Goal: Task Accomplishment & Management: Manage account settings

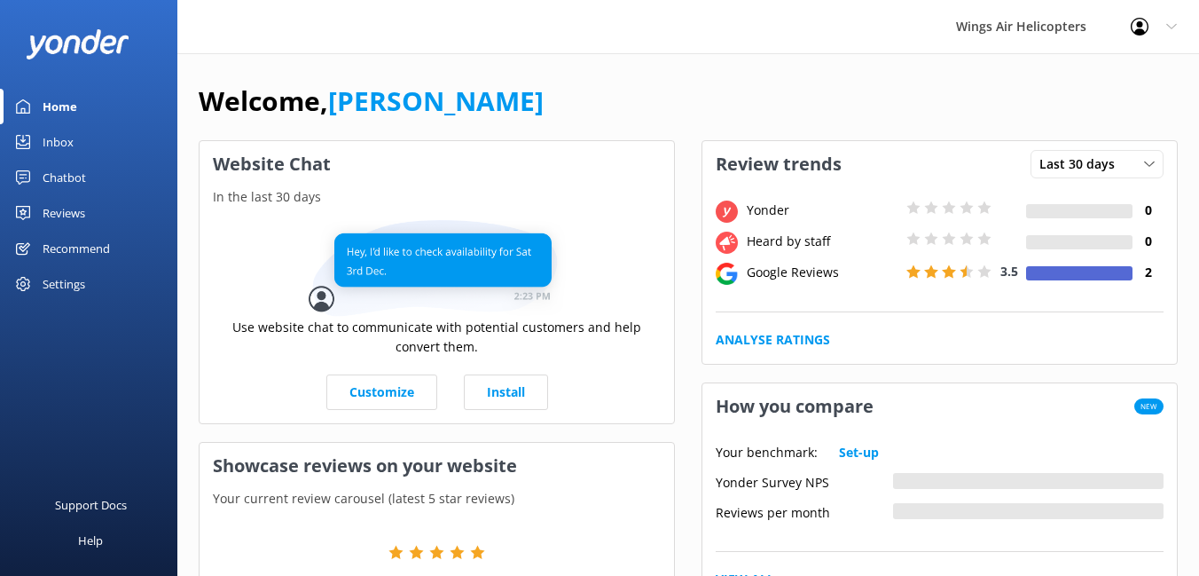
click at [67, 209] on div "Reviews" at bounding box center [64, 212] width 43 height 35
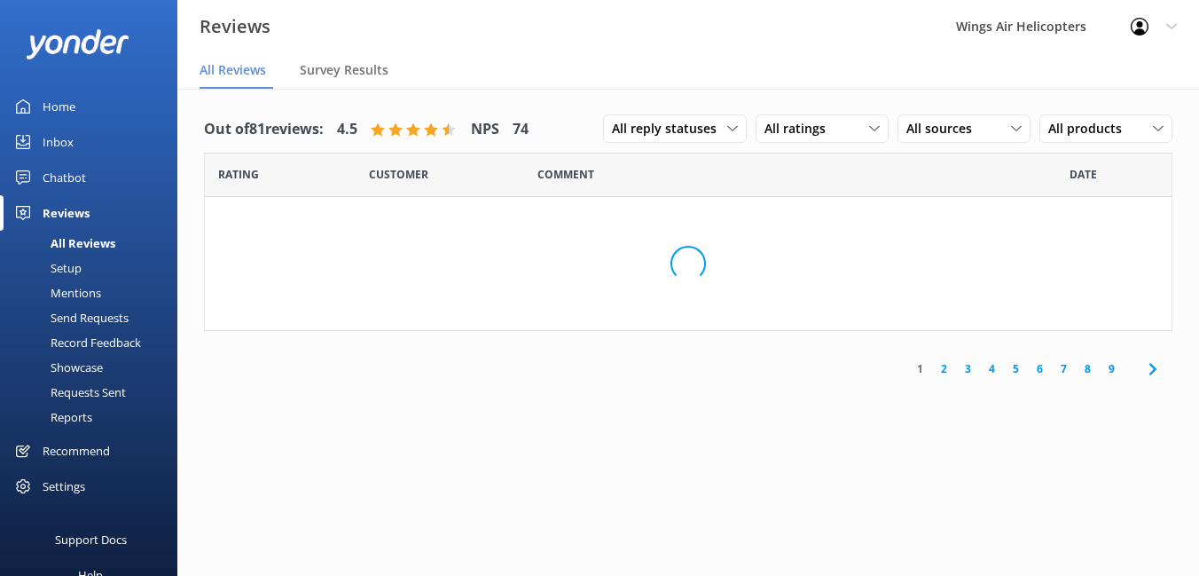
click at [67, 263] on div "Setup" at bounding box center [46, 267] width 71 height 25
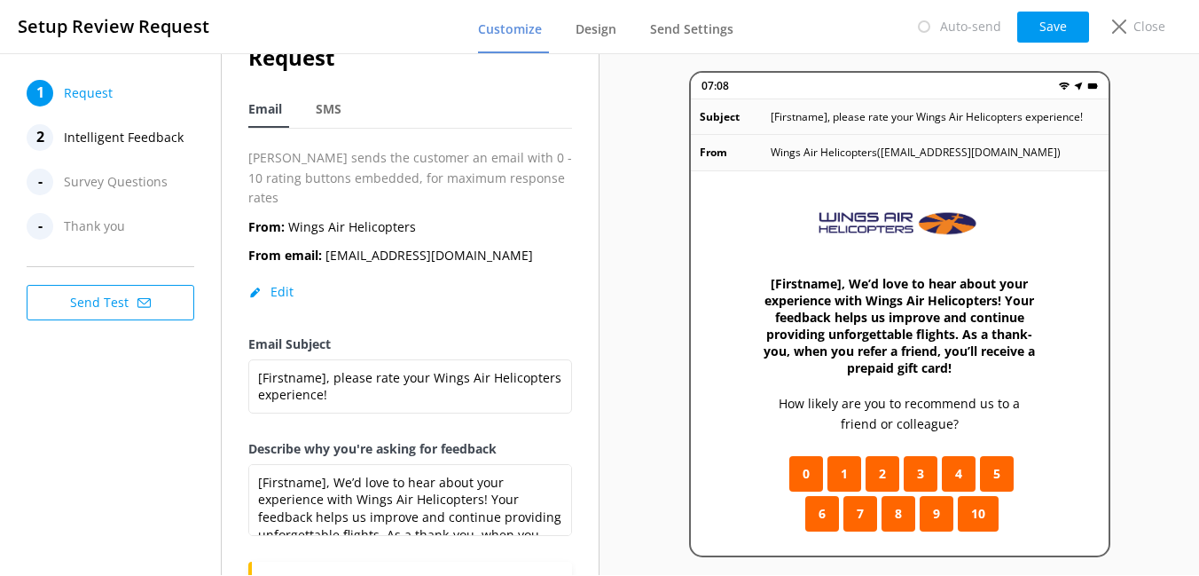
scroll to position [50, 0]
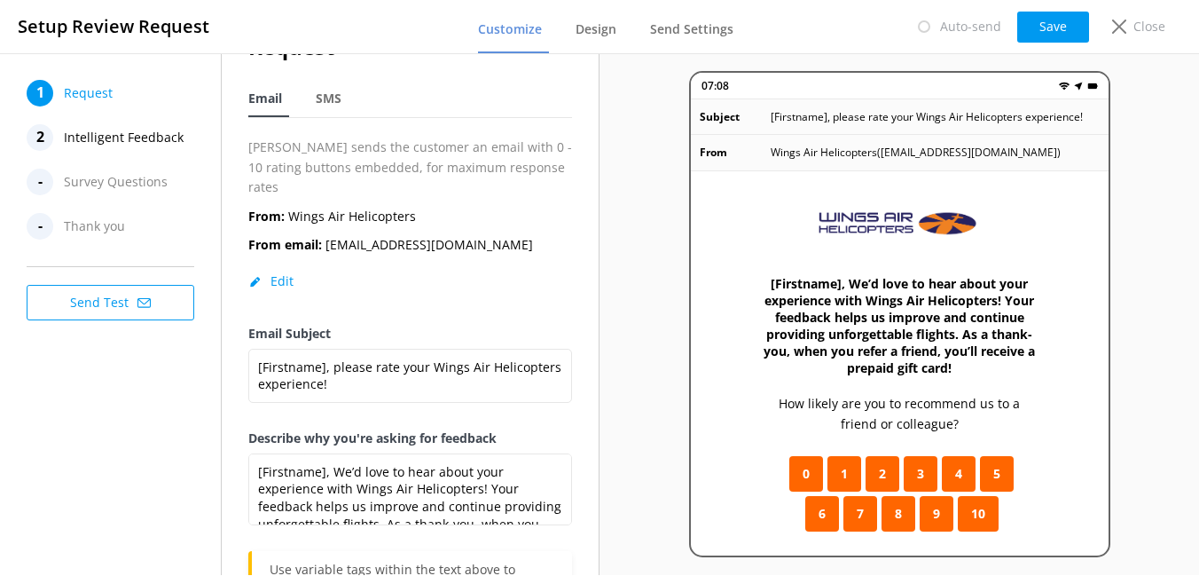
click at [95, 132] on span "Intelligent Feedback" at bounding box center [124, 137] width 120 height 27
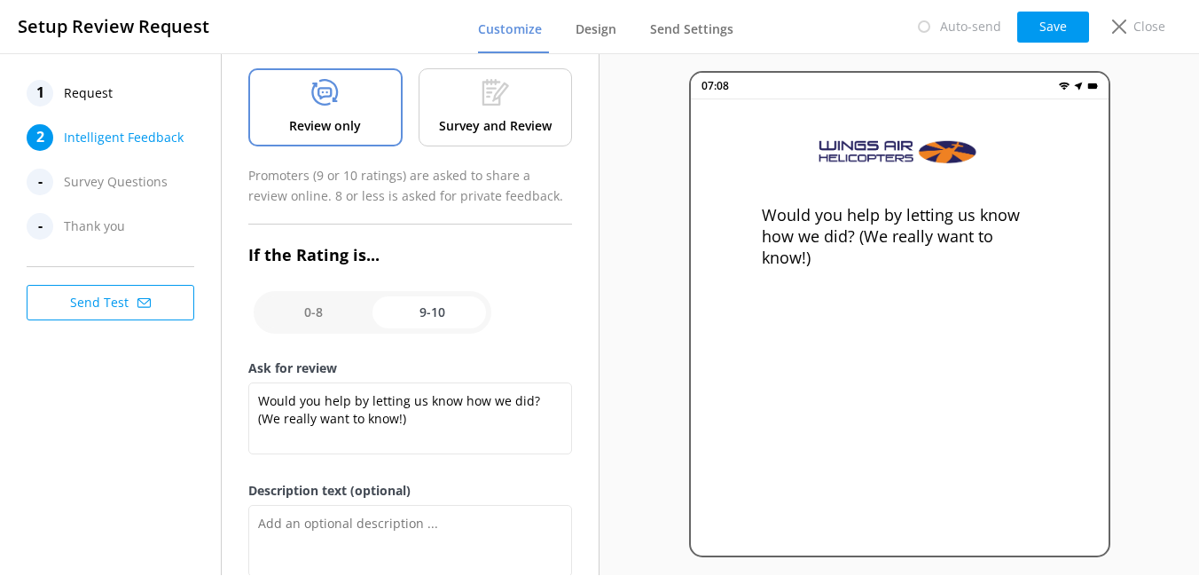
scroll to position [114, 0]
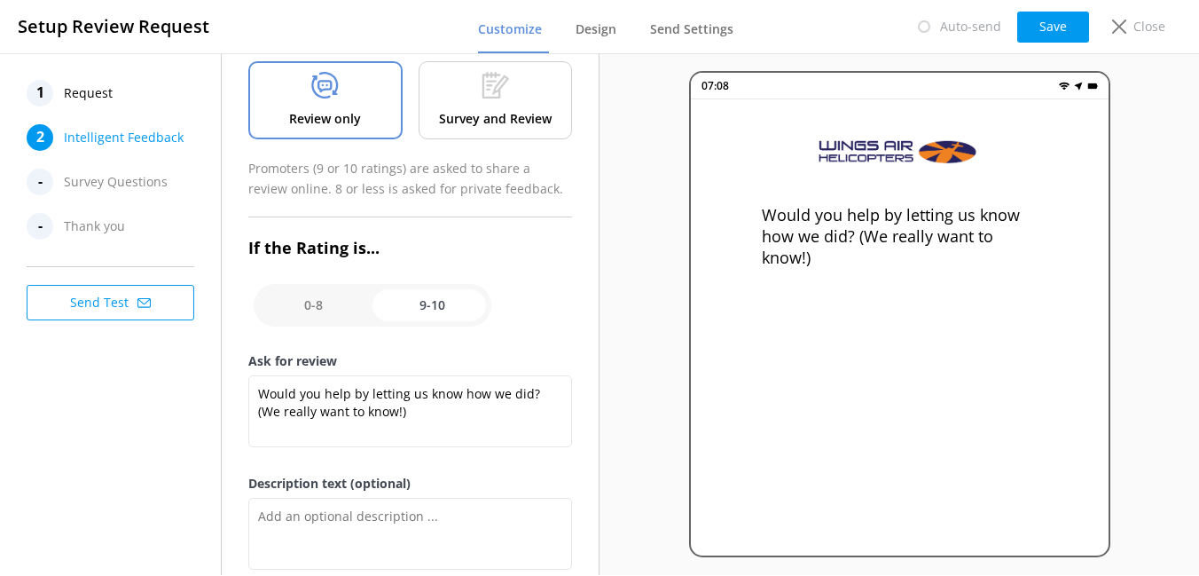
click at [292, 309] on input "checkbox" at bounding box center [373, 305] width 238 height 43
checkbox input "false"
type textarea "Please tell us why"
type textarea "Your feedback is important to help us improve"
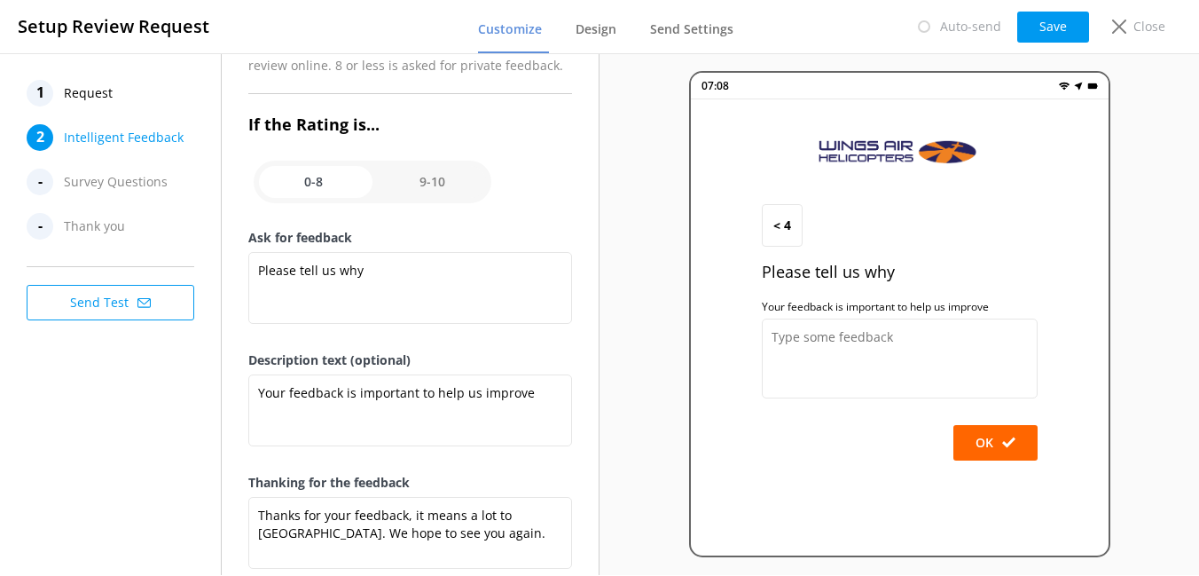
scroll to position [281, 0]
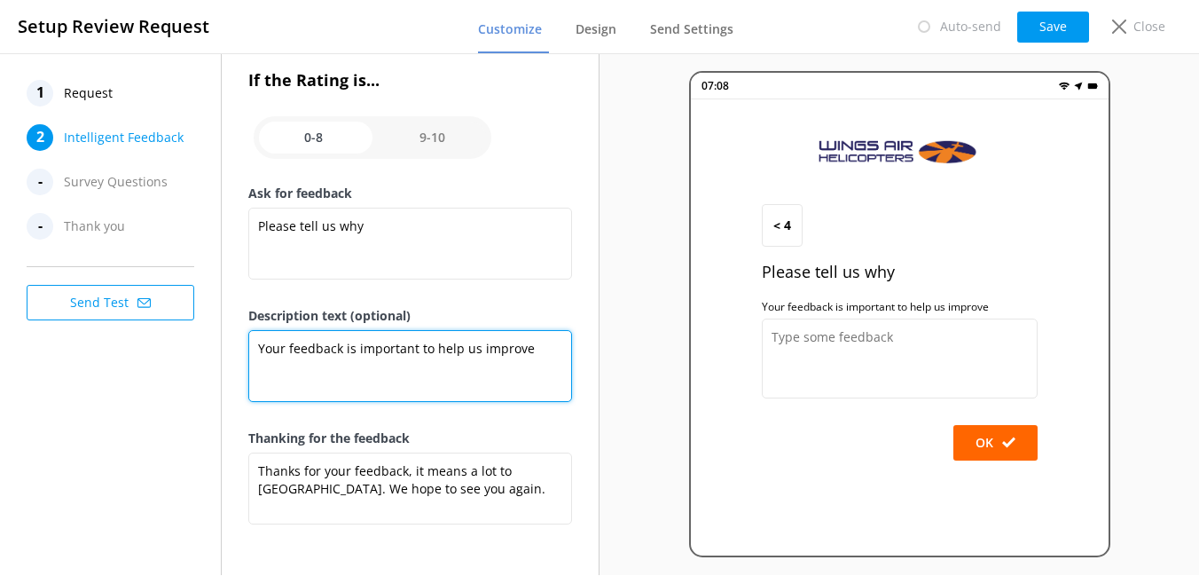
click at [529, 348] on textarea "Your feedback is important to help us improve" at bounding box center [410, 366] width 324 height 72
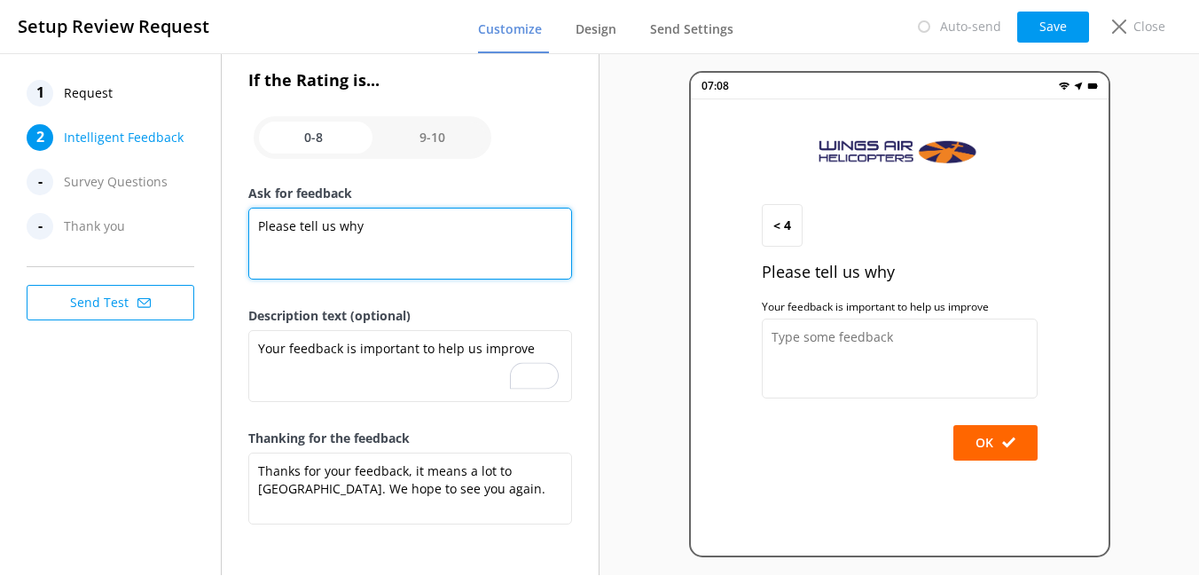
click at [435, 248] on textarea "Please tell us why" at bounding box center [410, 244] width 324 height 72
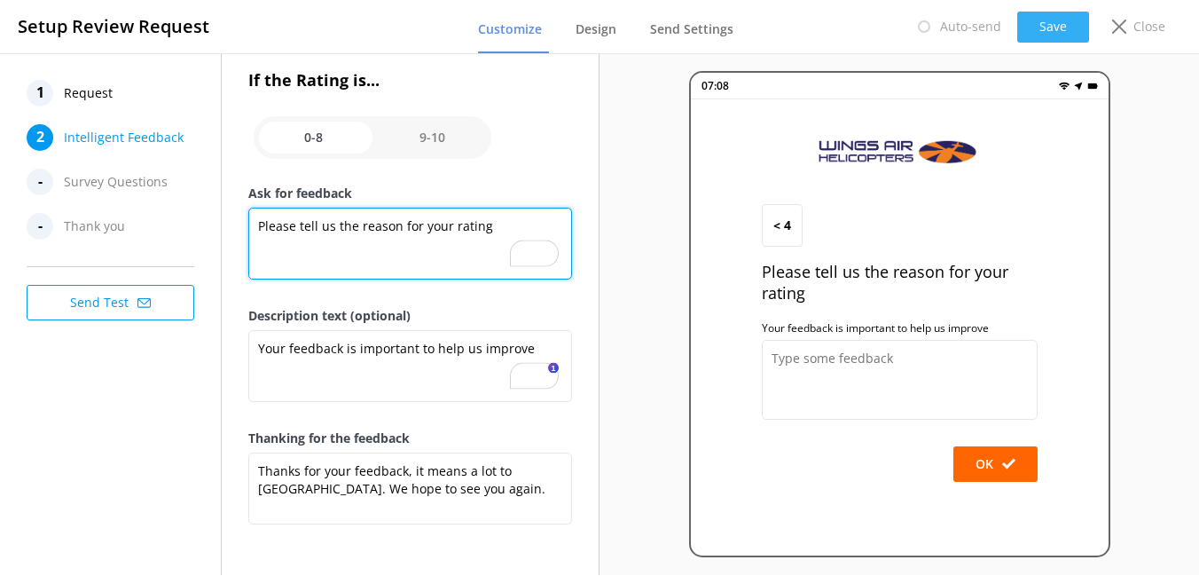
type textarea "Please tell us the reason for your rating"
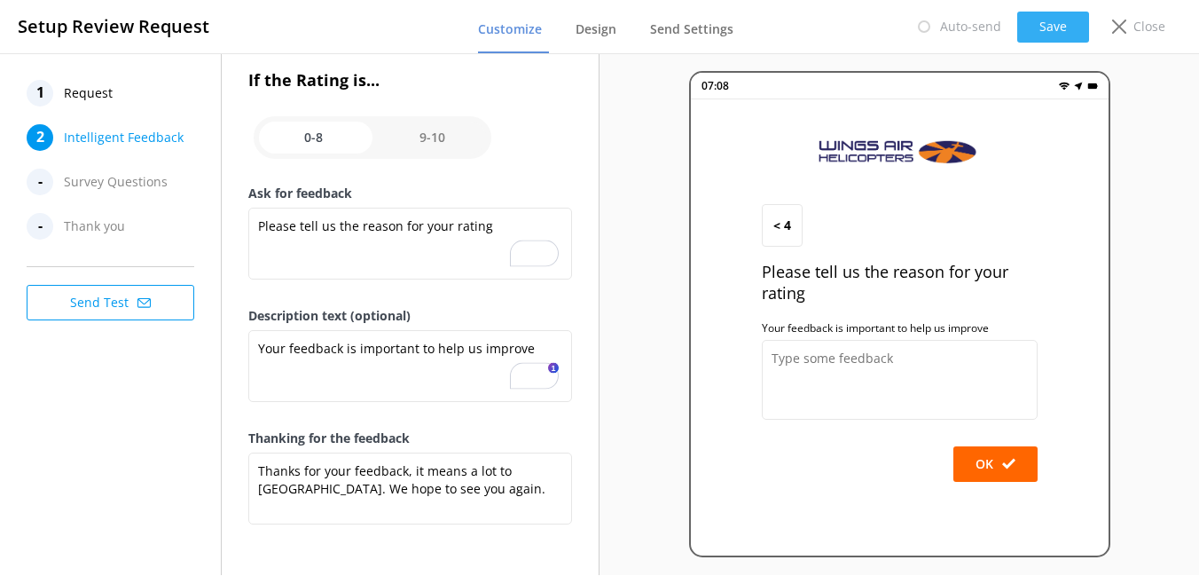
click at [1042, 32] on button "Save" at bounding box center [1053, 27] width 72 height 31
click at [450, 137] on input "checkbox" at bounding box center [373, 137] width 238 height 43
checkbox input "true"
type textarea "Would you help by letting us know how we did? (We really want to know!)"
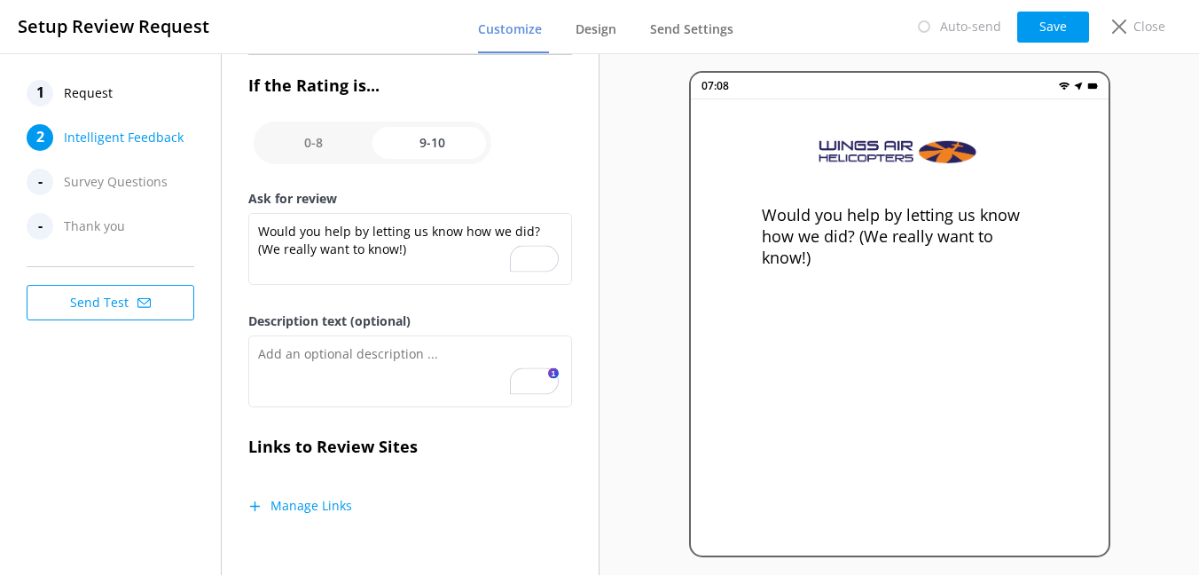
scroll to position [275, 0]
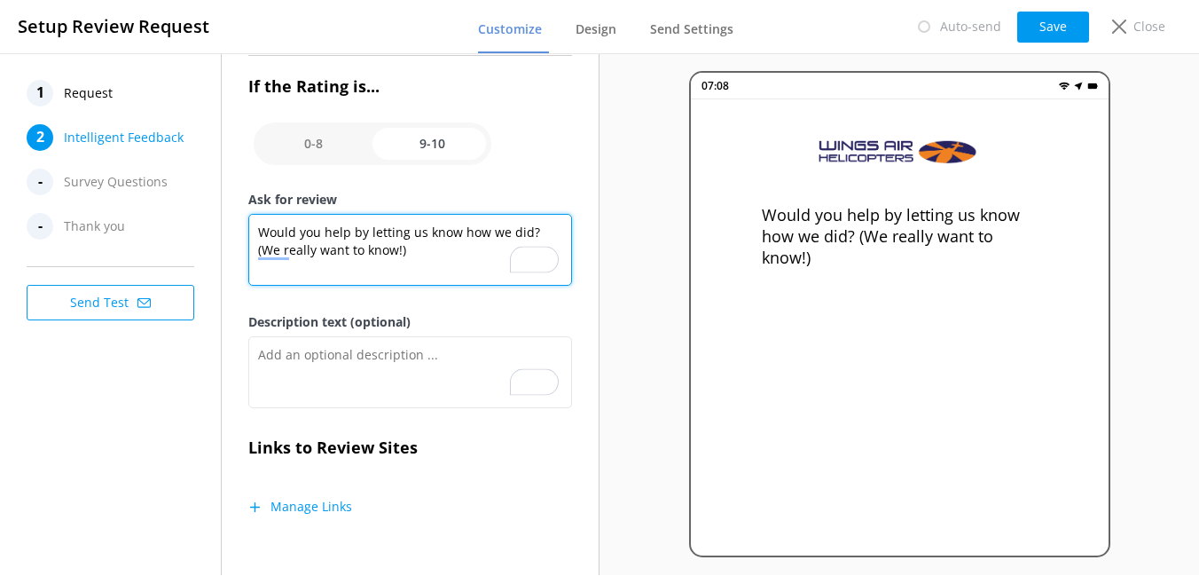
drag, startPoint x: 534, startPoint y: 231, endPoint x: 534, endPoint y: 255, distance: 23.9
click at [534, 255] on div "Would you help by letting us know how we did? (We really want to know!)" at bounding box center [410, 253] width 324 height 79
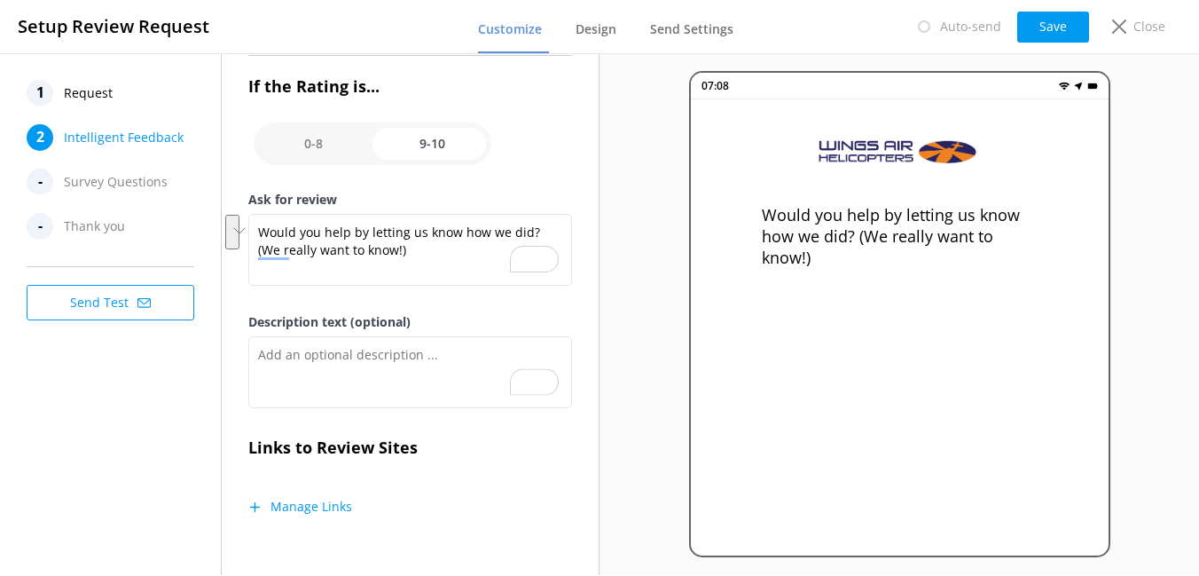
click at [330, 141] on input "checkbox" at bounding box center [373, 143] width 238 height 43
checkbox input "false"
type textarea "Please tell us the reason for your rating"
type textarea "Your feedback is important to help us improve"
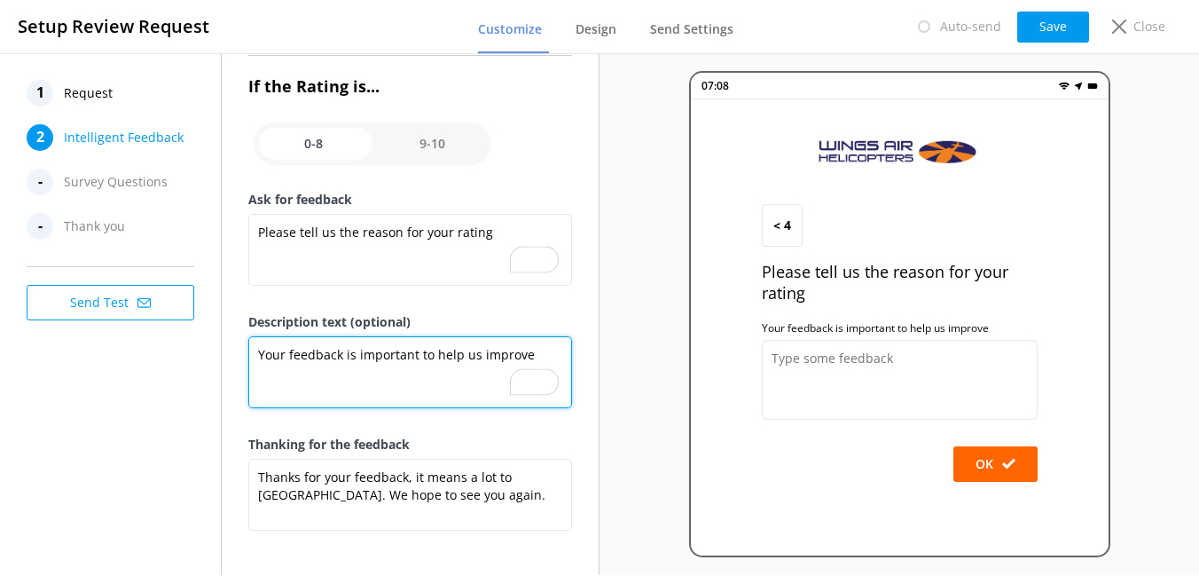
click at [348, 370] on textarea "Your feedback is important to help us improve" at bounding box center [410, 372] width 324 height 72
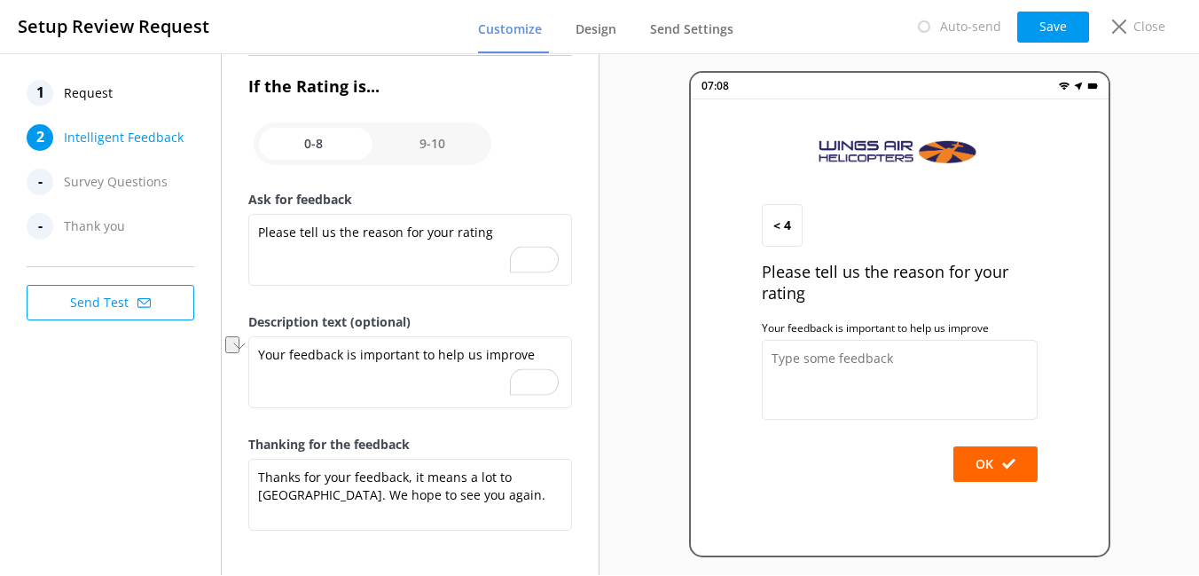
click at [408, 144] on input "checkbox" at bounding box center [373, 143] width 238 height 43
checkbox input "true"
type textarea "Would you help by letting us know how we did? (We really want to know!)"
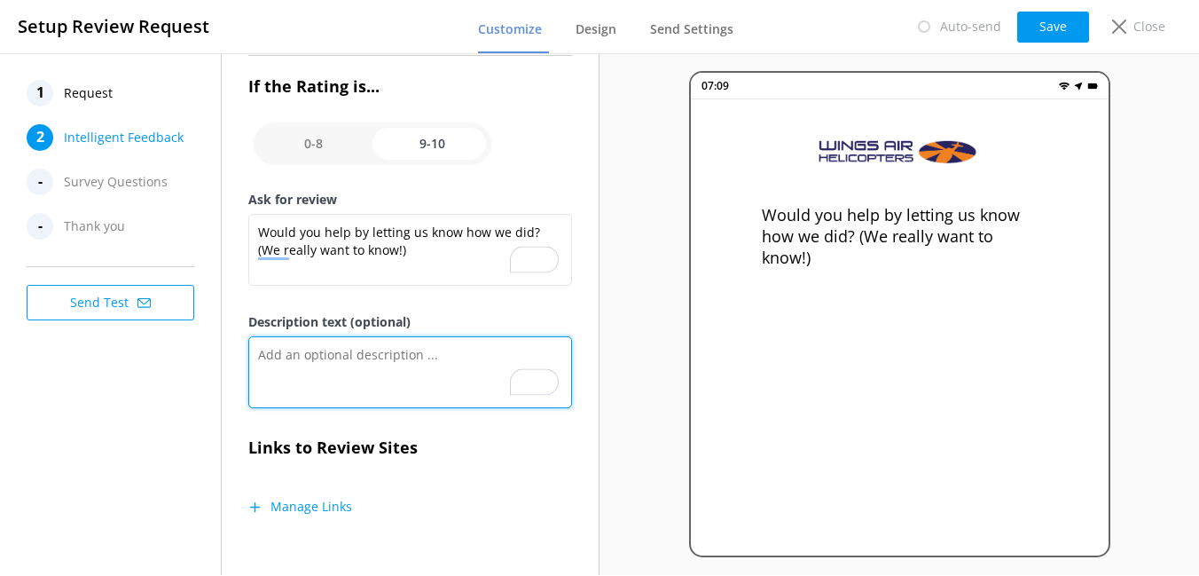
click at [380, 381] on textarea "Description text (optional)" at bounding box center [410, 372] width 324 height 72
paste textarea "Your feedback is important to help us improve"
click at [487, 356] on textarea "Your feedback is important to help us improve" at bounding box center [410, 372] width 324 height 72
type textarea "Your feedback is important to help us"
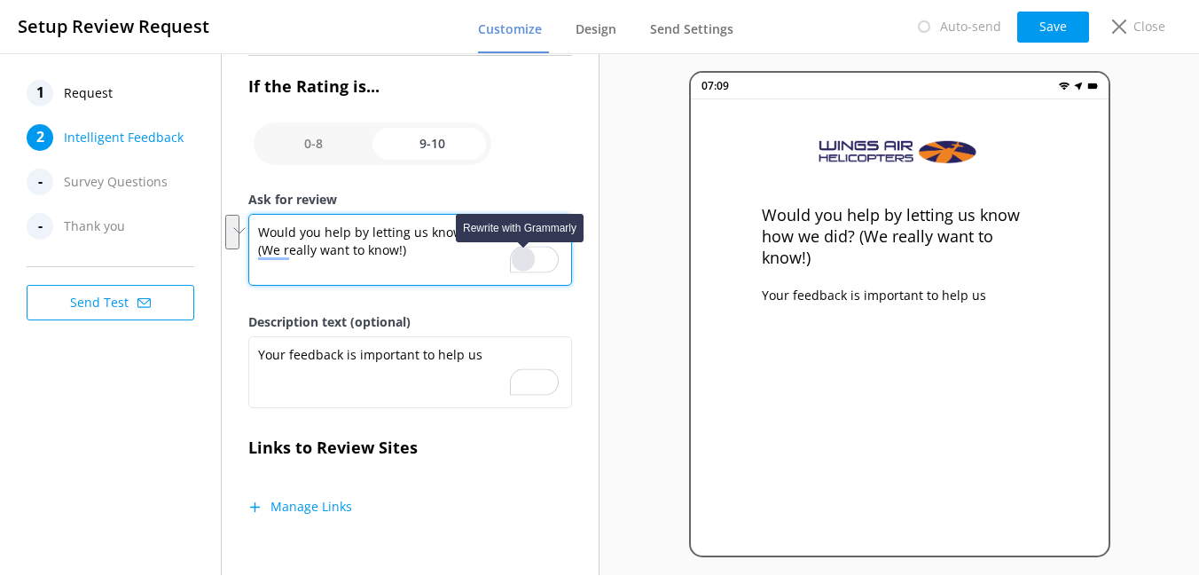
drag, startPoint x: 529, startPoint y: 230, endPoint x: 529, endPoint y: 252, distance: 22.2
click at [529, 252] on div "Would you help by letting us know how we did? (We really want to know!)" at bounding box center [410, 253] width 324 height 79
click at [451, 263] on textarea "Would you help by letting us know how we did? (We really want to know!)" at bounding box center [410, 250] width 324 height 72
drag, startPoint x: 407, startPoint y: 248, endPoint x: 221, endPoint y: 239, distance: 186.5
click at [222, 239] on div "Intelligent Feedback Request Type Review only Survey and Review Promoters (9 or…" at bounding box center [410, 176] width 377 height 797
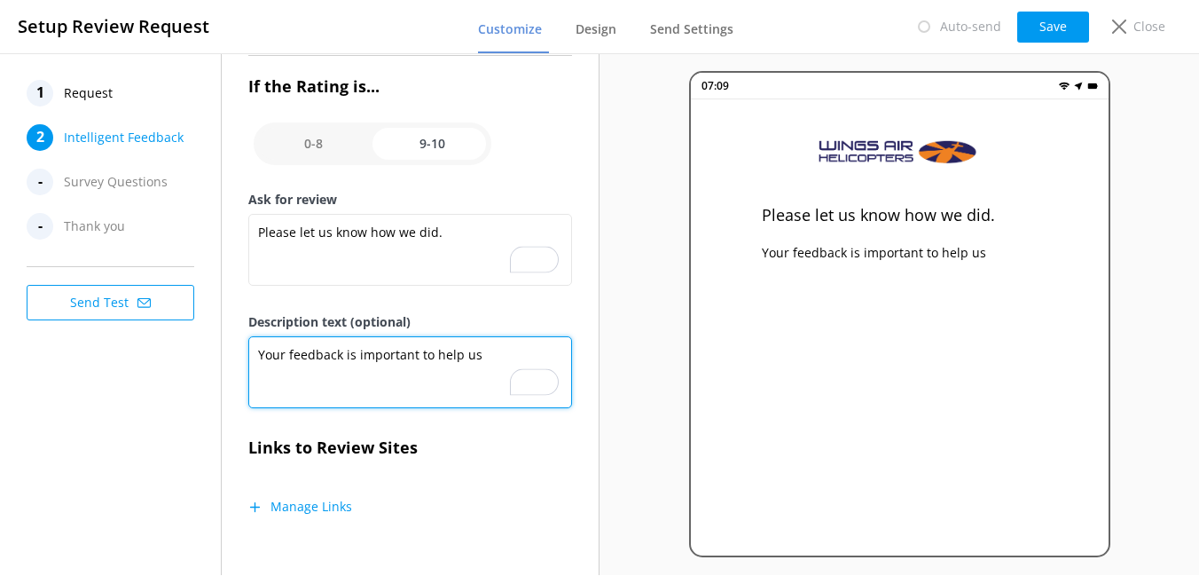
click at [481, 358] on textarea "Your feedback is important to help us" at bounding box center [410, 372] width 324 height 72
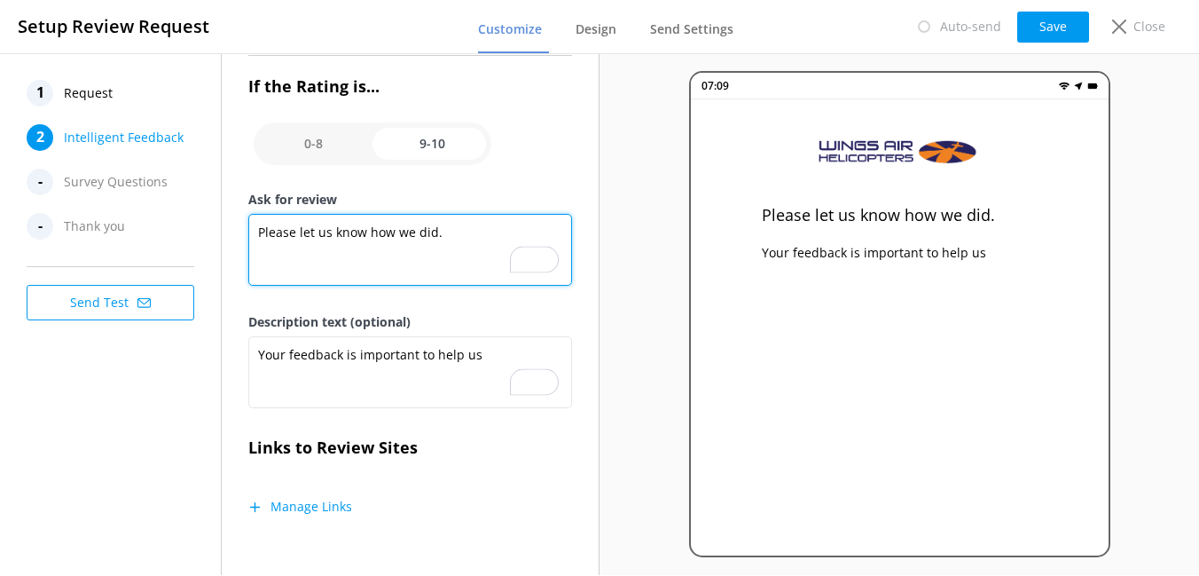
drag, startPoint x: 482, startPoint y: 239, endPoint x: 482, endPoint y: 227, distance: 11.5
click at [482, 239] on textarea "Please let us know how we did." at bounding box center [410, 250] width 324 height 72
type textarea "Please let us know how we did"
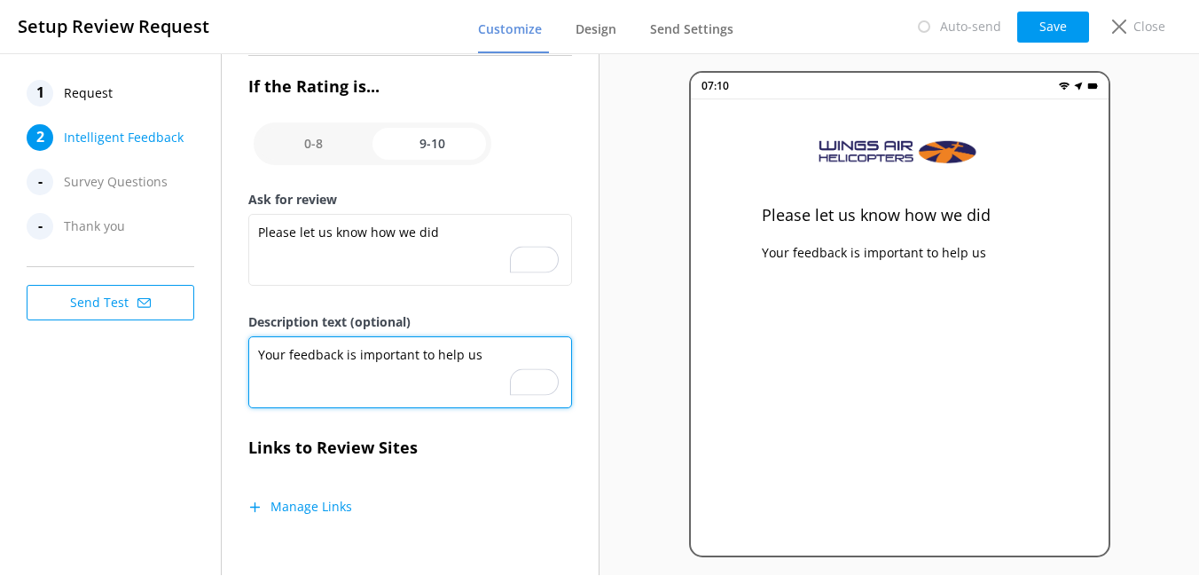
click at [521, 357] on textarea "Your feedback is important to help us" at bounding box center [410, 372] width 324 height 72
drag, startPoint x: 511, startPoint y: 355, endPoint x: 153, endPoint y: 357, distance: 358.3
click at [153, 357] on div "1 Request 2 Intelligent Feedback - Survey Questions - Thank you Send Test Intel…" at bounding box center [300, 313] width 600 height 521
click at [474, 357] on textarea "Your feedback is important to help us" at bounding box center [410, 372] width 324 height 72
click at [448, 358] on textarea "Your feedback is important to help us" at bounding box center [410, 372] width 324 height 72
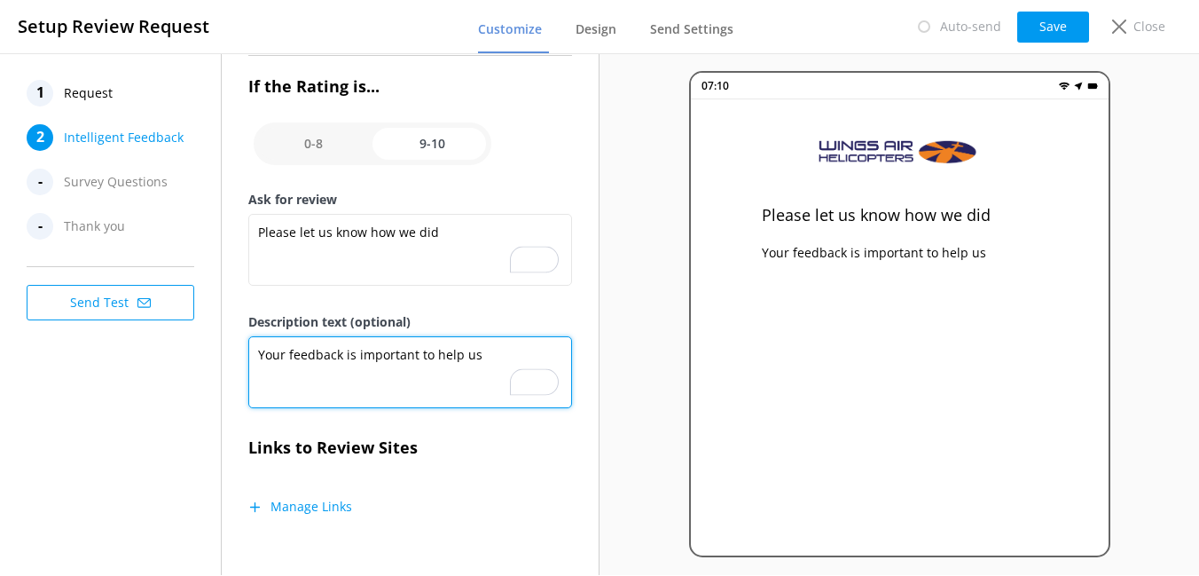
click at [448, 358] on textarea "Your feedback is important to help us" at bounding box center [410, 372] width 324 height 72
click at [474, 353] on textarea "Your feedback is important to us" at bounding box center [410, 372] width 324 height 72
type textarea "Your feedback is important to us!"
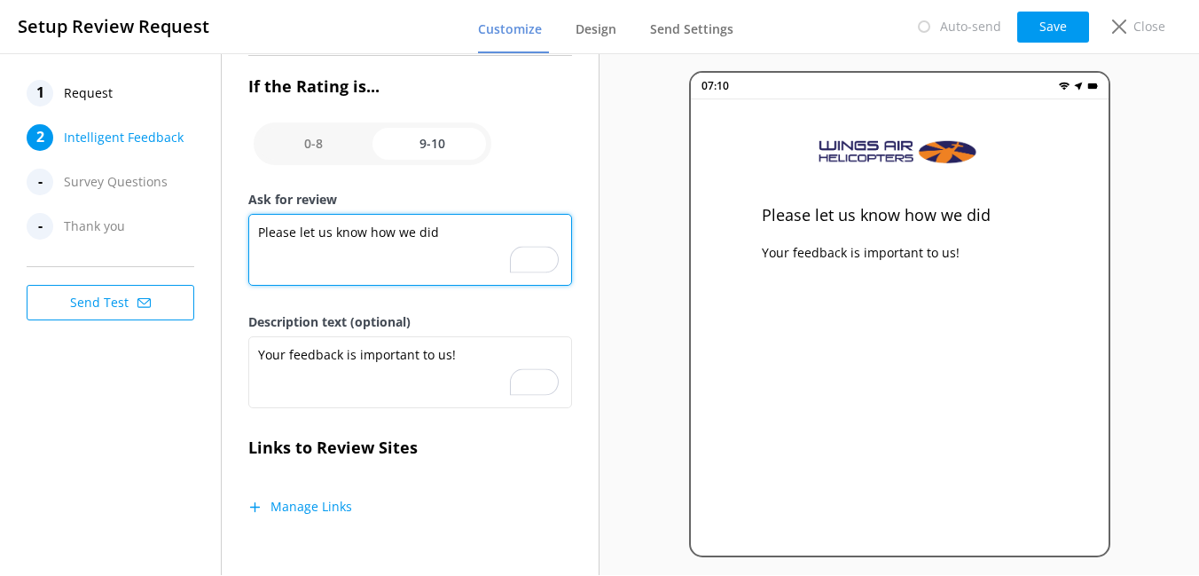
click at [458, 234] on textarea "Please let us know how we did" at bounding box center [410, 250] width 324 height 72
type textarea "Please let us know how we did."
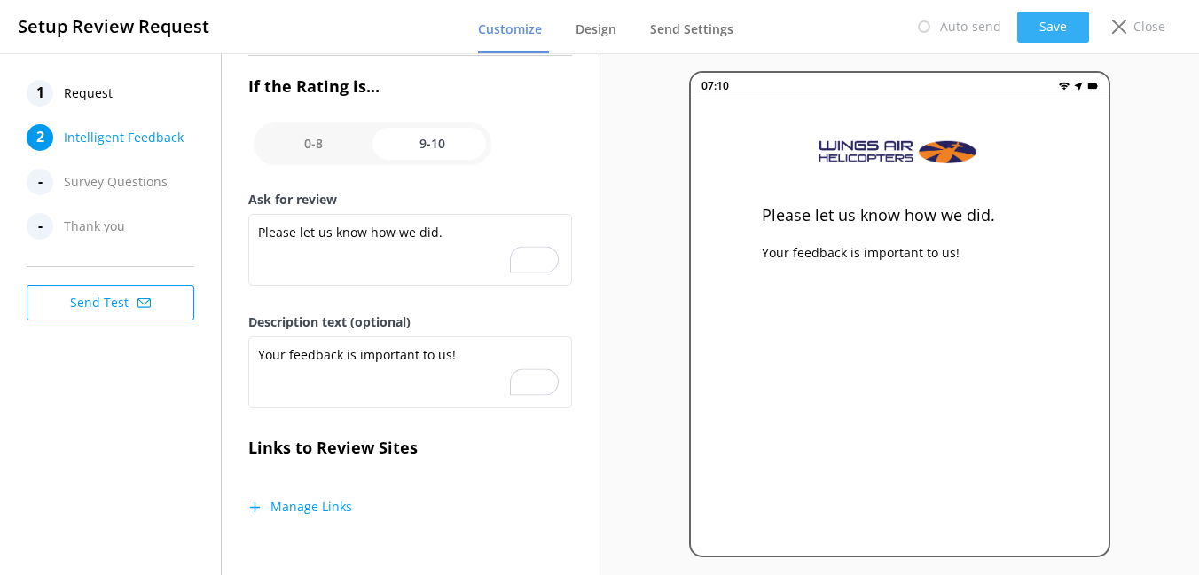
click at [1046, 32] on button "Save" at bounding box center [1053, 27] width 72 height 31
click at [315, 501] on button "Manage Links" at bounding box center [300, 507] width 104 height 18
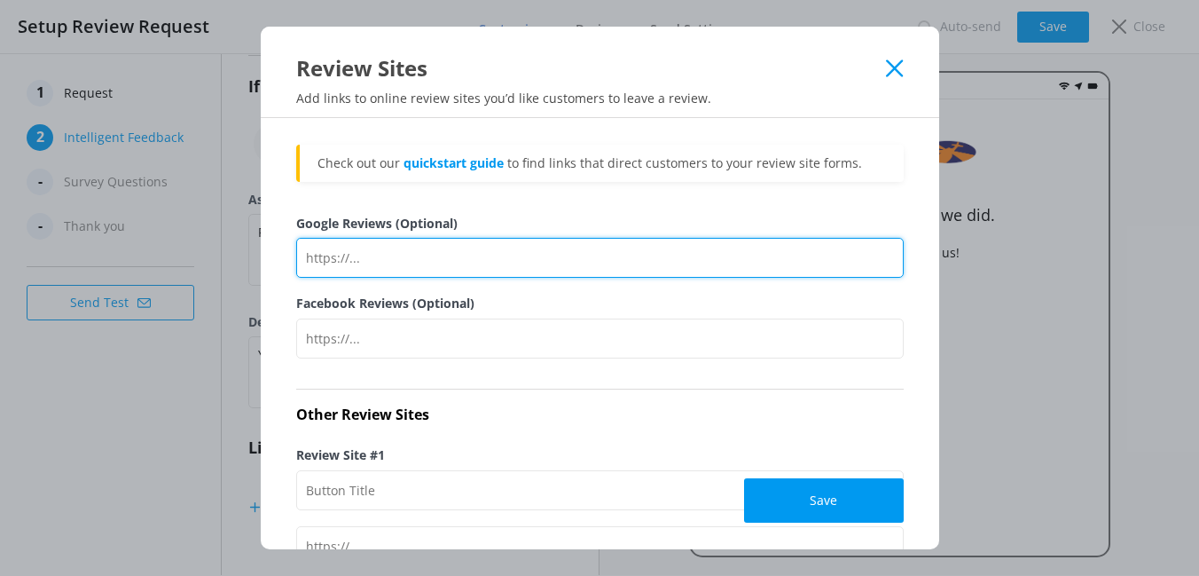
click at [483, 260] on input "Google Reviews (Optional)" at bounding box center [599, 258] width 607 height 40
paste input "[URL][DOMAIN_NAME]"
type input "[URL][DOMAIN_NAME]"
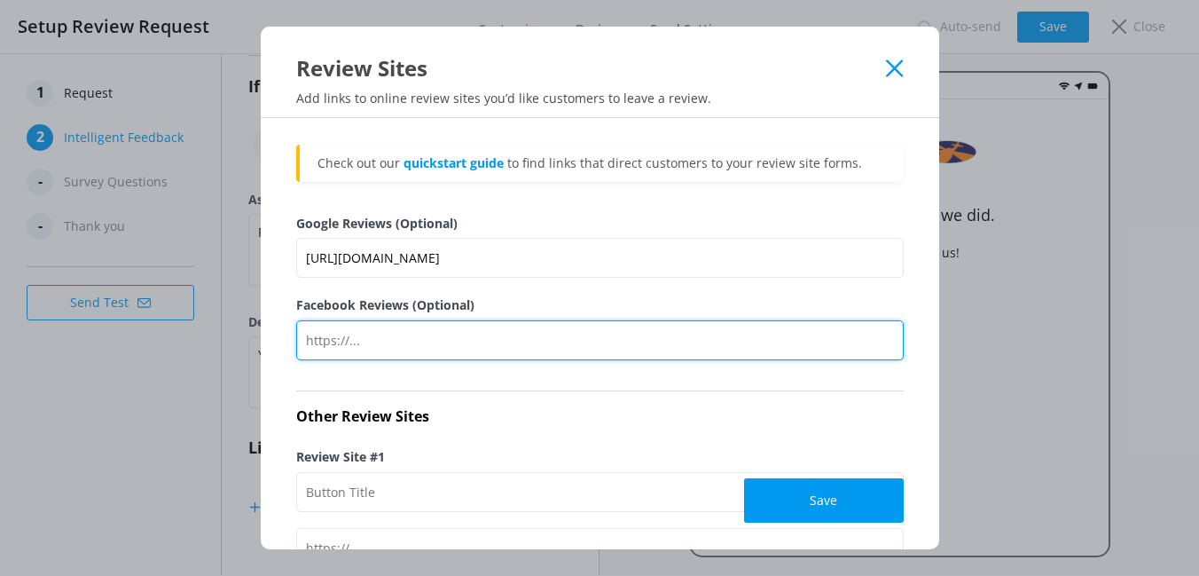
scroll to position [0, 0]
click at [573, 345] on input "Facebook Reviews (Optional)" at bounding box center [599, 340] width 607 height 40
paste input "[URL][DOMAIN_NAME]"
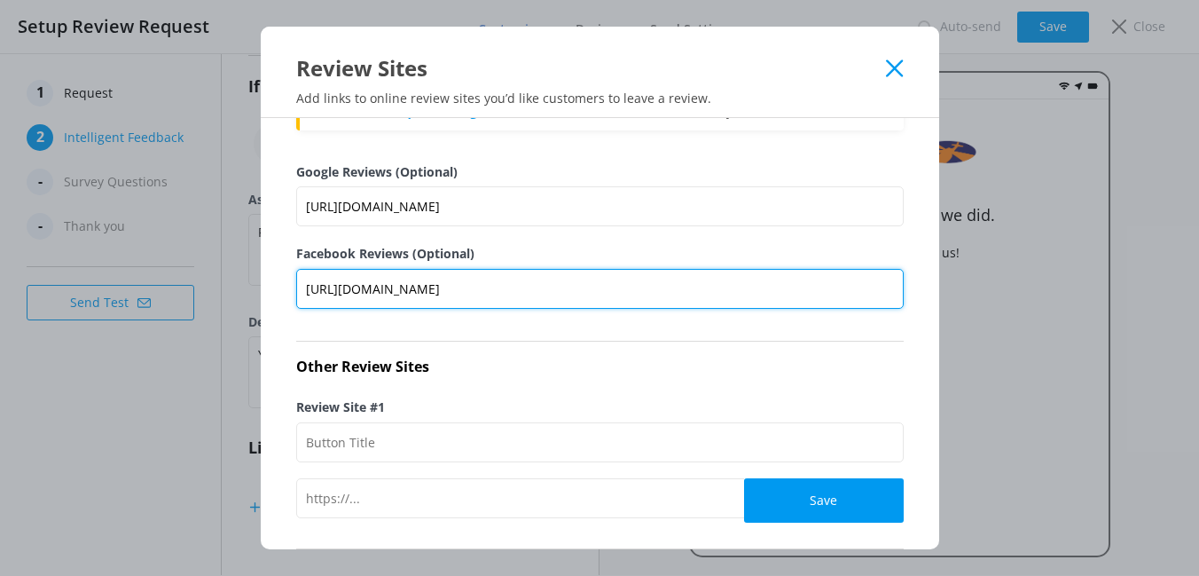
scroll to position [205, 0]
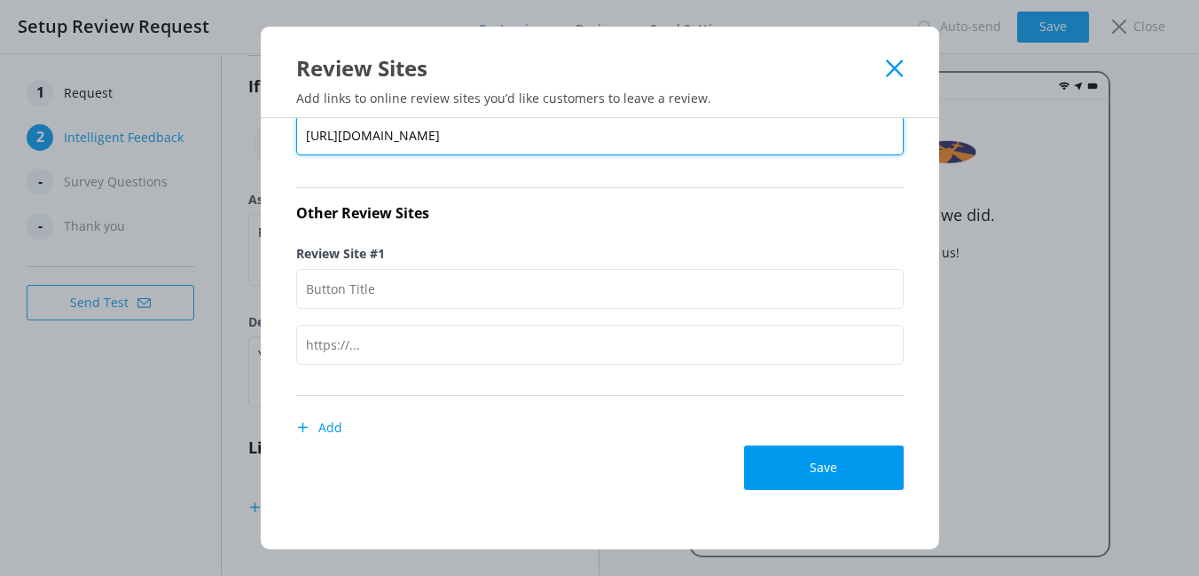
type input "[URL][DOMAIN_NAME]"
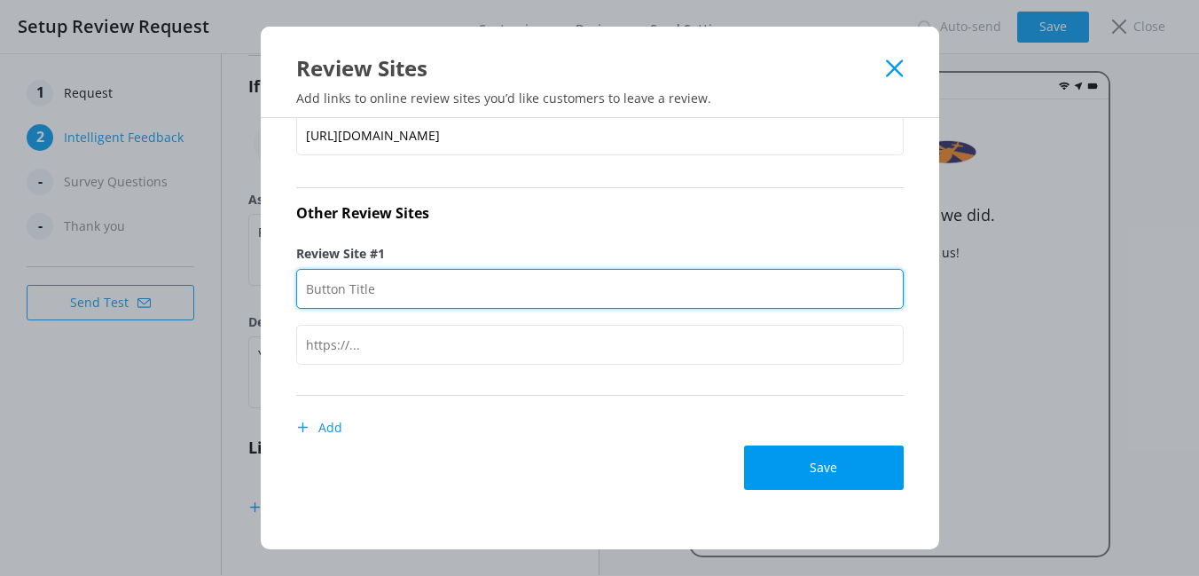
click at [472, 302] on input "Review Site #1" at bounding box center [599, 289] width 607 height 40
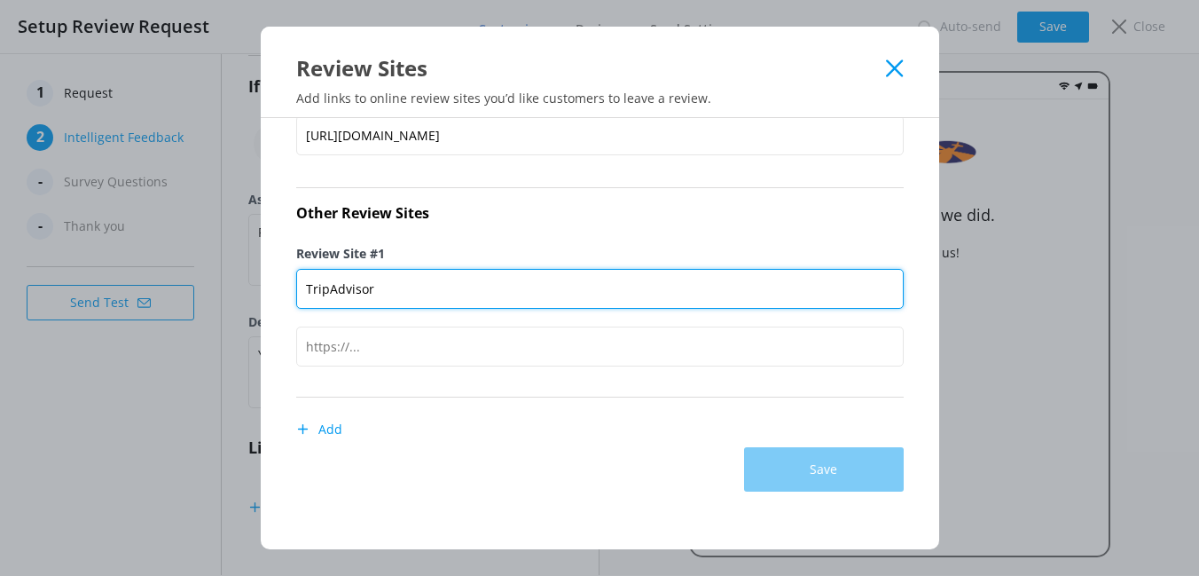
type input "TripAdvisor"
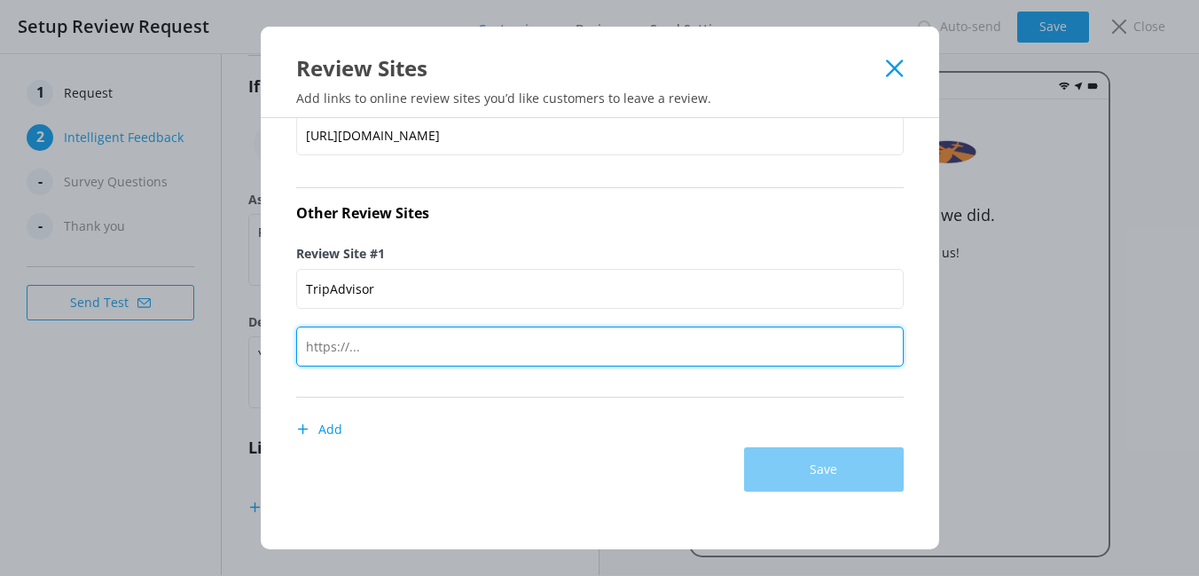
paste input "[URL][DOMAIN_NAME]"
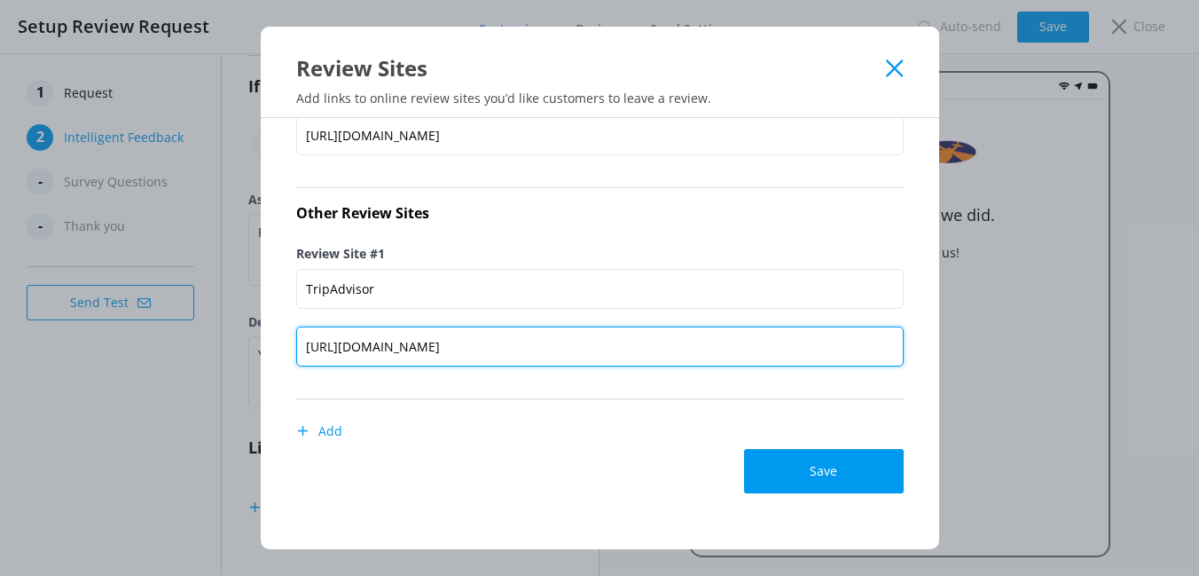
scroll to position [0, 145]
type input "[URL][DOMAIN_NAME]"
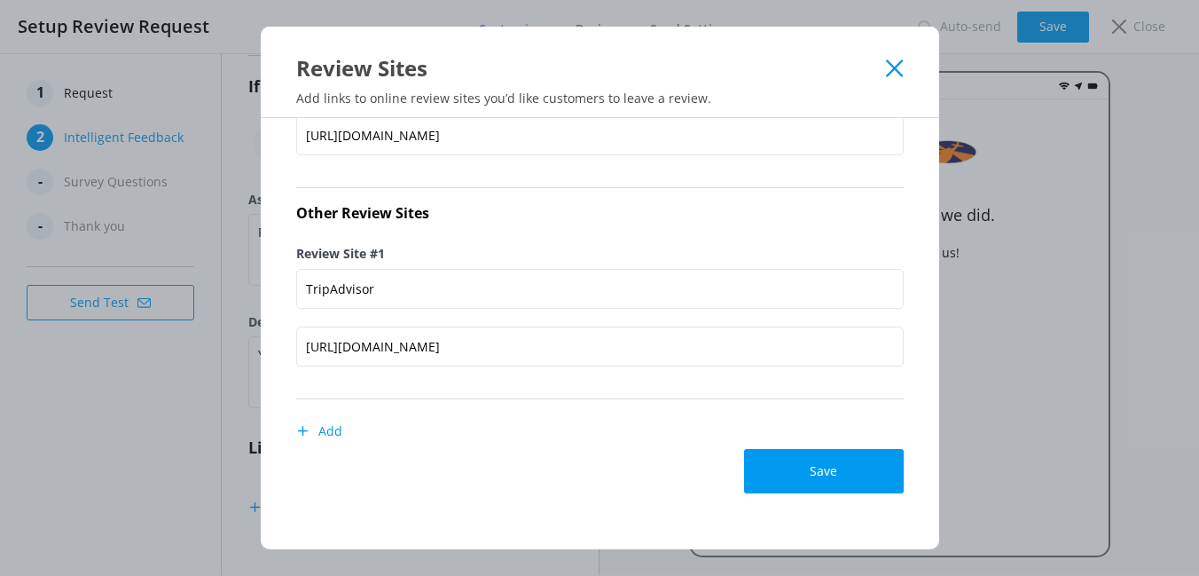
scroll to position [0, 0]
click at [327, 431] on button "Add" at bounding box center [319, 430] width 46 height 35
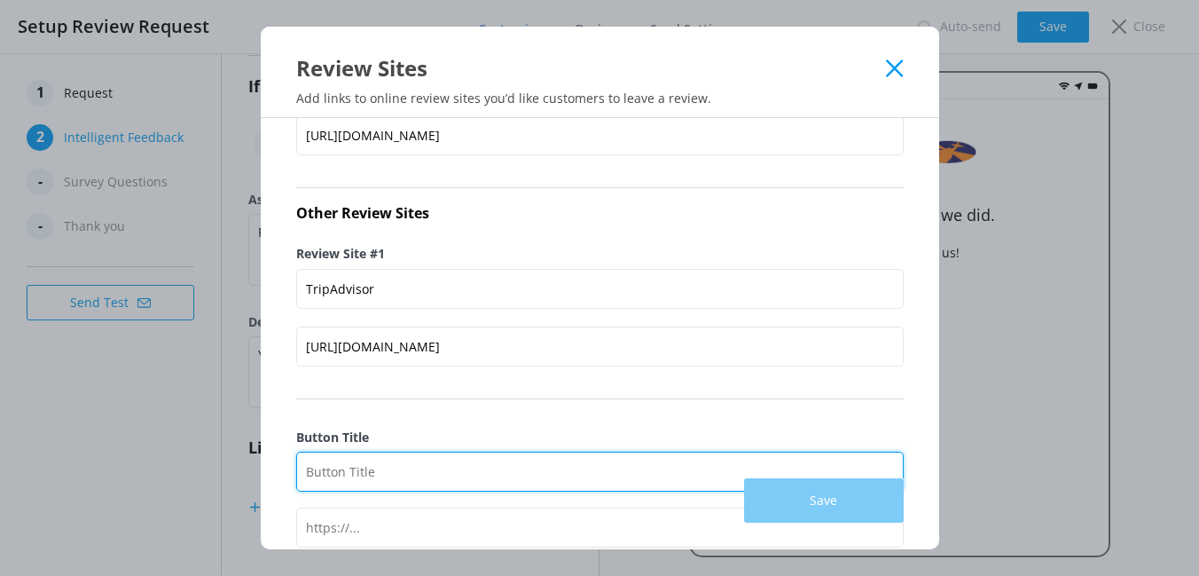
click at [333, 465] on input "Button Title" at bounding box center [599, 471] width 607 height 40
type input "Yelp"
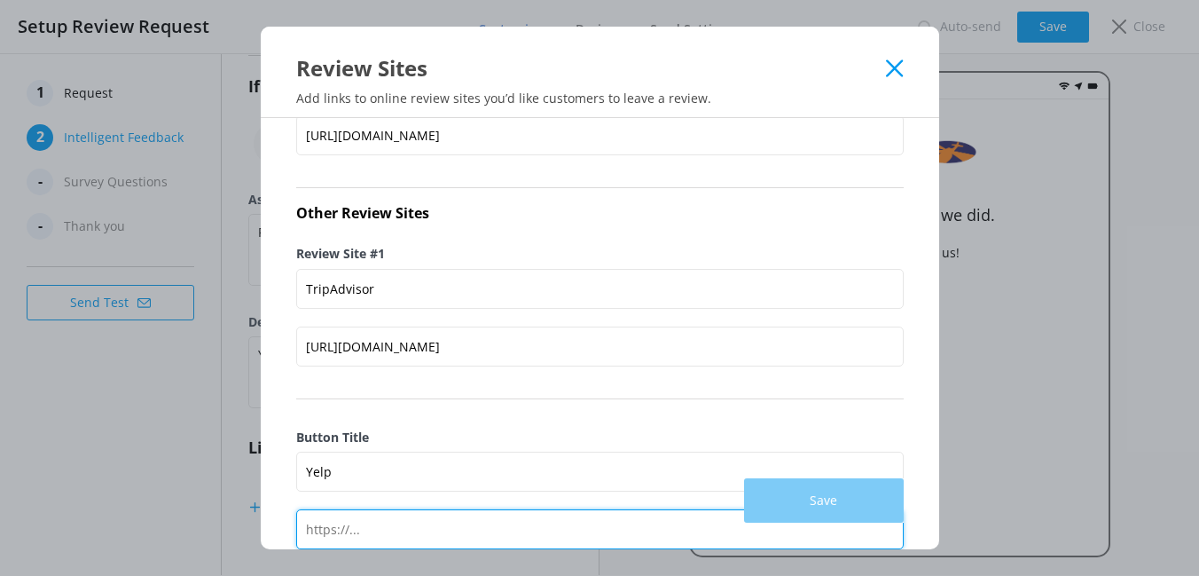
click at [507, 527] on input "text" at bounding box center [599, 529] width 607 height 40
paste input "[URL][DOMAIN_NAME][DATE]"
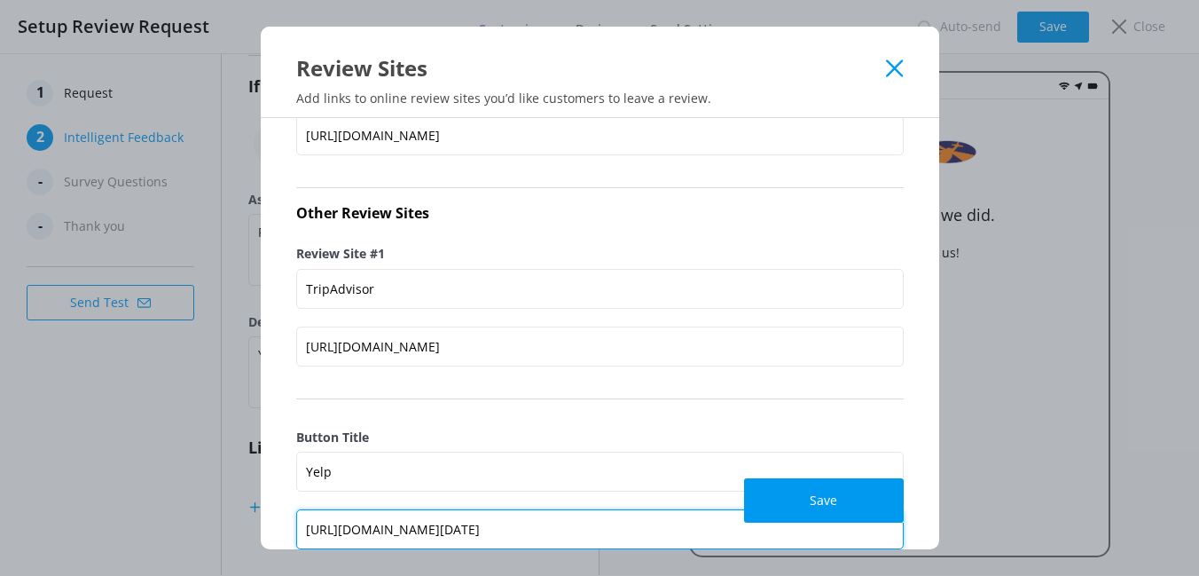
scroll to position [0, 847]
type input "[URL][DOMAIN_NAME][DATE]"
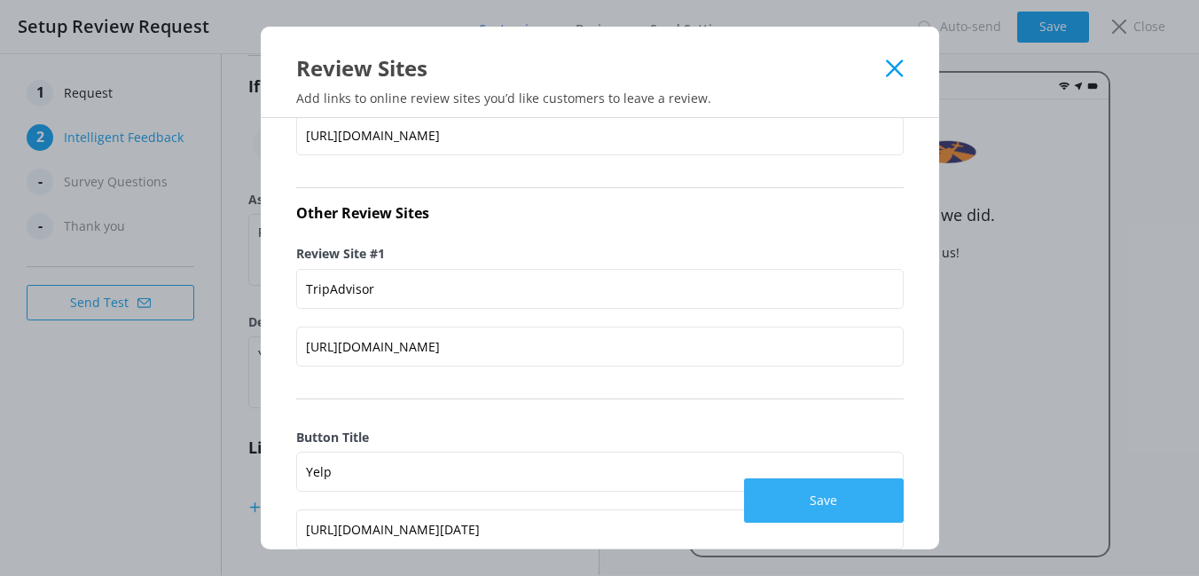
click at [801, 499] on button "Save" at bounding box center [824, 500] width 160 height 44
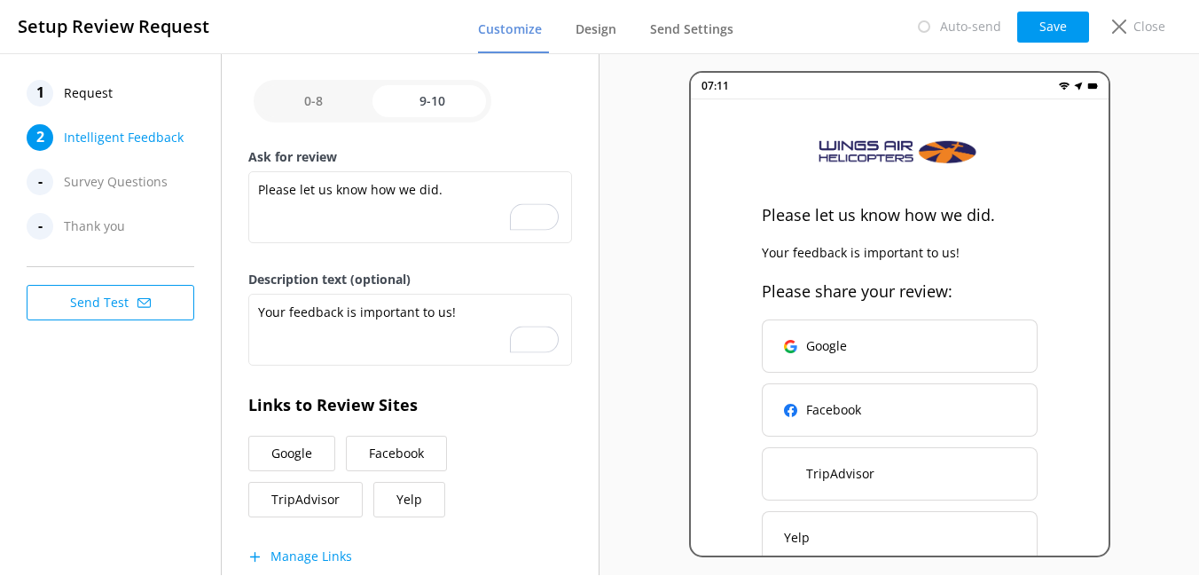
scroll to position [342, 0]
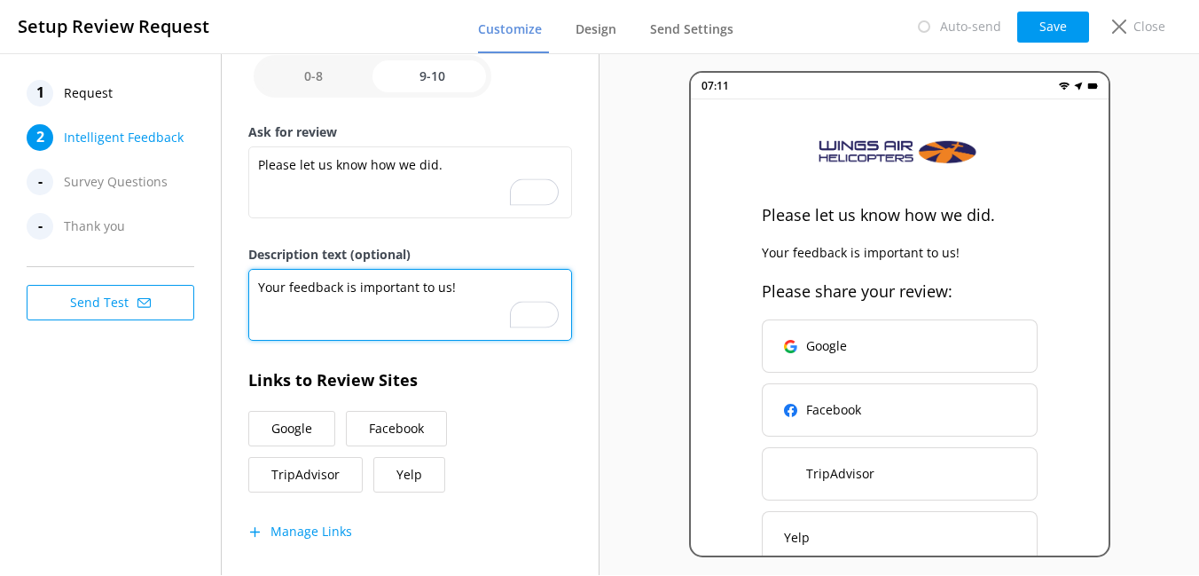
click at [409, 280] on textarea "Your feedback is important to us!" at bounding box center [410, 305] width 324 height 72
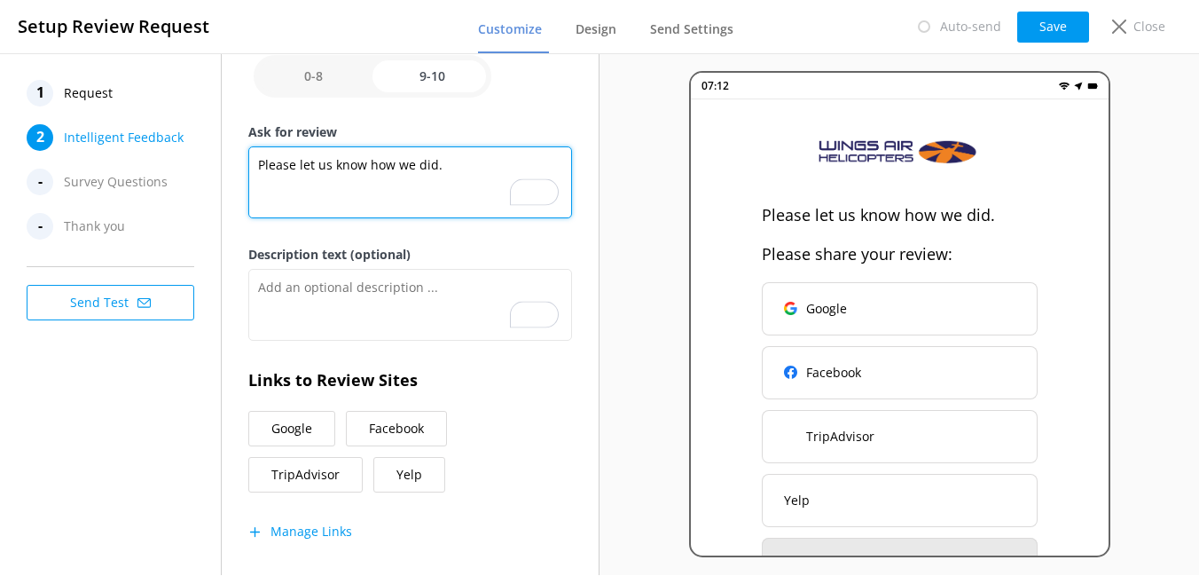
click at [426, 162] on textarea "Please let us know how we did." at bounding box center [410, 182] width 324 height 72
paste textarea "Your feedback is important to us!"
type textarea "Your feedback is important to us!"
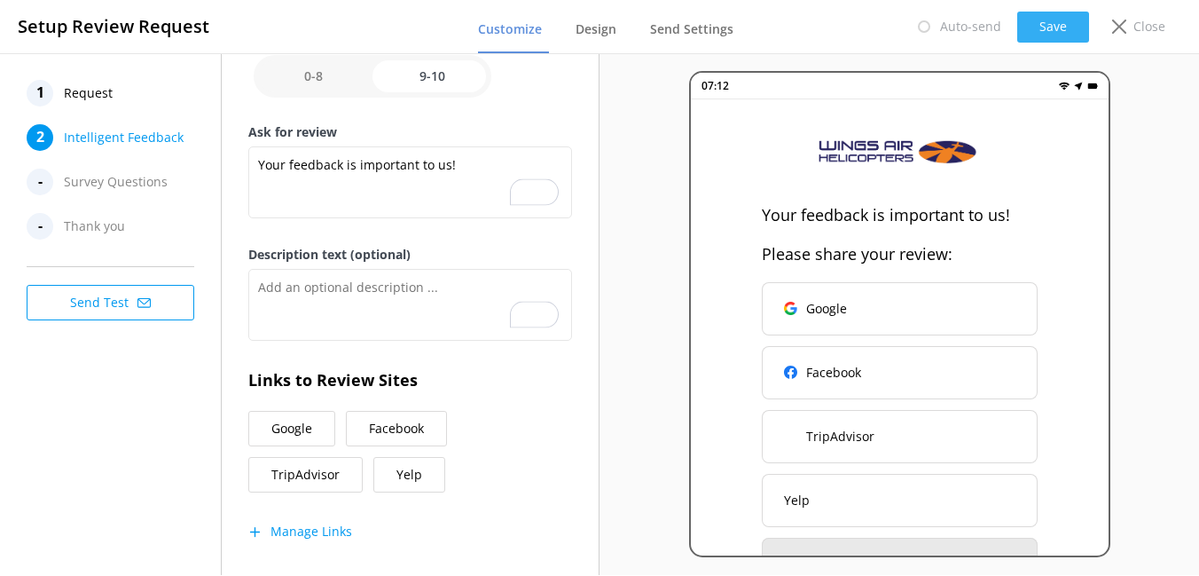
click at [1028, 34] on button "Save" at bounding box center [1053, 27] width 72 height 31
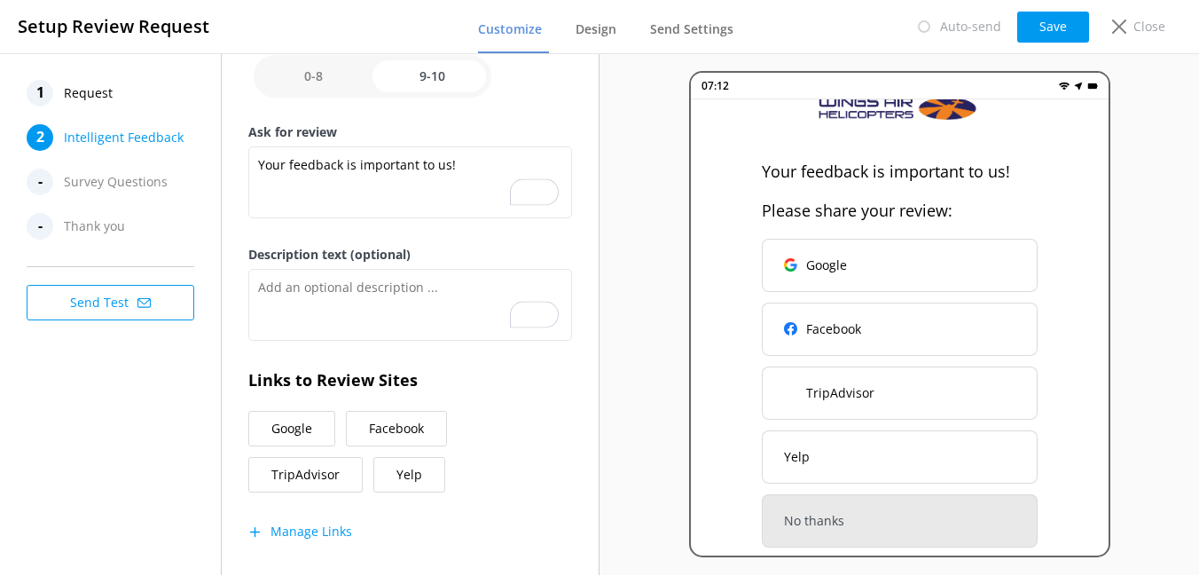
scroll to position [43, 0]
click at [327, 86] on input "checkbox" at bounding box center [373, 76] width 238 height 43
checkbox input "false"
type textarea "Please tell us the reason for your rating"
type textarea "Your feedback is important to help us improve"
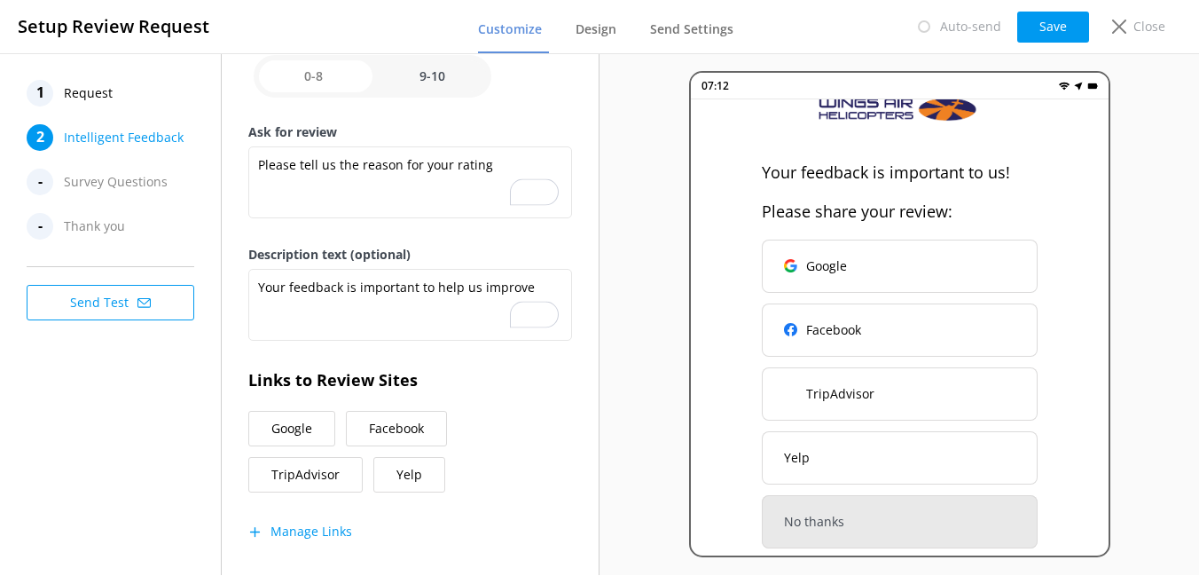
scroll to position [0, 0]
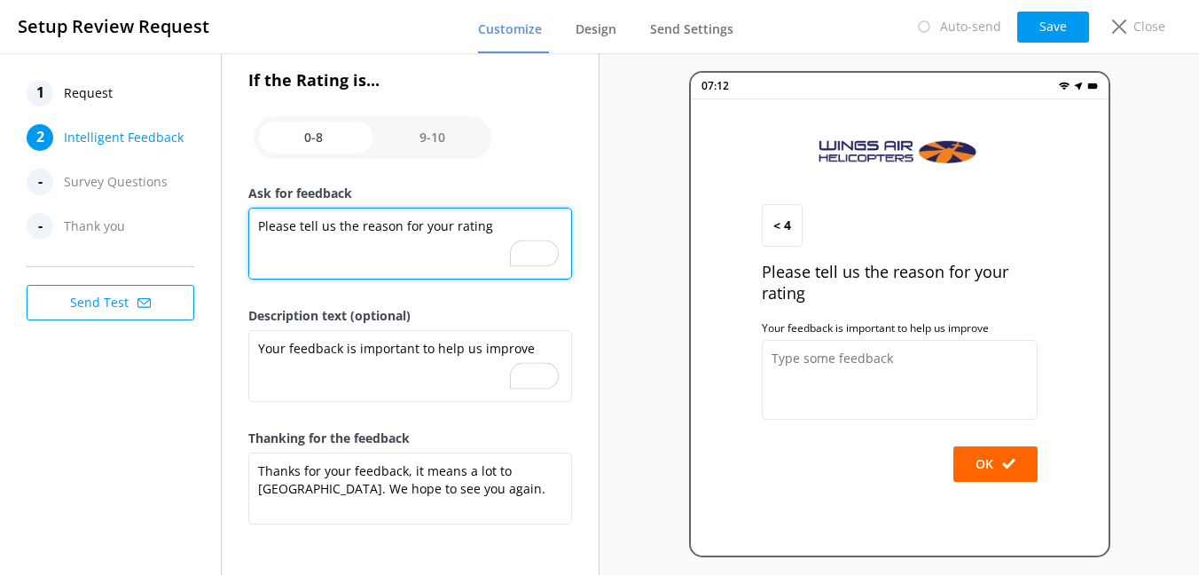
click at [493, 220] on textarea "Please tell us the reason for your rating" at bounding box center [410, 244] width 324 height 72
type textarea "Please tell us the reason for your rating."
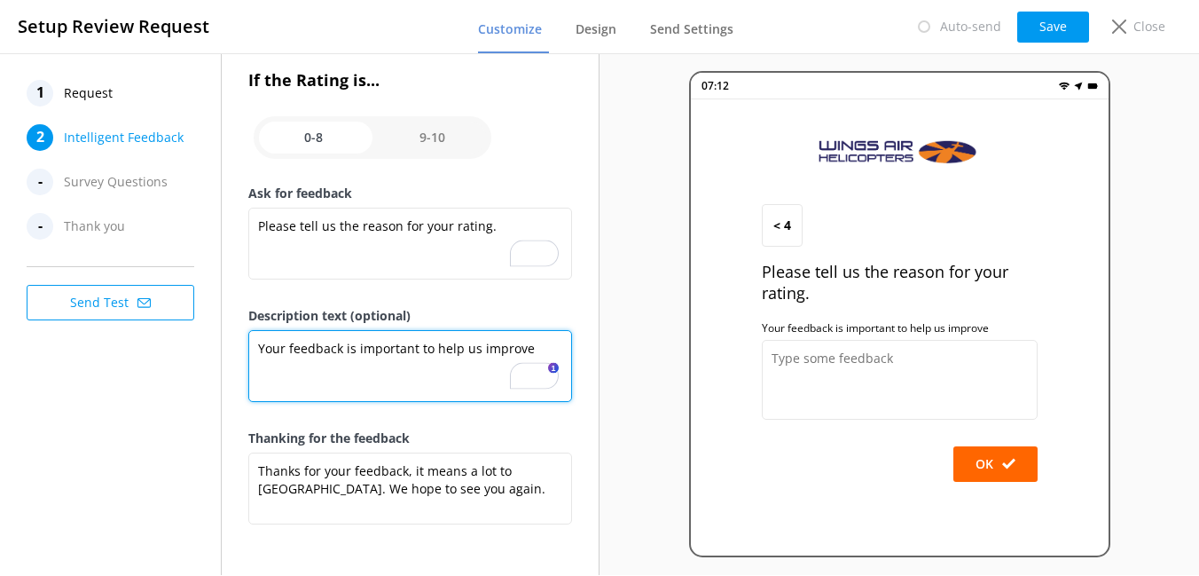
click at [378, 353] on textarea "Your feedback is important to help us improve" at bounding box center [410, 366] width 324 height 72
paste textarea "us!"
click at [378, 353] on textarea "Your feedback is important to us" at bounding box center [410, 366] width 324 height 72
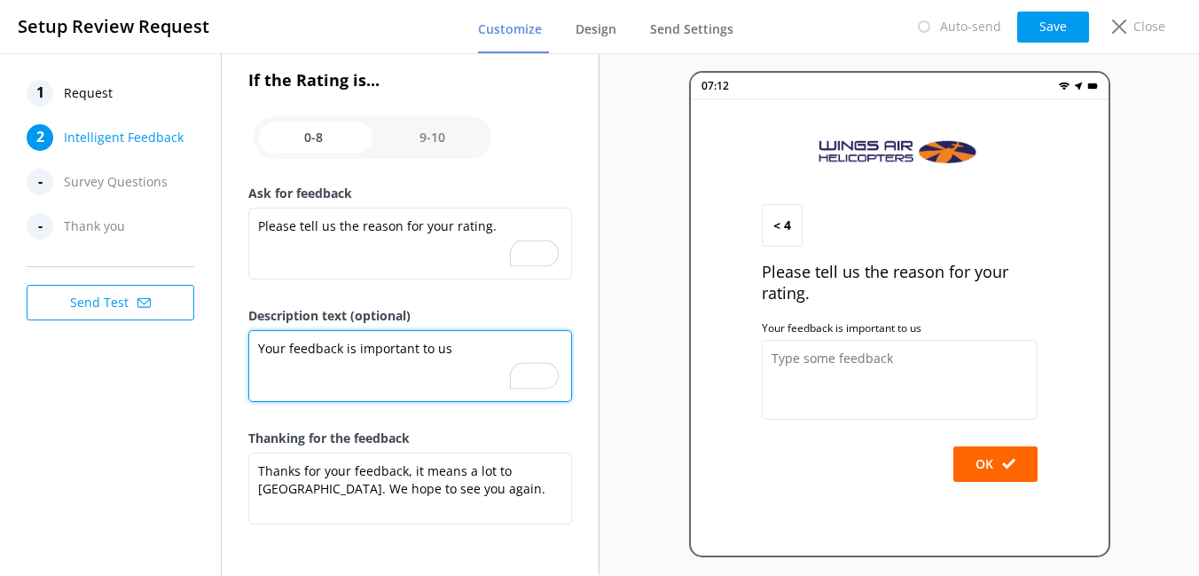
click at [378, 353] on textarea "Your feedback is important to us" at bounding box center [410, 366] width 324 height 72
type textarea "Your feedback is important to help us improve"
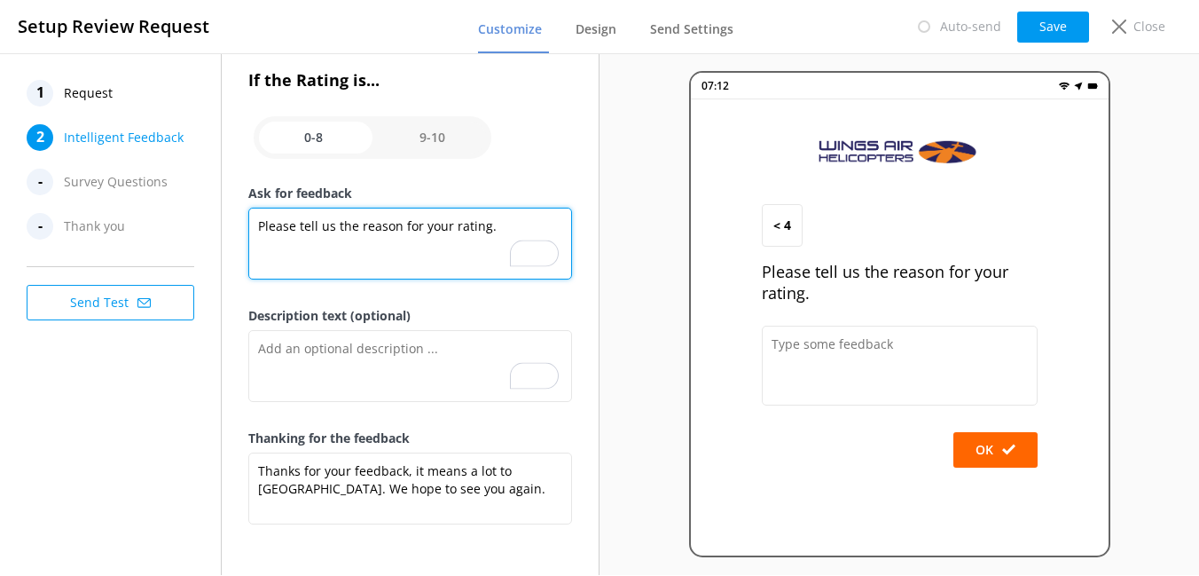
click at [506, 233] on textarea "Please tell us the reason for your rating." at bounding box center [410, 244] width 324 height 72
paste textarea "Your feedback is important to help us improve"
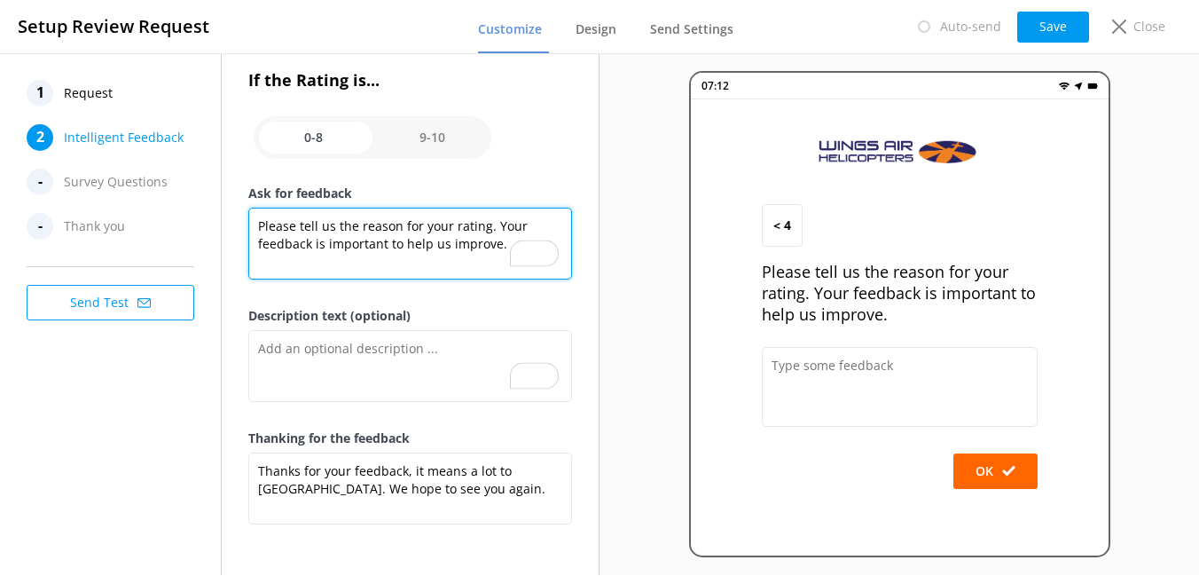
type textarea "Please tell us the reason for your rating. Your feedback is important to help u…"
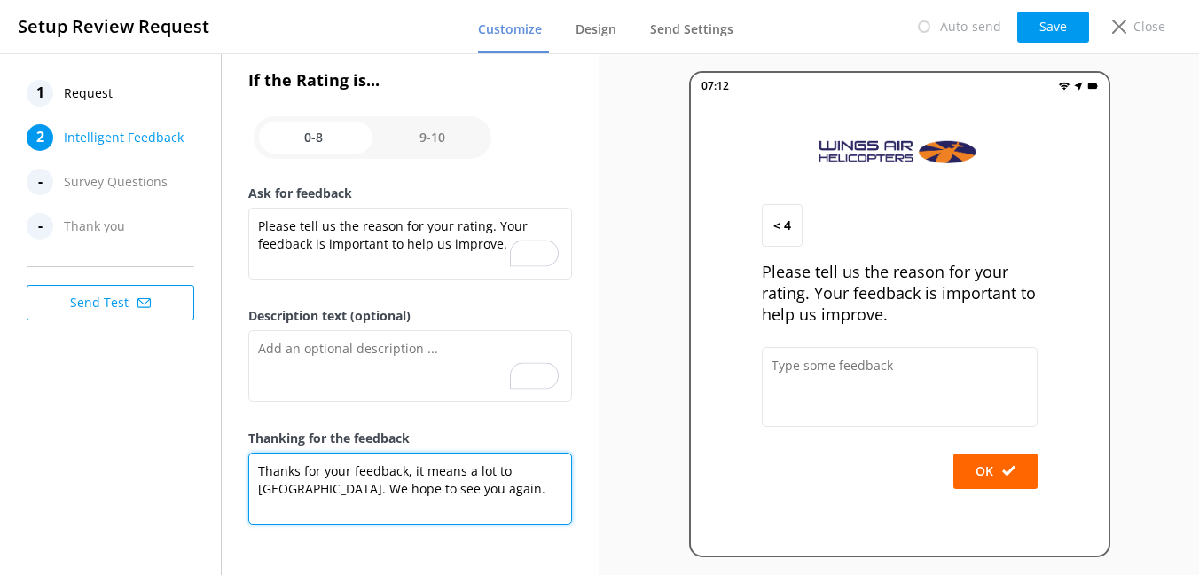
click at [434, 493] on textarea "Thanks for your feedback, it means a lot to us. We hope to see you again." at bounding box center [410, 488] width 324 height 72
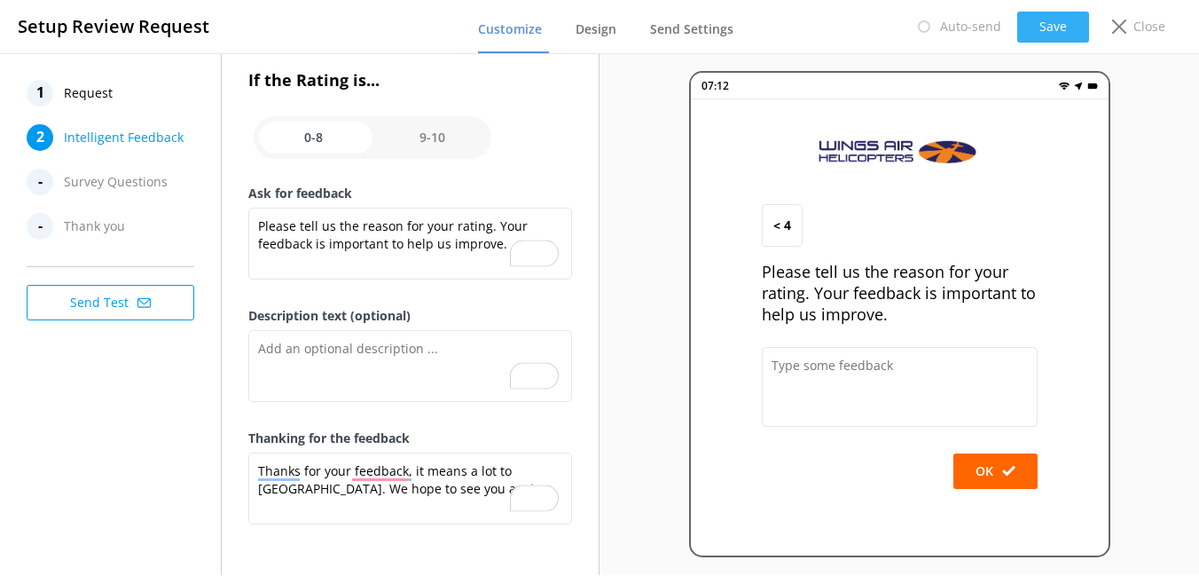
click at [1044, 27] on button "Save" at bounding box center [1053, 27] width 72 height 31
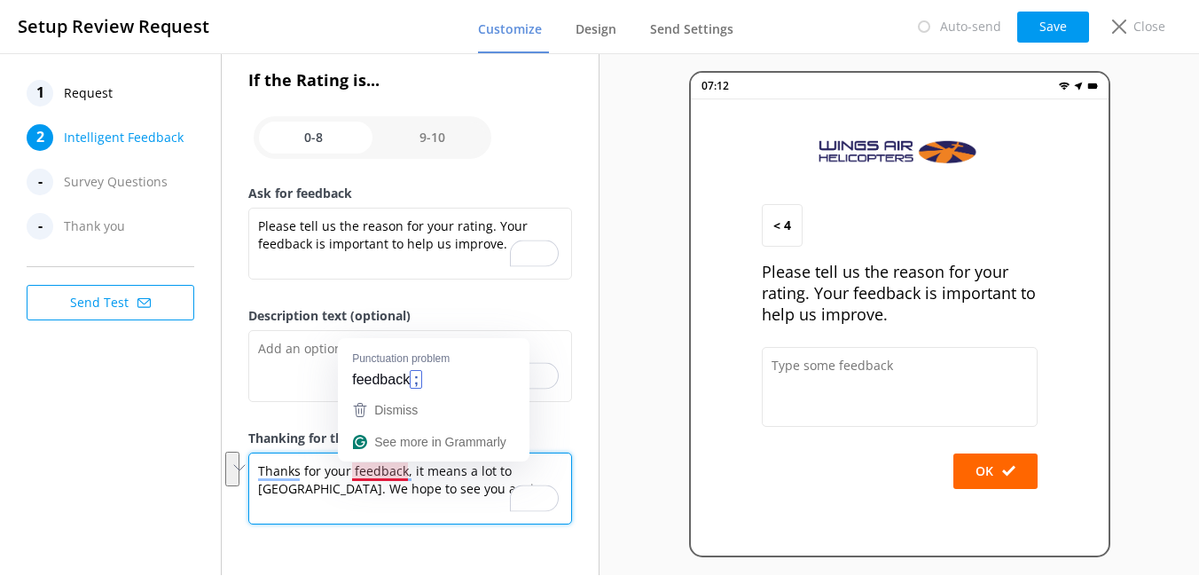
drag, startPoint x: 405, startPoint y: 469, endPoint x: 408, endPoint y: 483, distance: 14.4
click at [408, 483] on textarea "Thanks for your feedback, it means a lot to us. We hope to see you again." at bounding box center [410, 488] width 324 height 72
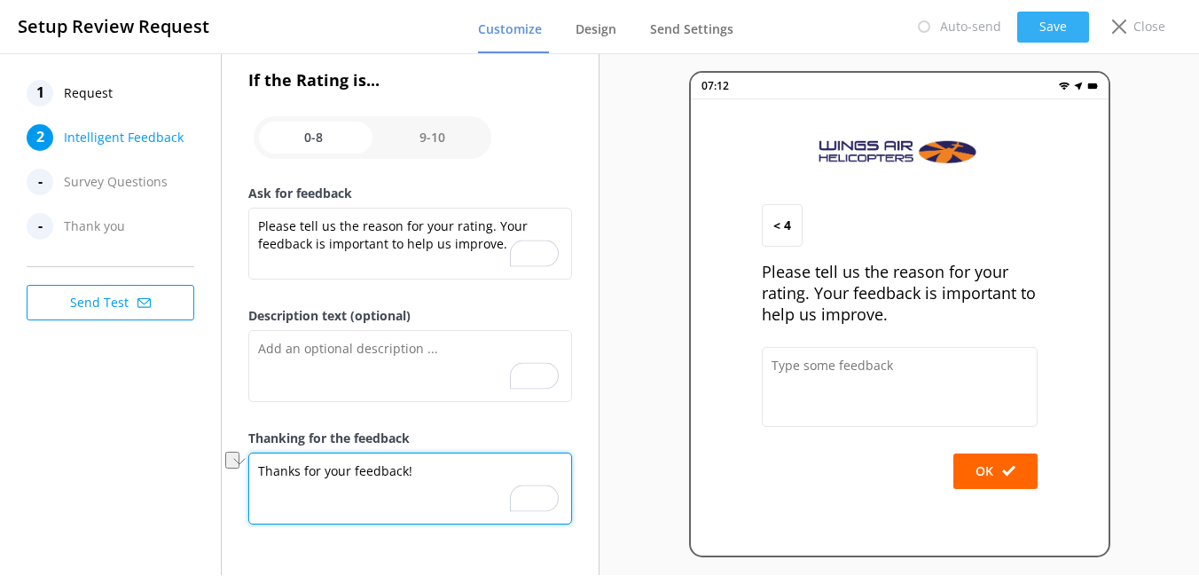
type textarea "Thanks for your feedback!"
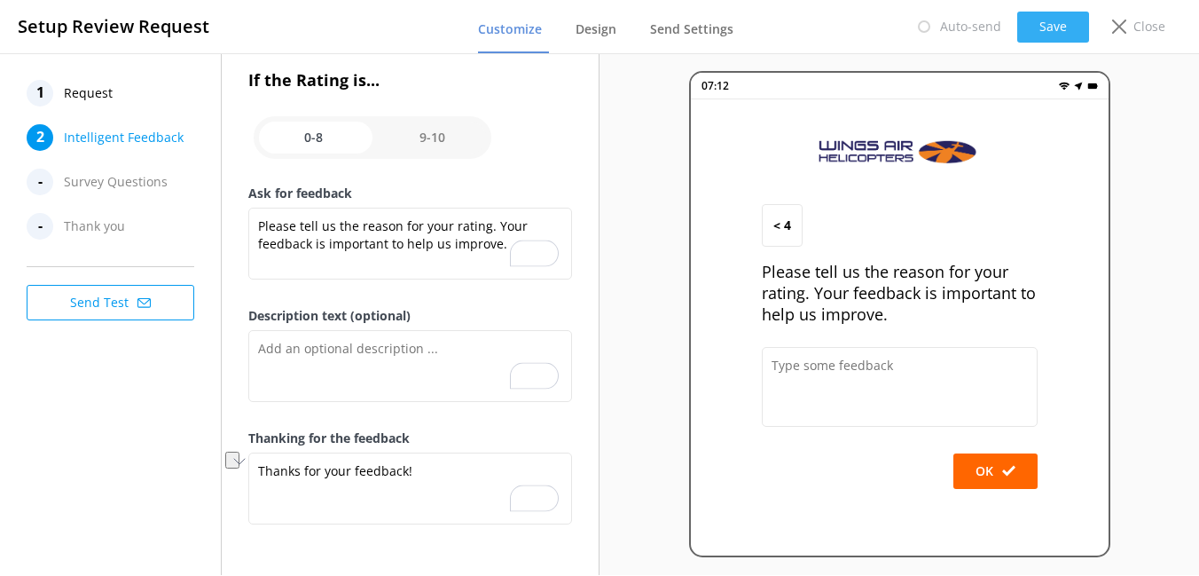
click at [1039, 28] on button "Save" at bounding box center [1053, 27] width 72 height 31
click at [436, 142] on input "checkbox" at bounding box center [373, 137] width 238 height 43
checkbox input "true"
type textarea "Your feedback is important to us!"
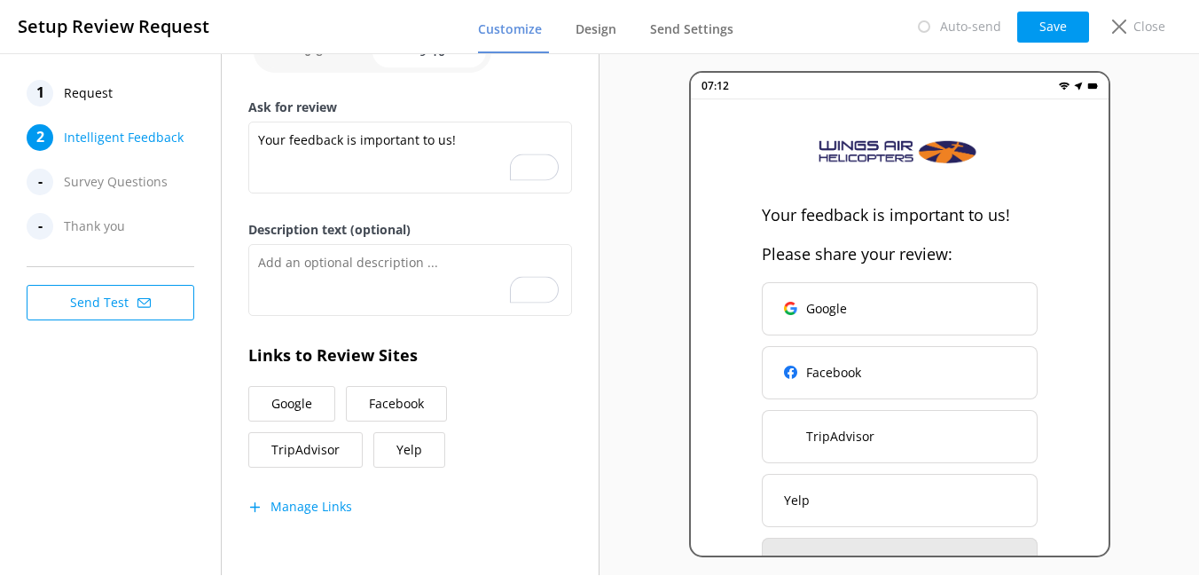
scroll to position [244, 0]
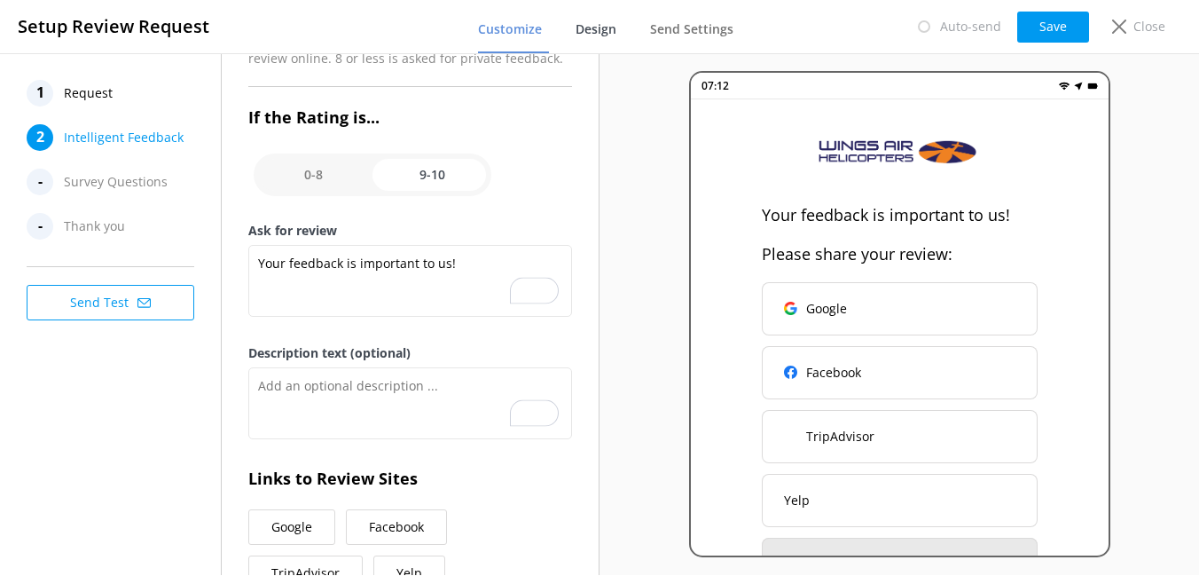
click at [598, 32] on span "Design" at bounding box center [596, 29] width 41 height 18
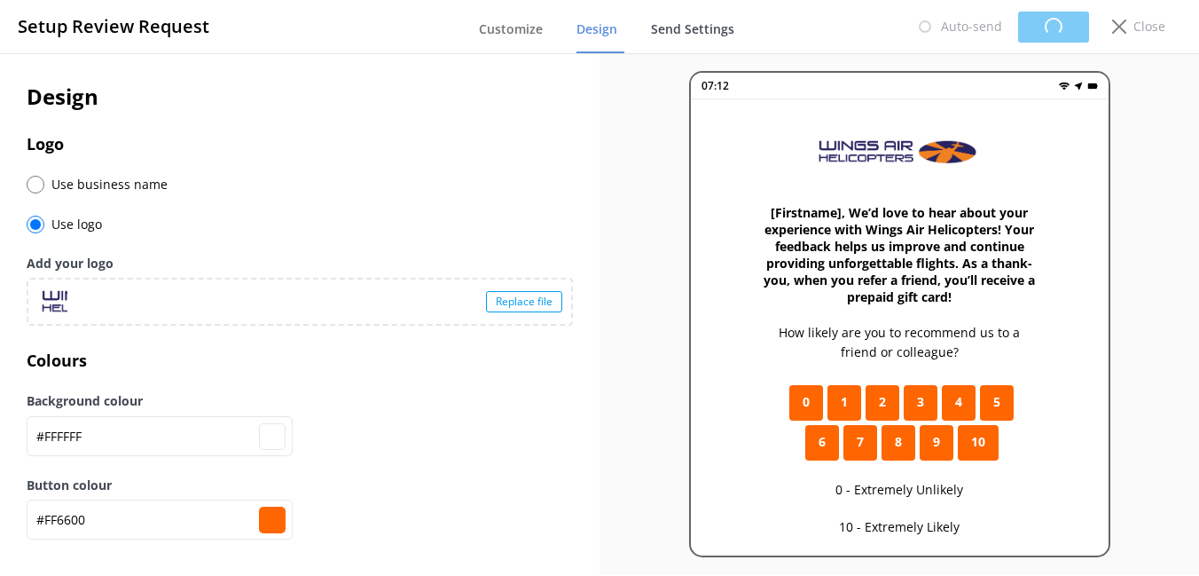
type input "#ffffff"
type input "#ff6600"
click at [685, 31] on span "Send Settings" at bounding box center [692, 29] width 83 height 18
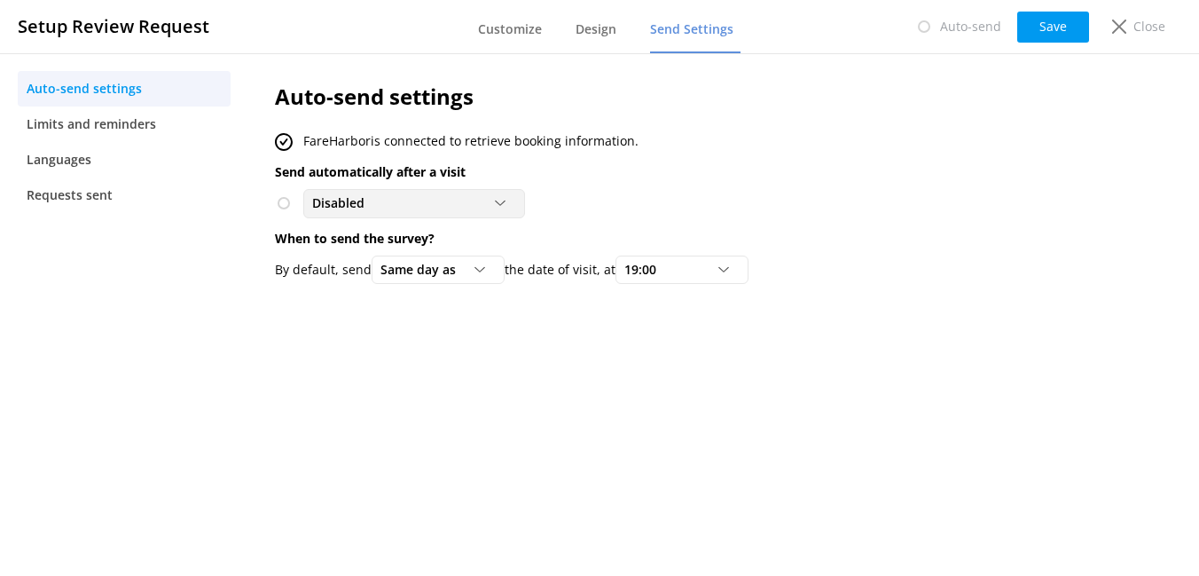
click at [355, 196] on span "Disabled" at bounding box center [343, 203] width 63 height 20
click at [361, 272] on div "To customers from FareHarbor" at bounding box center [391, 276] width 156 height 18
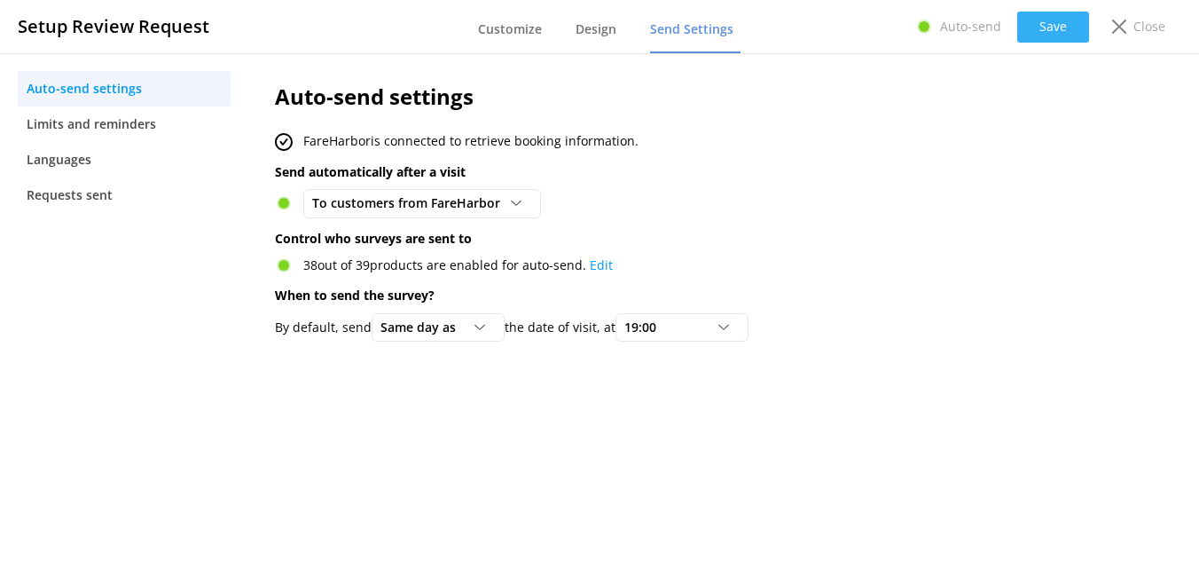
click at [1064, 27] on button "Save" at bounding box center [1053, 27] width 72 height 31
click at [136, 121] on span "Limits and reminders" at bounding box center [91, 124] width 129 height 20
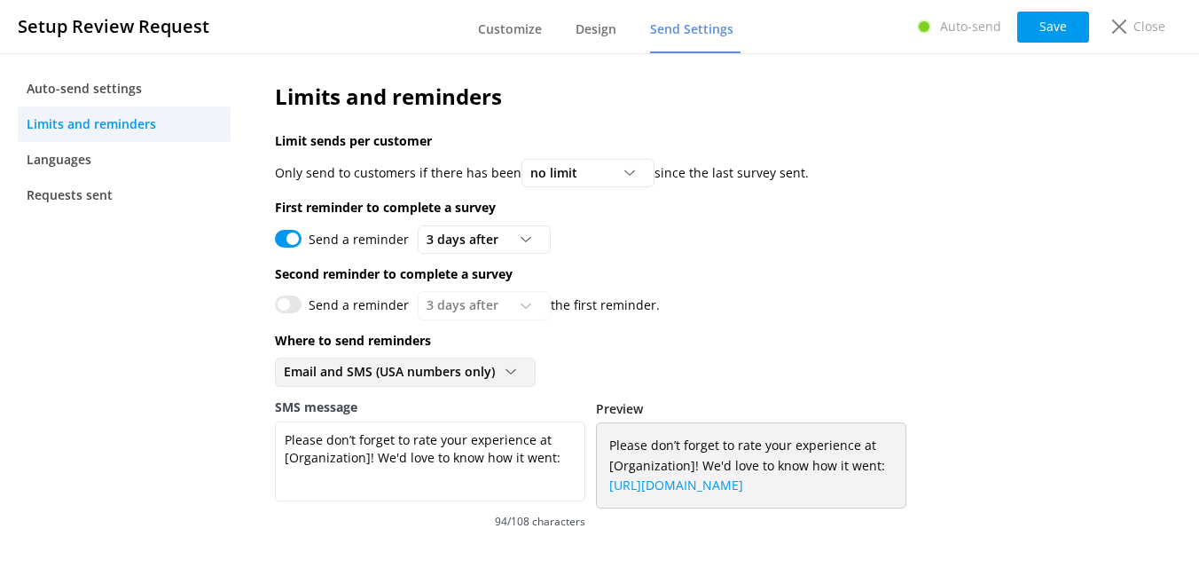
click at [443, 364] on span "Email and SMS (USA numbers only)" at bounding box center [395, 372] width 222 height 20
click at [770, 310] on div "Send a reminder 3 days after 3 days after 5 days after 7 days after 10 days aft…" at bounding box center [668, 305] width 786 height 28
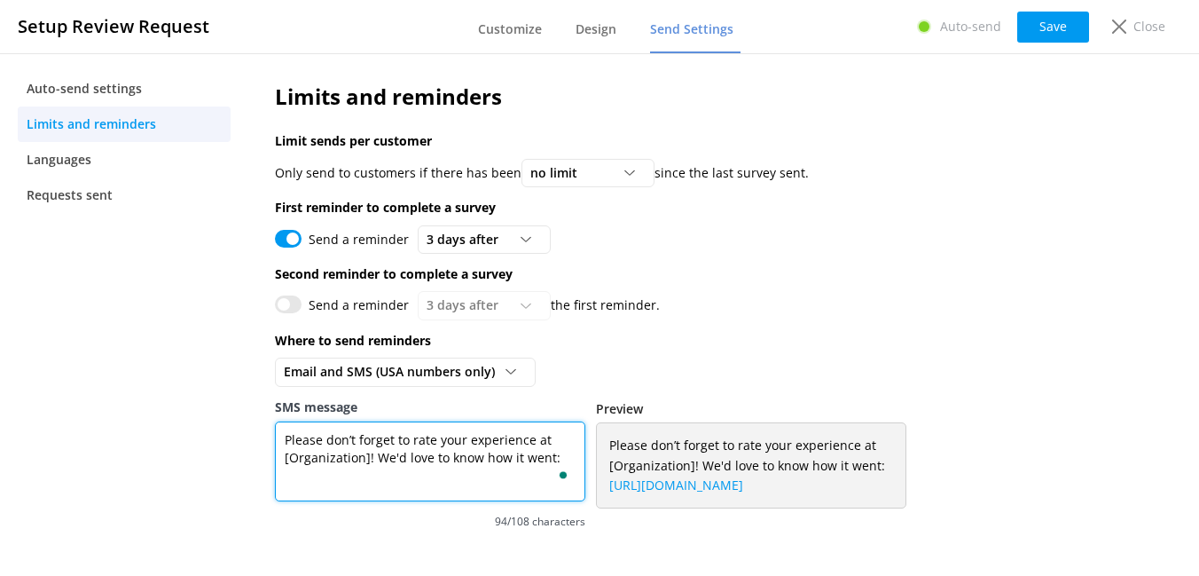
drag, startPoint x: 380, startPoint y: 456, endPoint x: 559, endPoint y: 456, distance: 179.1
click at [559, 456] on textarea "Please don’t forget to rate your experience at [Organization]! We'd love to kno…" at bounding box center [430, 461] width 310 height 80
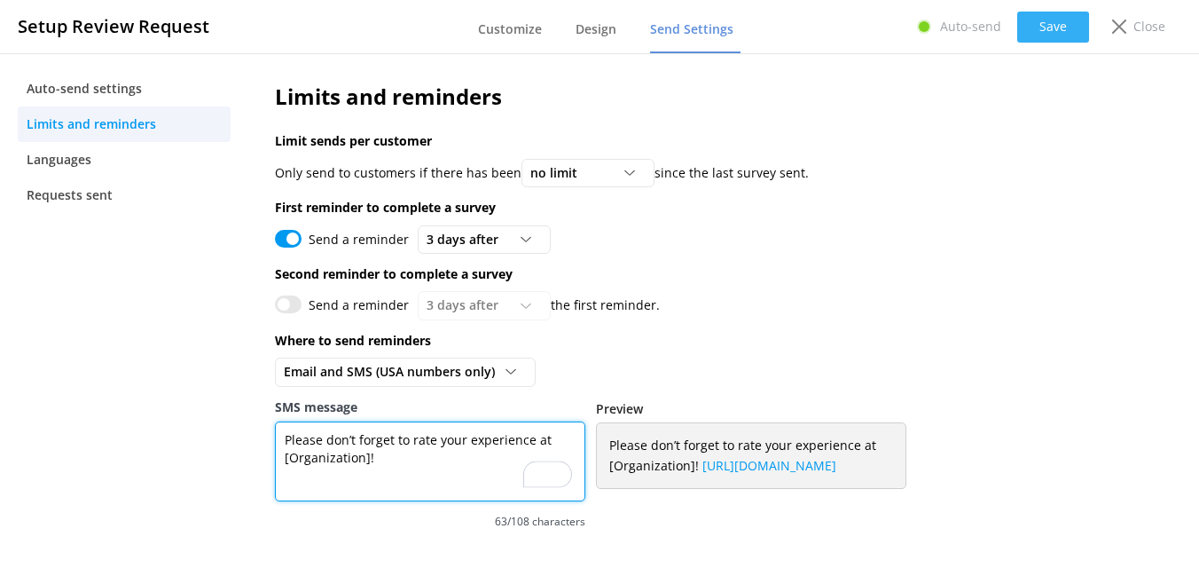
type textarea "Please don’t forget to rate your experience at [Organization]!"
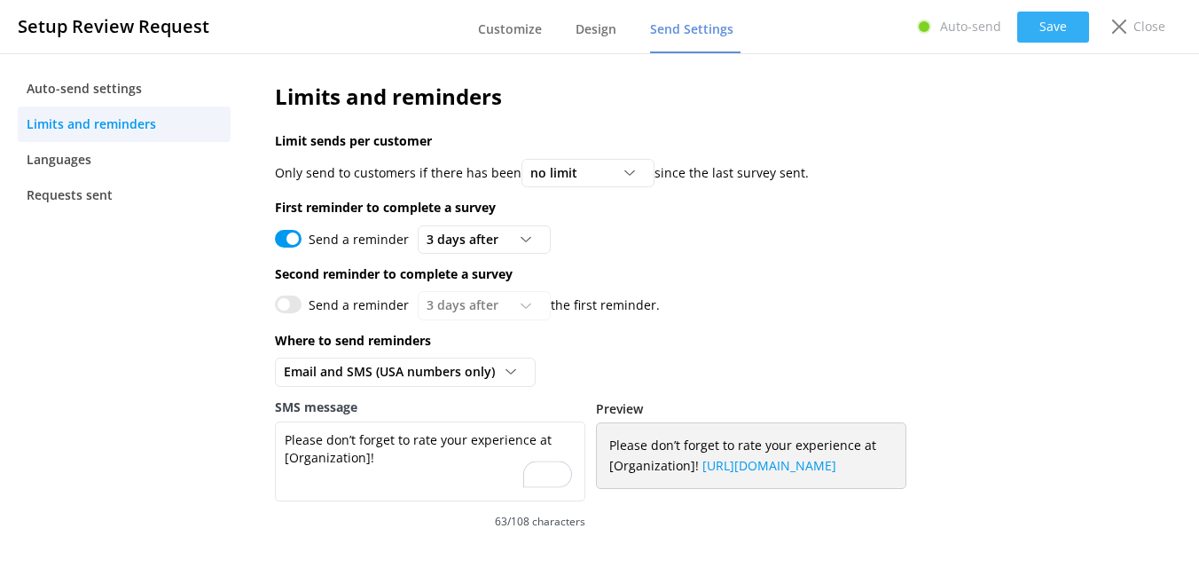
click at [1046, 28] on button "Save" at bounding box center [1053, 27] width 72 height 31
click at [107, 162] on link "Languages" at bounding box center [124, 159] width 213 height 35
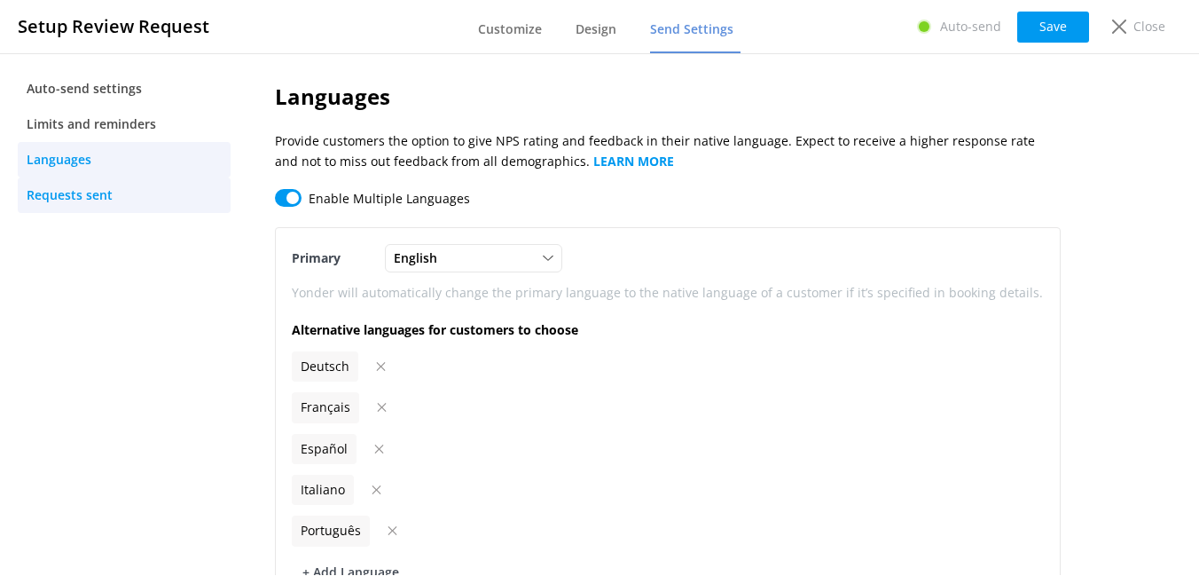
click at [128, 208] on link "Requests sent" at bounding box center [124, 194] width 213 height 35
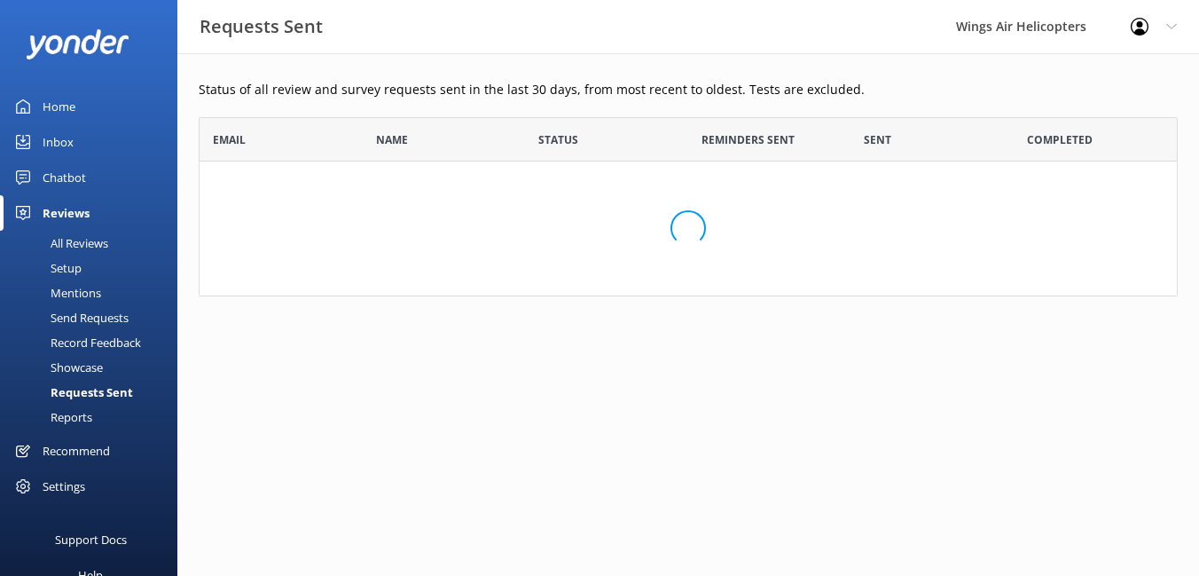
scroll to position [179, 979]
click at [60, 498] on div "Settings" at bounding box center [64, 485] width 43 height 35
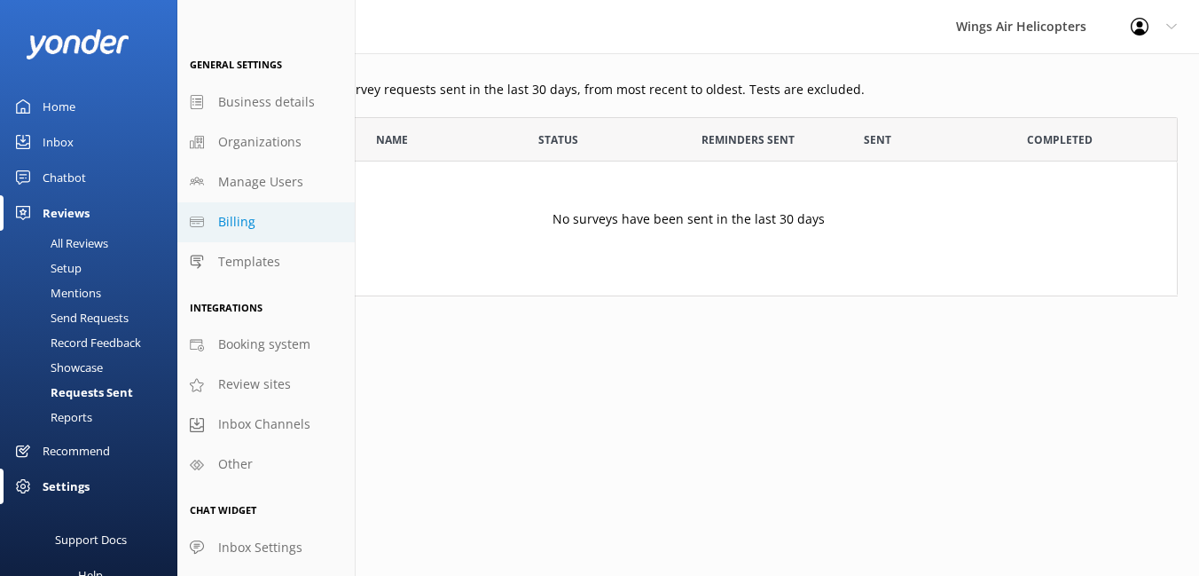
click at [236, 228] on span "Billing" at bounding box center [236, 222] width 37 height 20
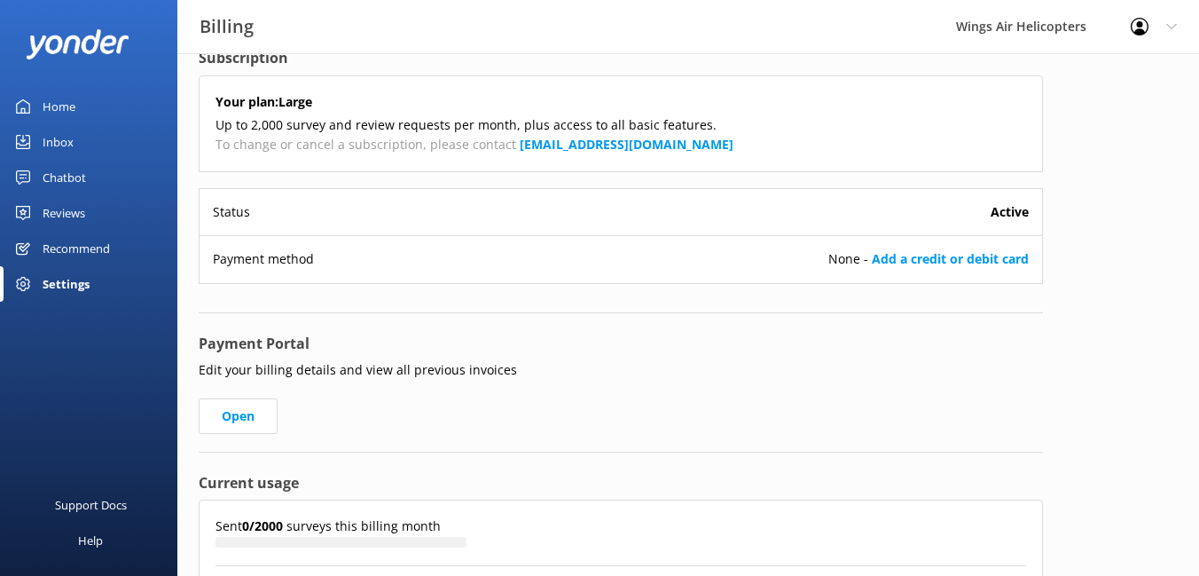
scroll to position [42, 0]
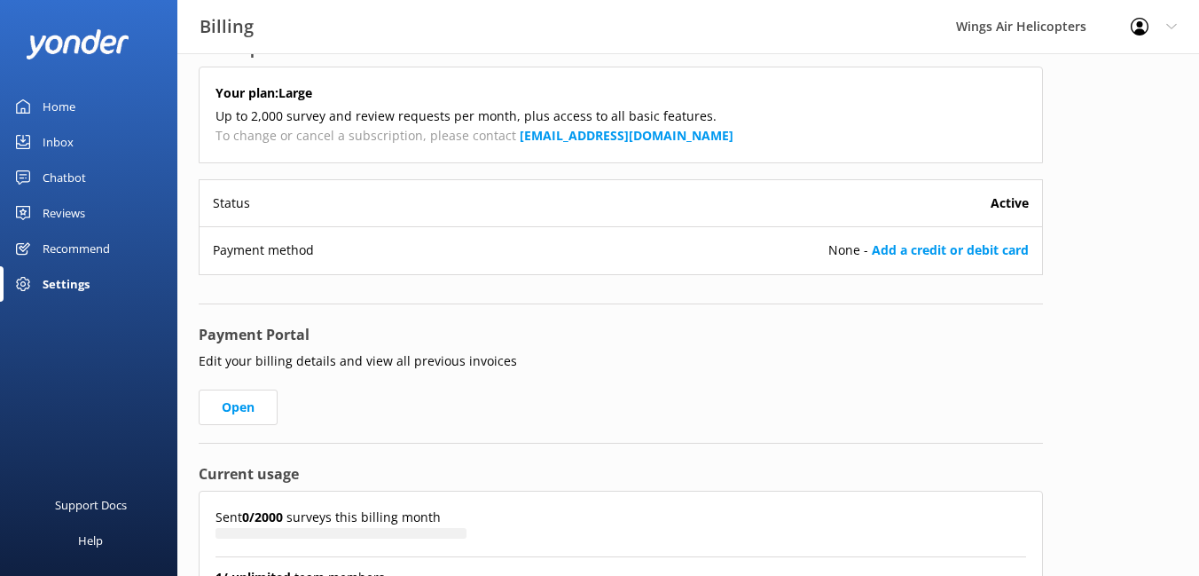
click at [918, 238] on div "Payment method None - Add a credit or debit card" at bounding box center [621, 249] width 843 height 47
click at [917, 242] on link "Add a credit or debit card" at bounding box center [950, 249] width 157 height 17
click at [63, 214] on div "Reviews" at bounding box center [64, 212] width 43 height 35
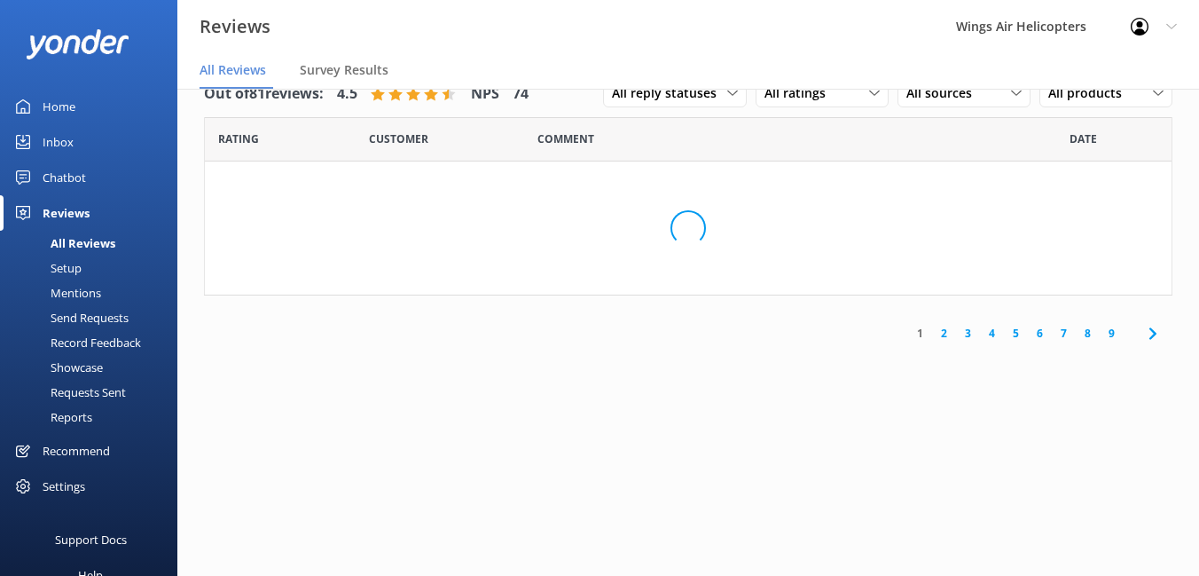
click at [69, 269] on div "Setup" at bounding box center [46, 267] width 71 height 25
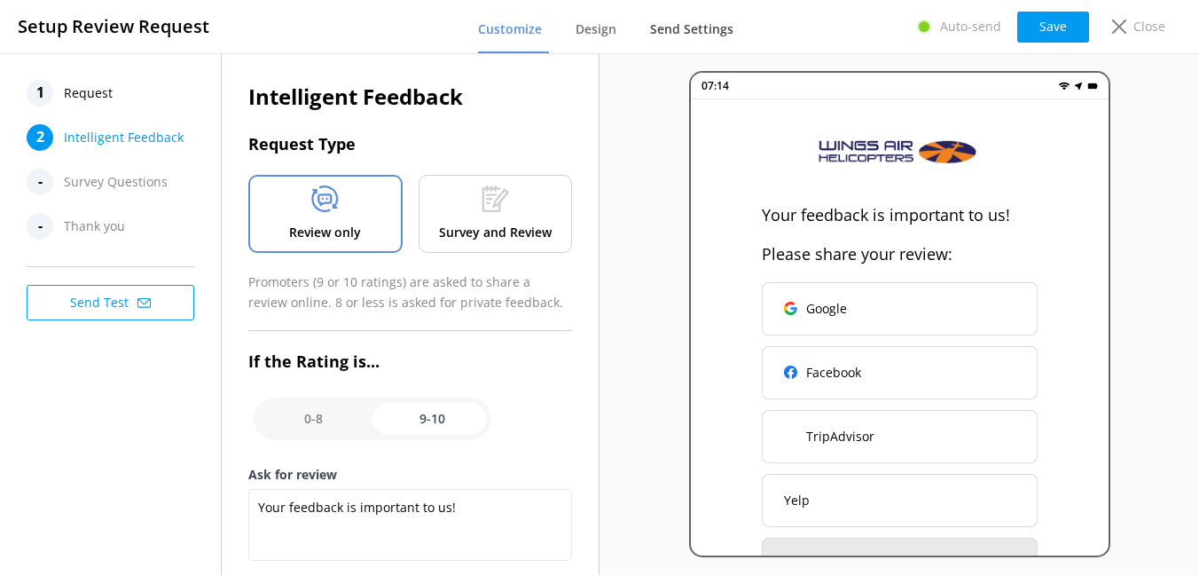
click at [664, 51] on link "Send Settings" at bounding box center [695, 30] width 90 height 46
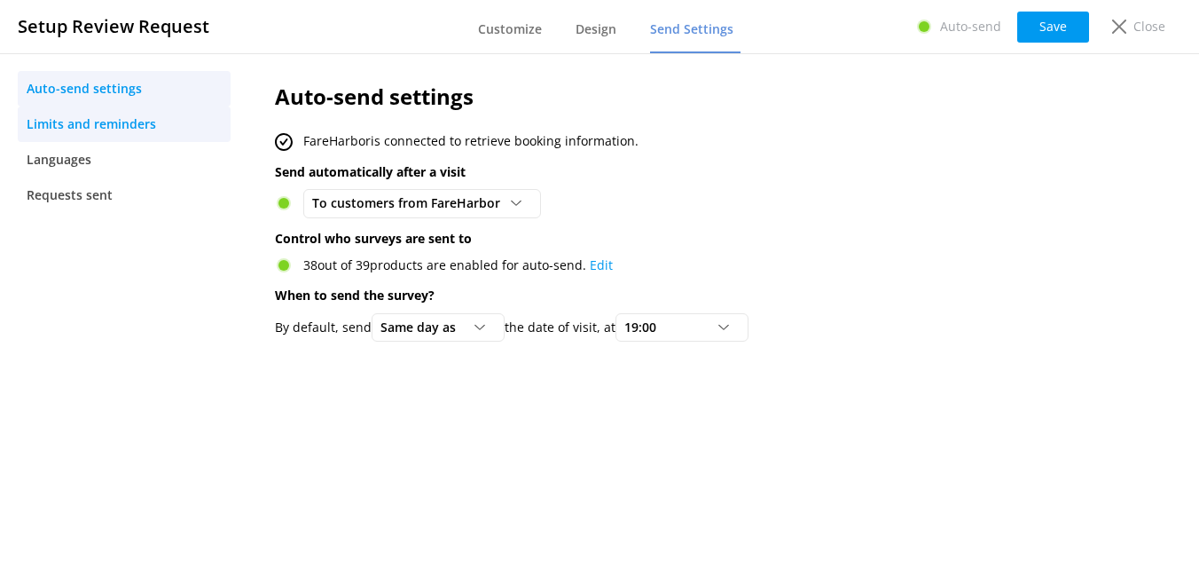
click at [146, 125] on span "Limits and reminders" at bounding box center [91, 124] width 129 height 20
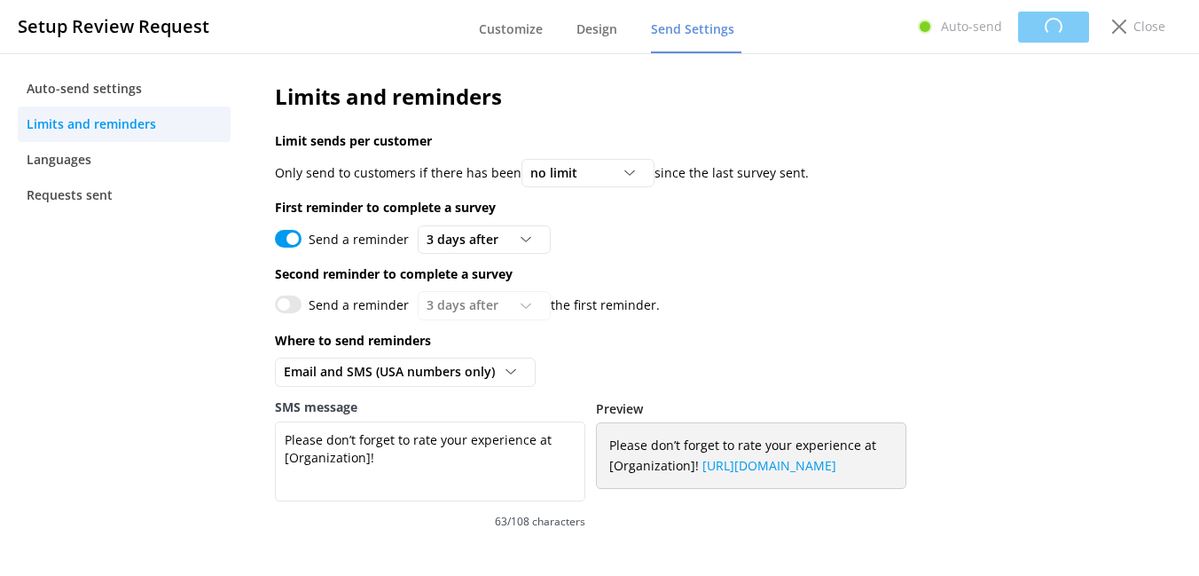
click at [295, 235] on input "Send a reminder" at bounding box center [288, 239] width 27 height 18
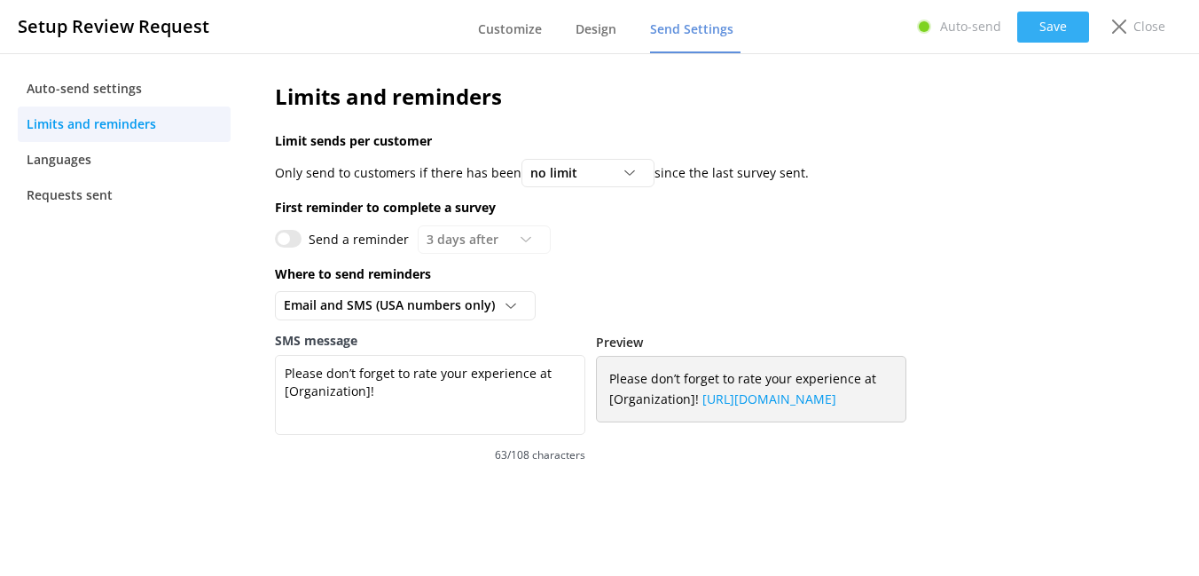
click at [1038, 27] on button "Save" at bounding box center [1053, 27] width 72 height 31
click at [288, 235] on input "Send a reminder" at bounding box center [288, 239] width 27 height 18
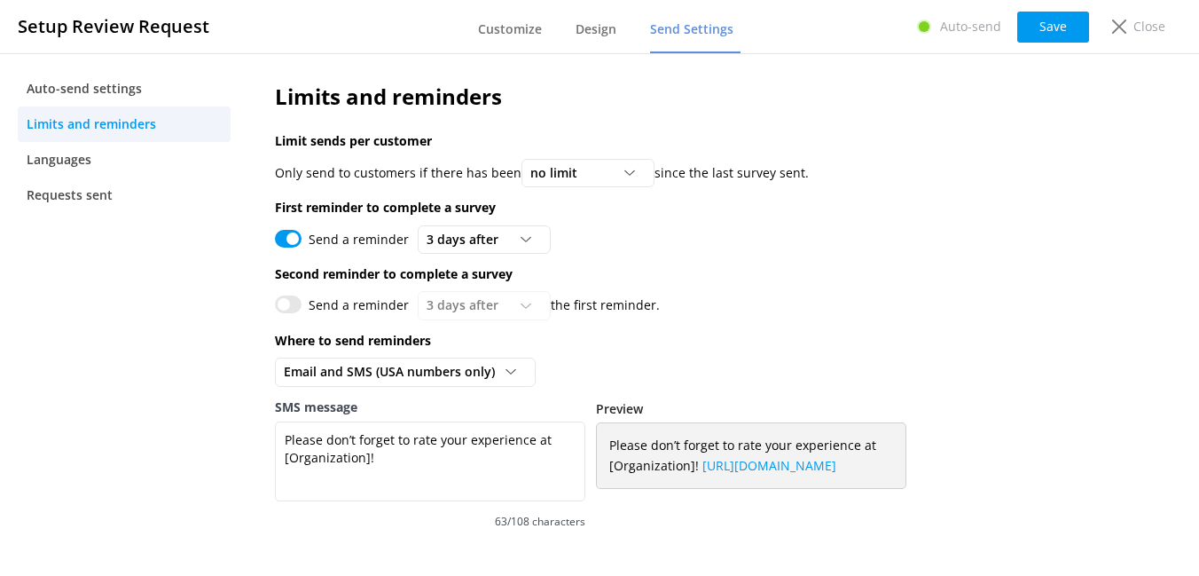
click at [287, 242] on input "Send a reminder" at bounding box center [288, 239] width 27 height 18
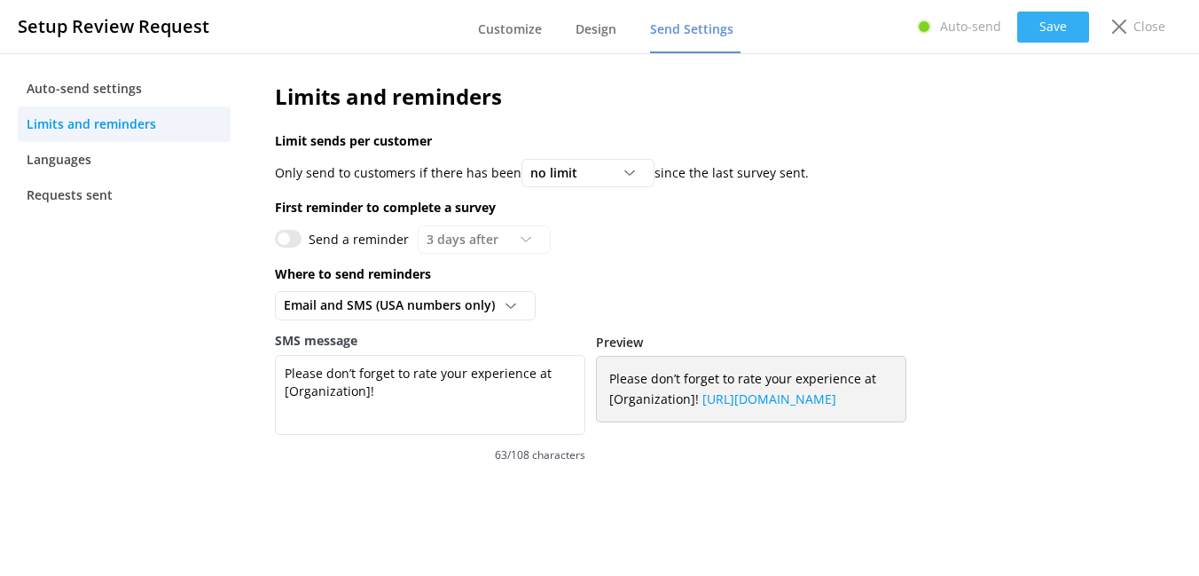
click at [1065, 31] on button "Save" at bounding box center [1053, 27] width 72 height 31
click at [597, 172] on div "no limit" at bounding box center [588, 173] width 124 height 20
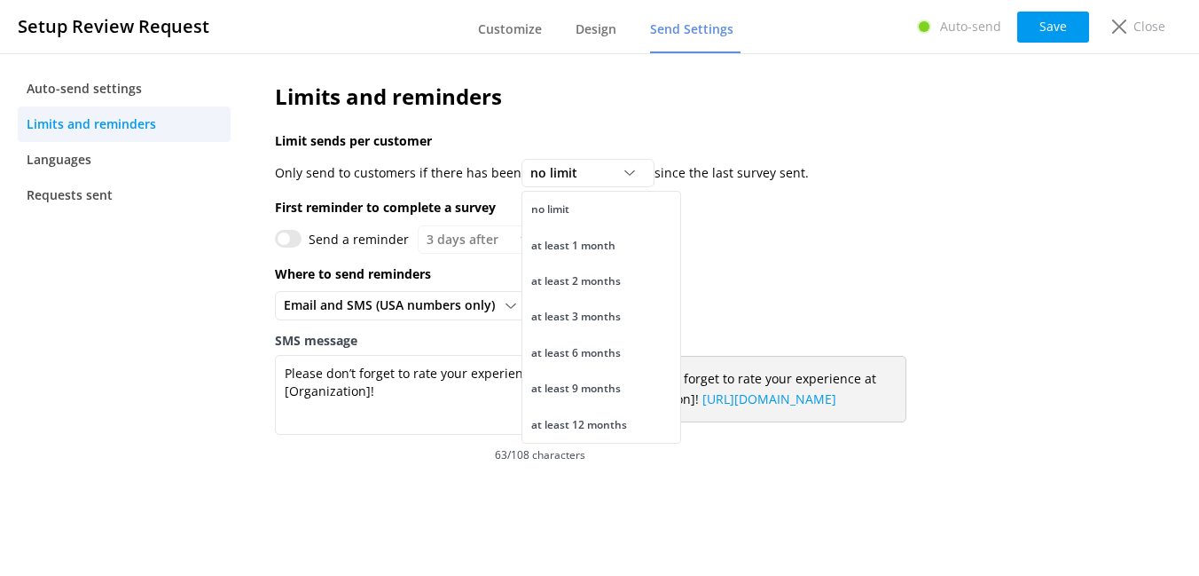
click at [801, 252] on div "Send a reminder 3 days after 3 days after 5 days after 7 days after 10 days aft…" at bounding box center [668, 239] width 786 height 28
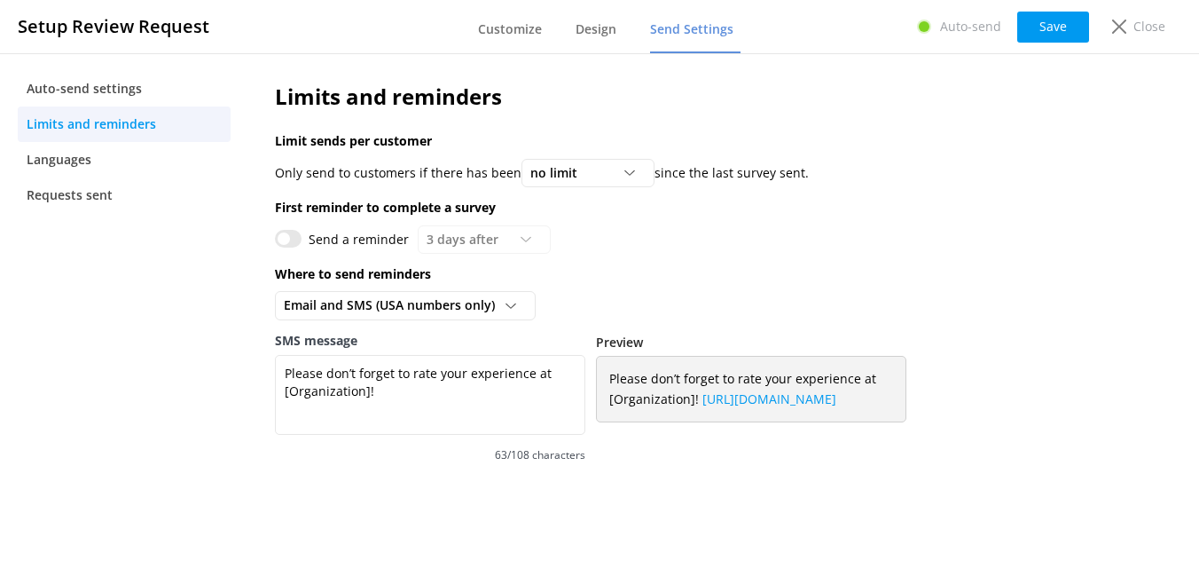
click at [284, 241] on input "Send a reminder" at bounding box center [288, 239] width 27 height 18
checkbox input "true"
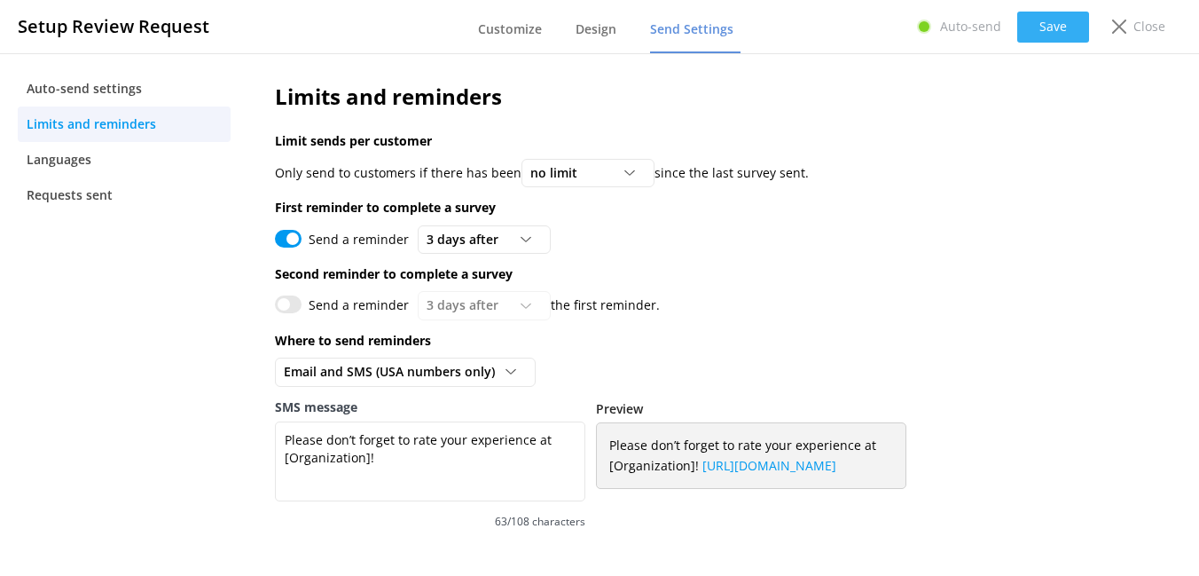
click at [1042, 27] on button "Save" at bounding box center [1053, 27] width 72 height 31
click at [157, 166] on link "Languages" at bounding box center [124, 159] width 213 height 35
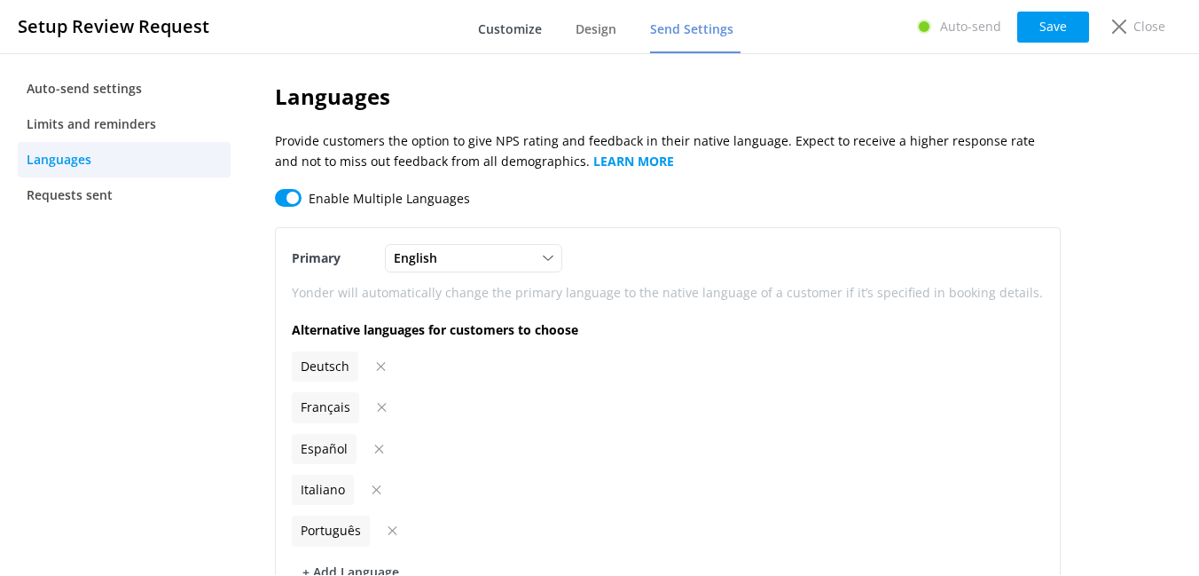
click at [485, 25] on span "Customize" at bounding box center [510, 29] width 64 height 18
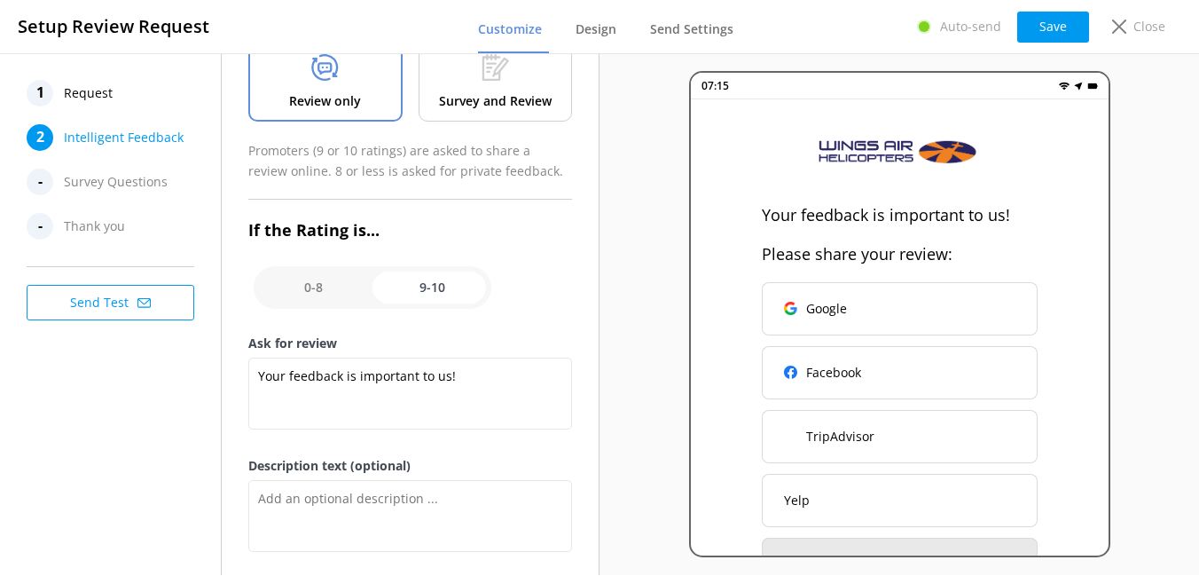
scroll to position [200, 0]
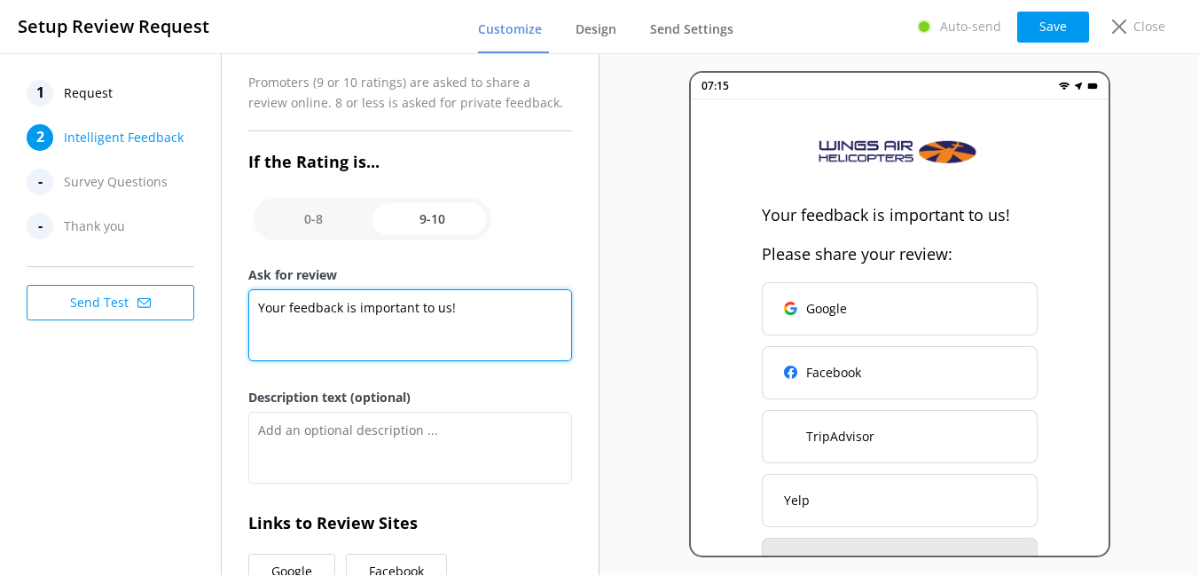
click at [475, 308] on textarea "Your feedback is important to us!" at bounding box center [410, 325] width 324 height 72
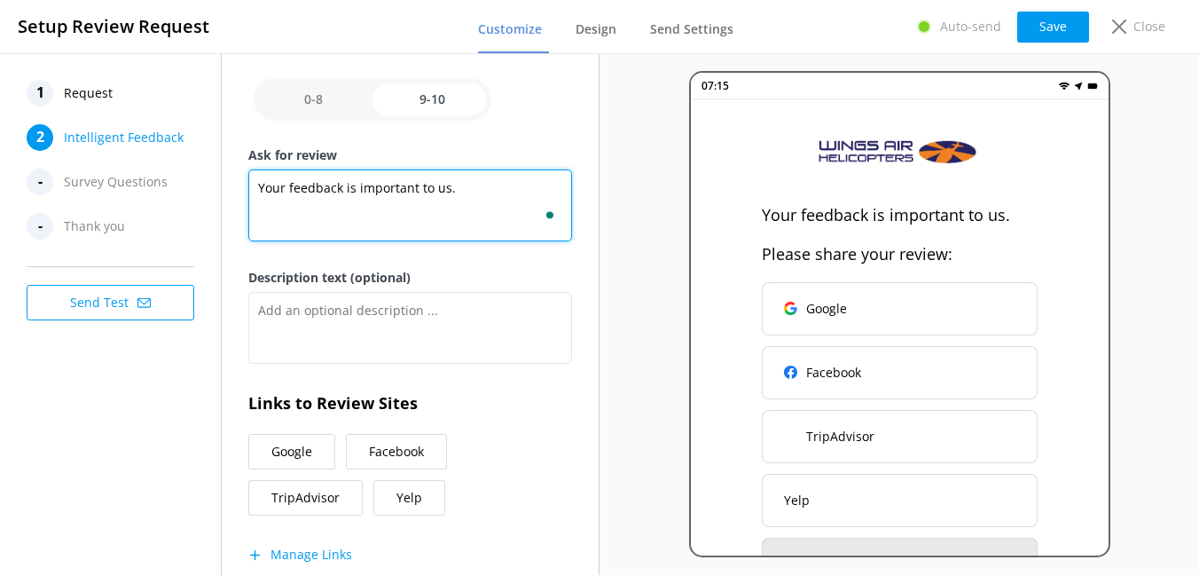
scroll to position [367, 0]
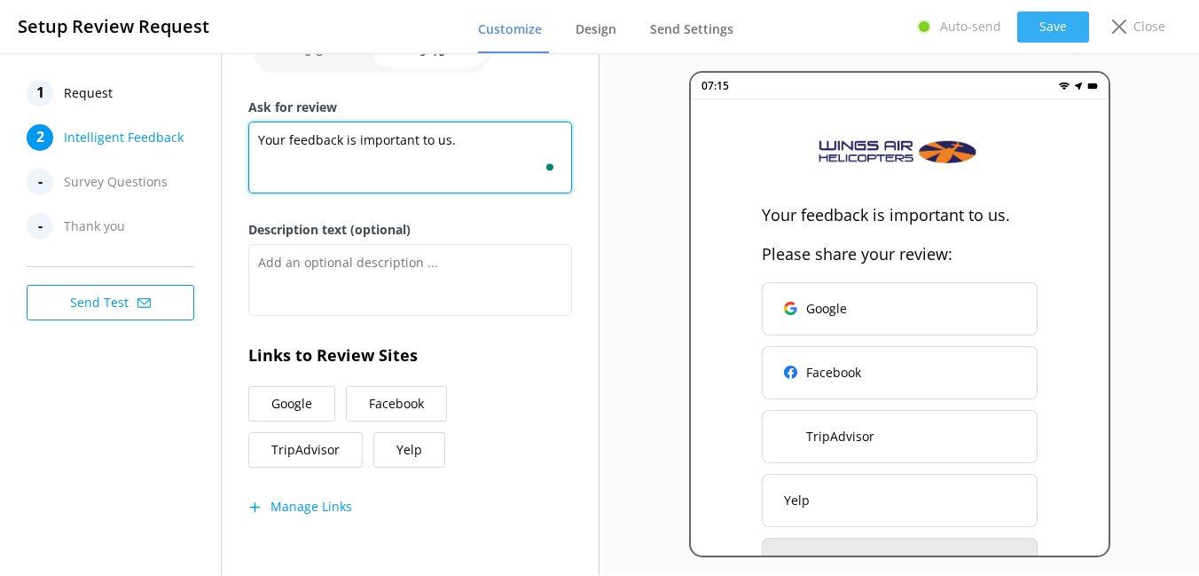
type textarea "Your feedback is important to us."
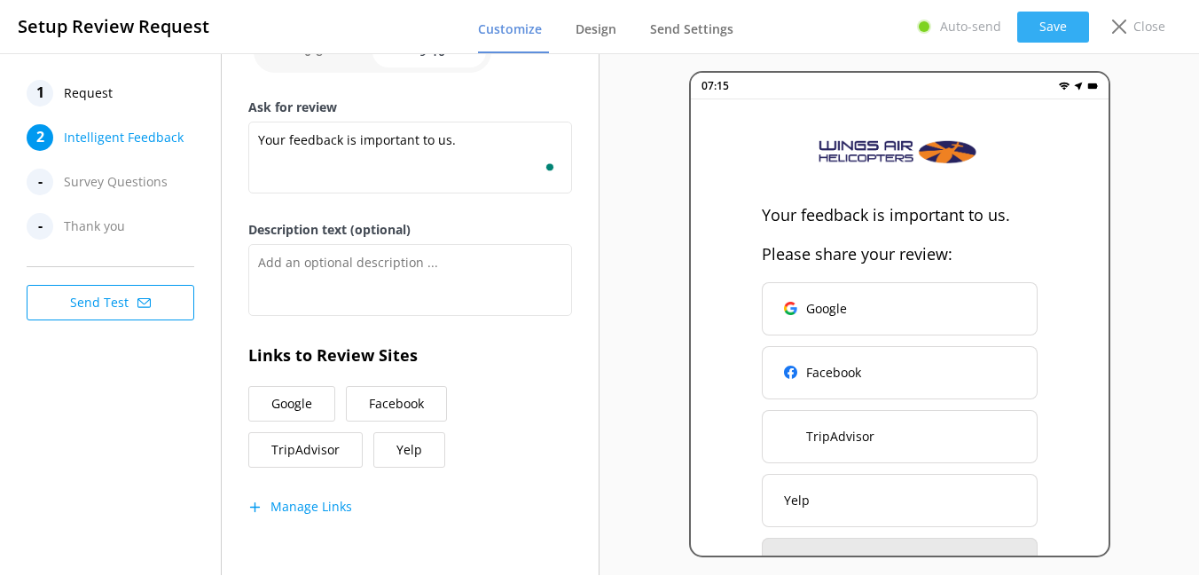
click at [1055, 33] on button "Save" at bounding box center [1053, 27] width 72 height 31
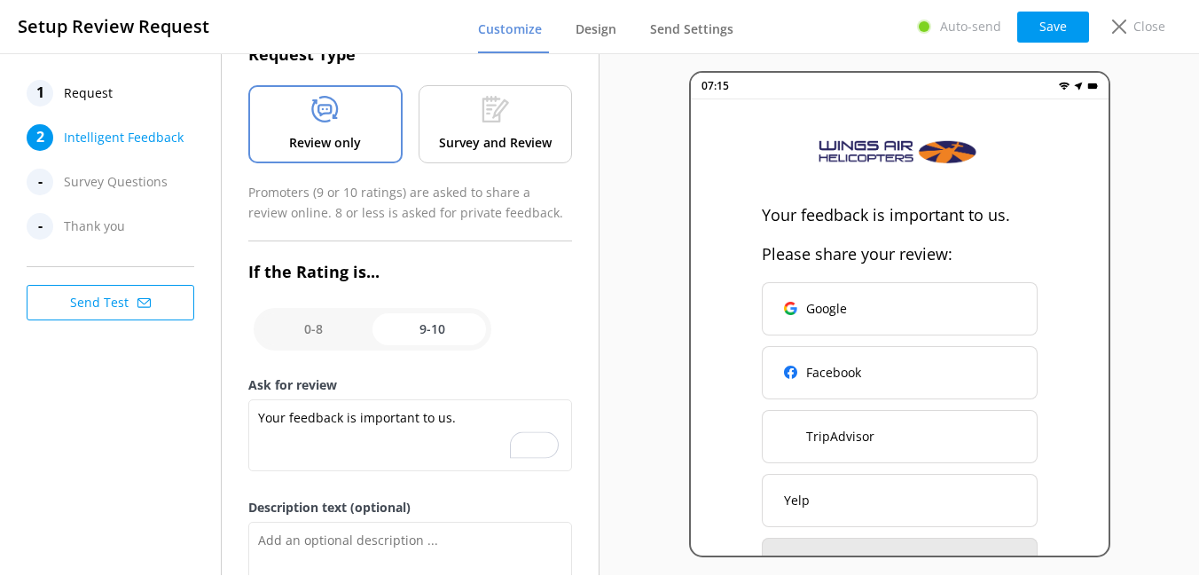
scroll to position [125, 0]
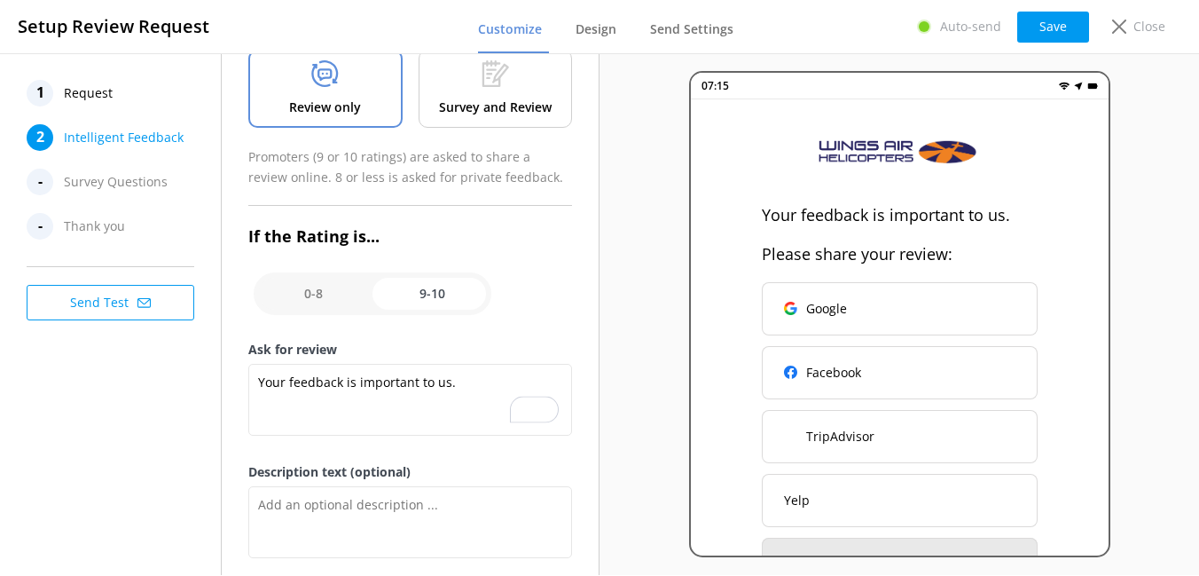
click at [339, 300] on input "checkbox" at bounding box center [373, 293] width 238 height 43
checkbox input "false"
type textarea "Please tell us the reason for your rating. Your feedback is important to help u…"
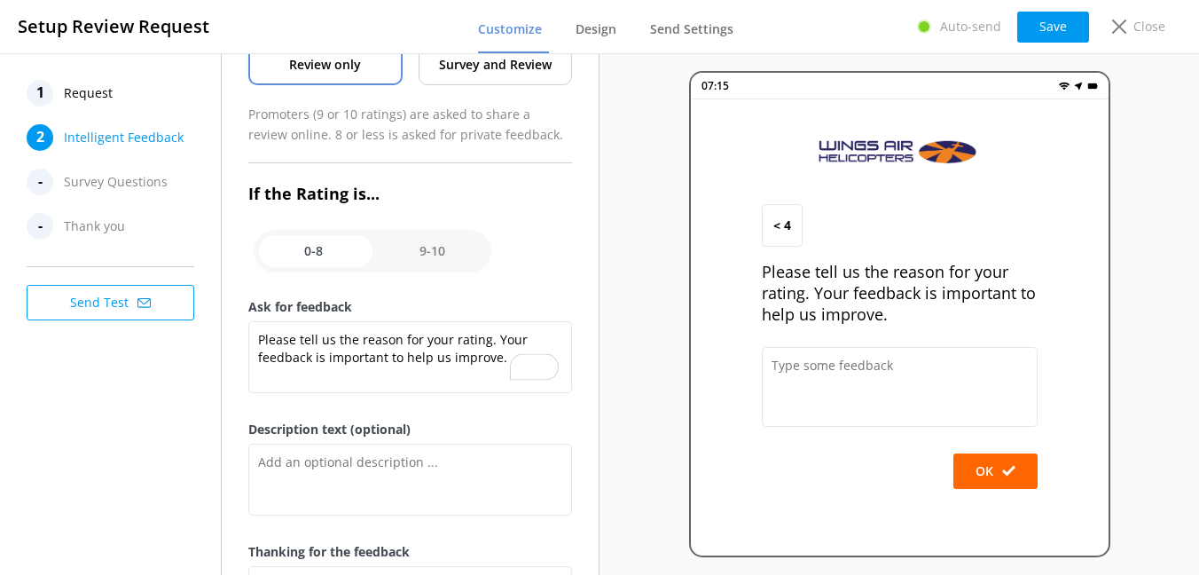
scroll to position [170, 0]
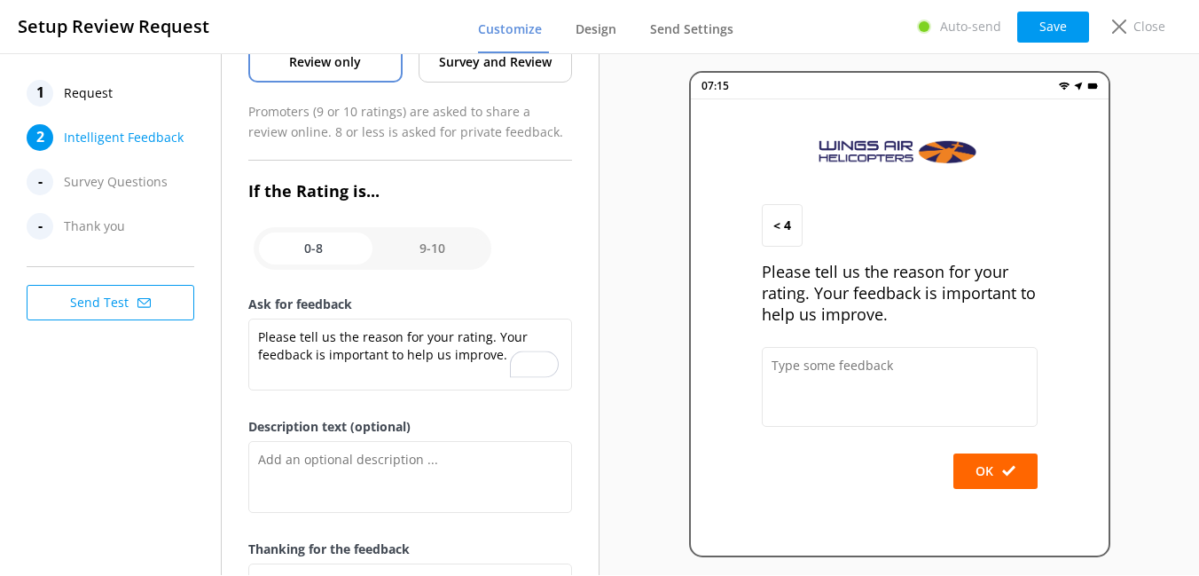
click at [419, 259] on input "checkbox" at bounding box center [373, 248] width 238 height 43
checkbox input "true"
type textarea "Your feedback is important to us."
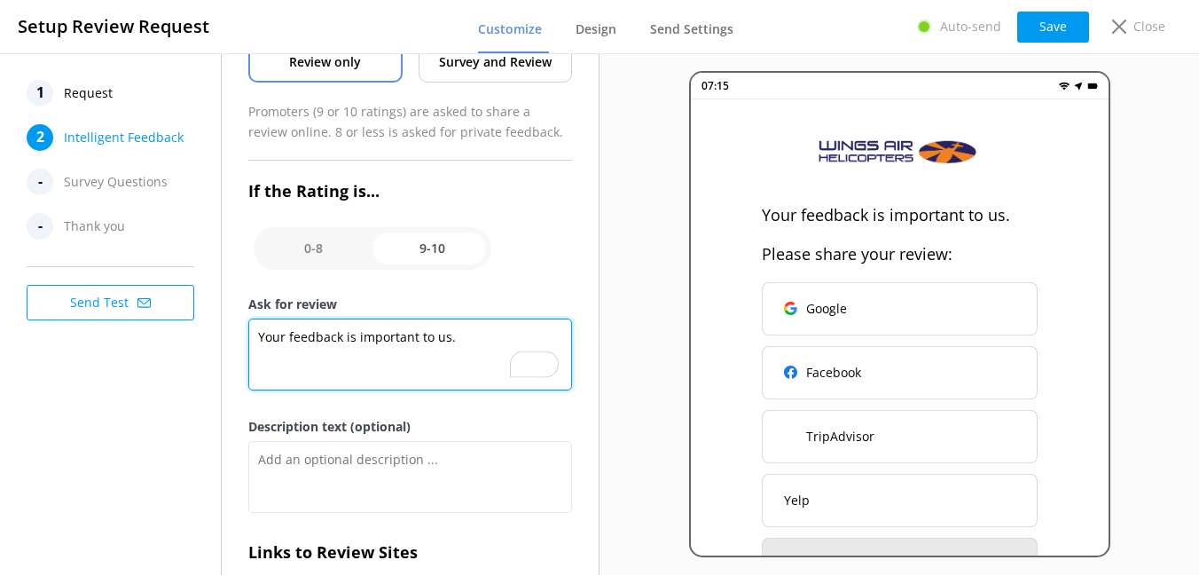
click at [350, 333] on textarea "Your feedback is important to us." at bounding box center [410, 354] width 324 height 72
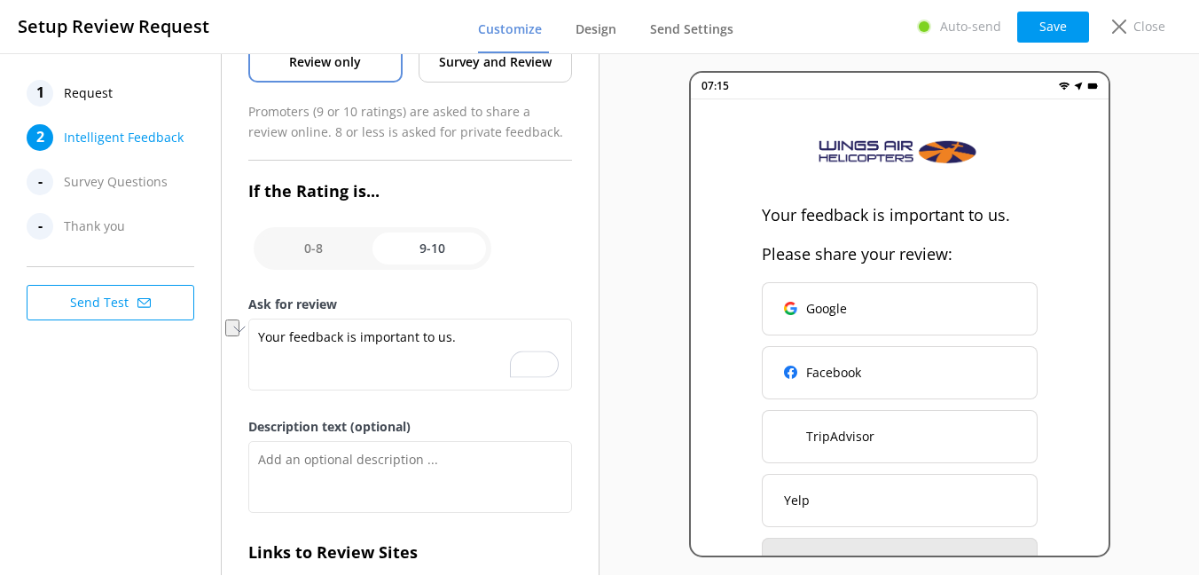
click at [320, 236] on input "checkbox" at bounding box center [373, 248] width 238 height 43
checkbox input "false"
type textarea "Please tell us the reason for your rating. Your feedback is important to help u…"
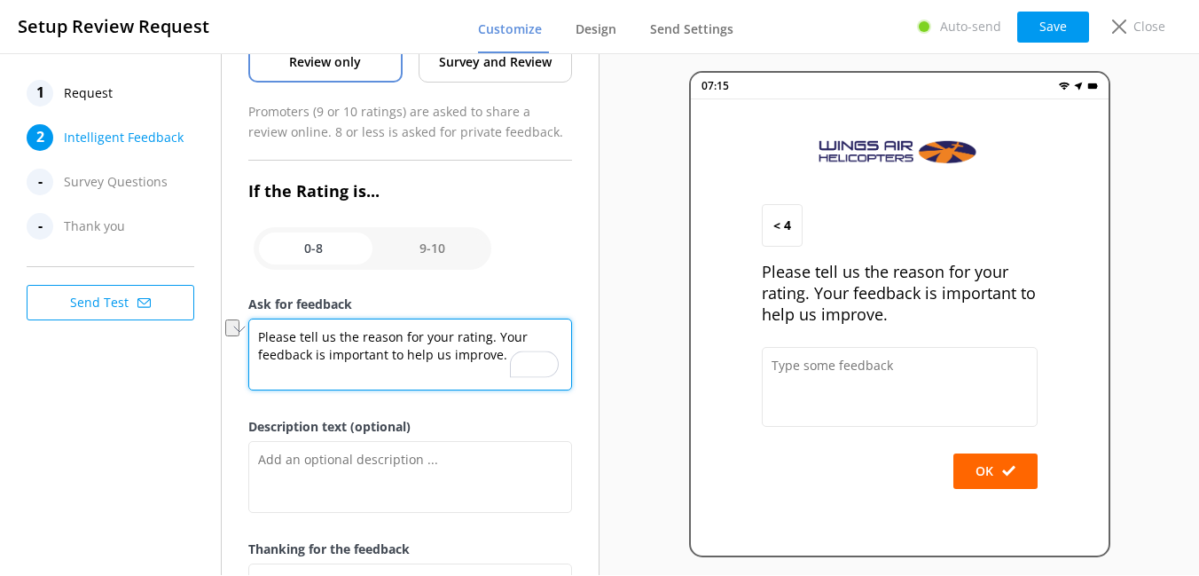
drag, startPoint x: 492, startPoint y: 336, endPoint x: 258, endPoint y: 334, distance: 234.1
click at [258, 334] on textarea "Please tell us the reason for your rating. Your feedback is important to help u…" at bounding box center [410, 354] width 324 height 72
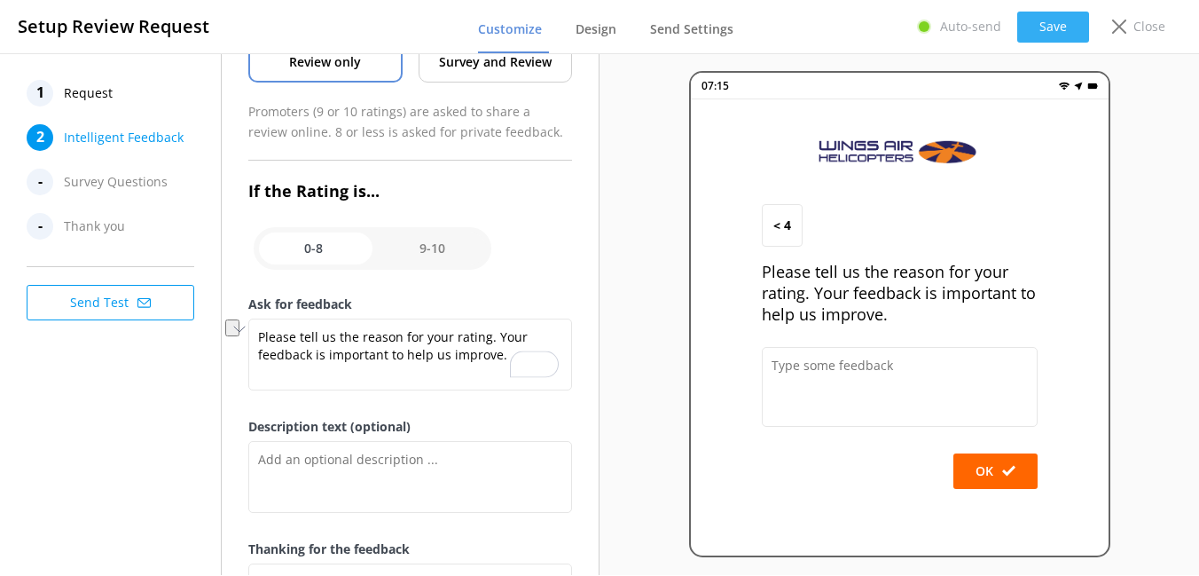
click at [1050, 21] on button "Save" at bounding box center [1053, 27] width 72 height 31
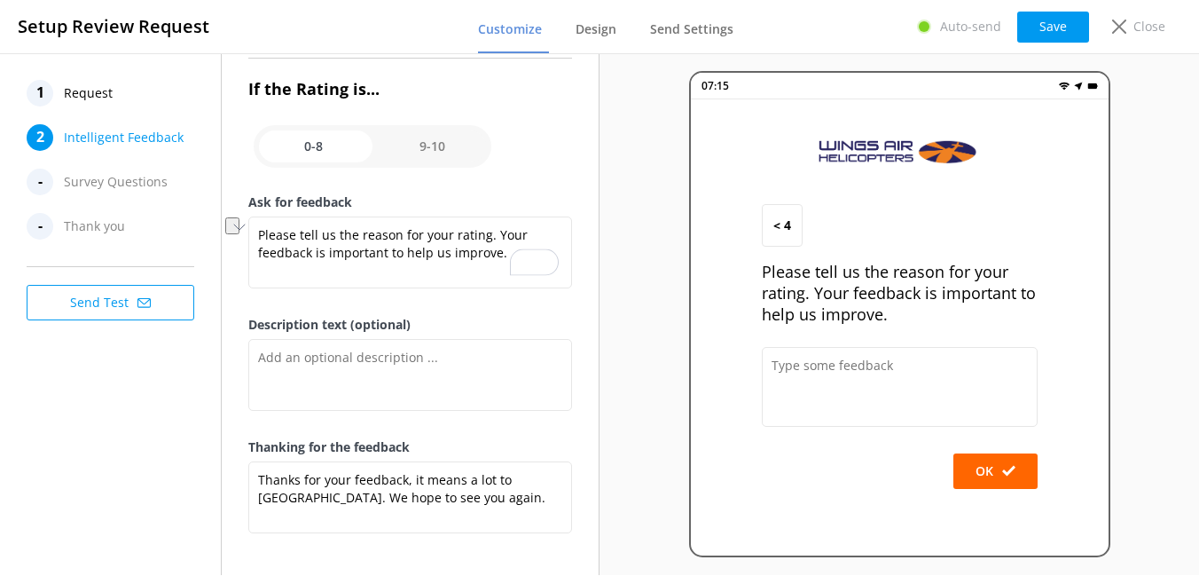
scroll to position [281, 0]
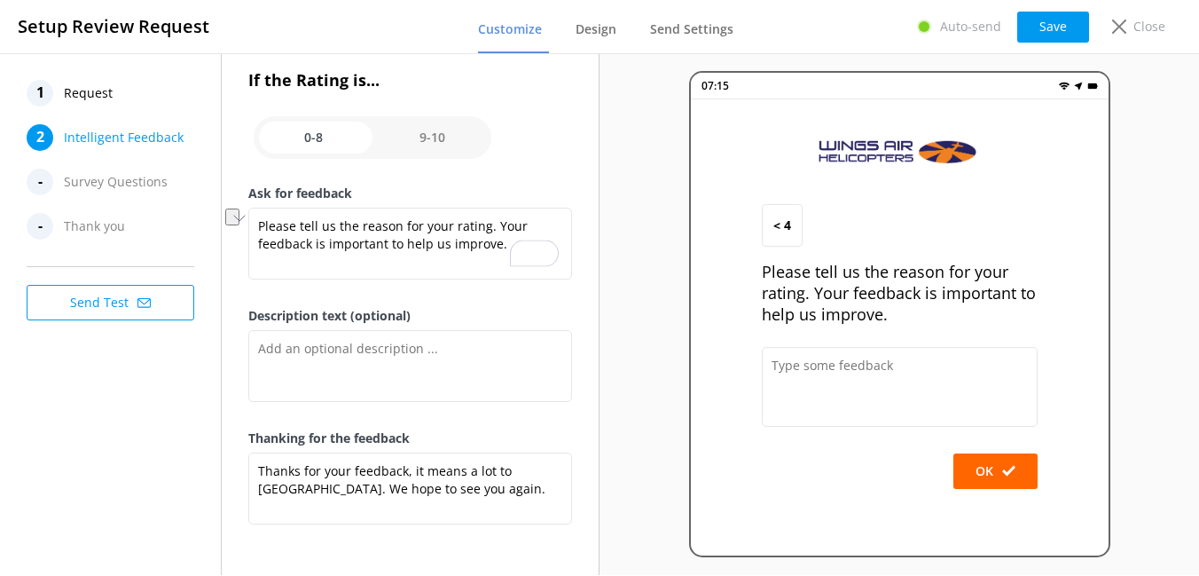
click at [432, 144] on input "checkbox" at bounding box center [373, 137] width 238 height 43
checkbox input "true"
type textarea "Your feedback is important to us."
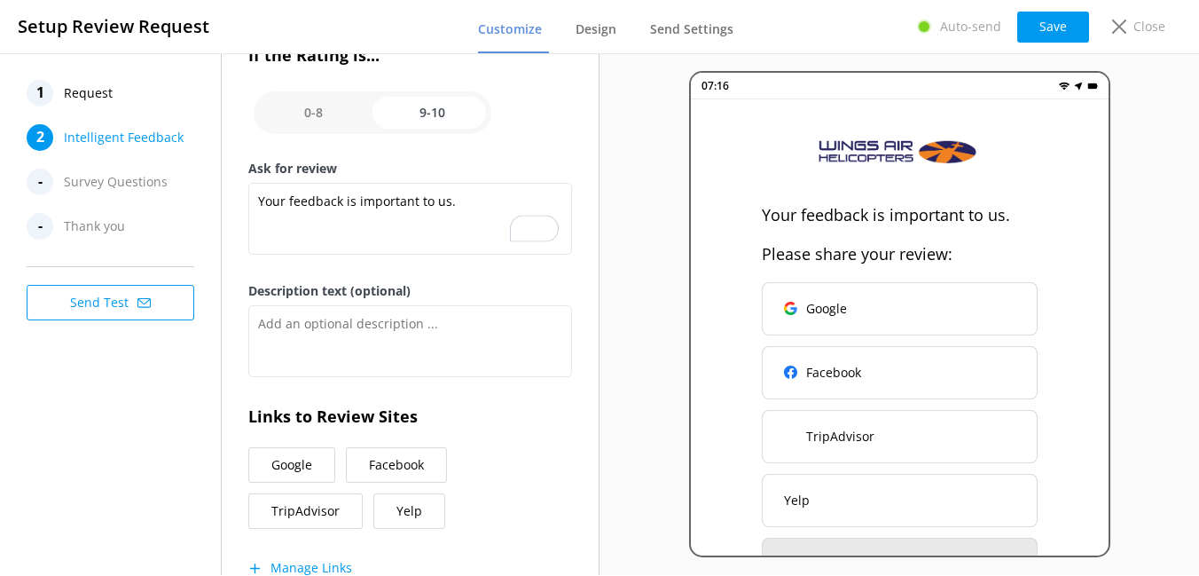
scroll to position [261, 0]
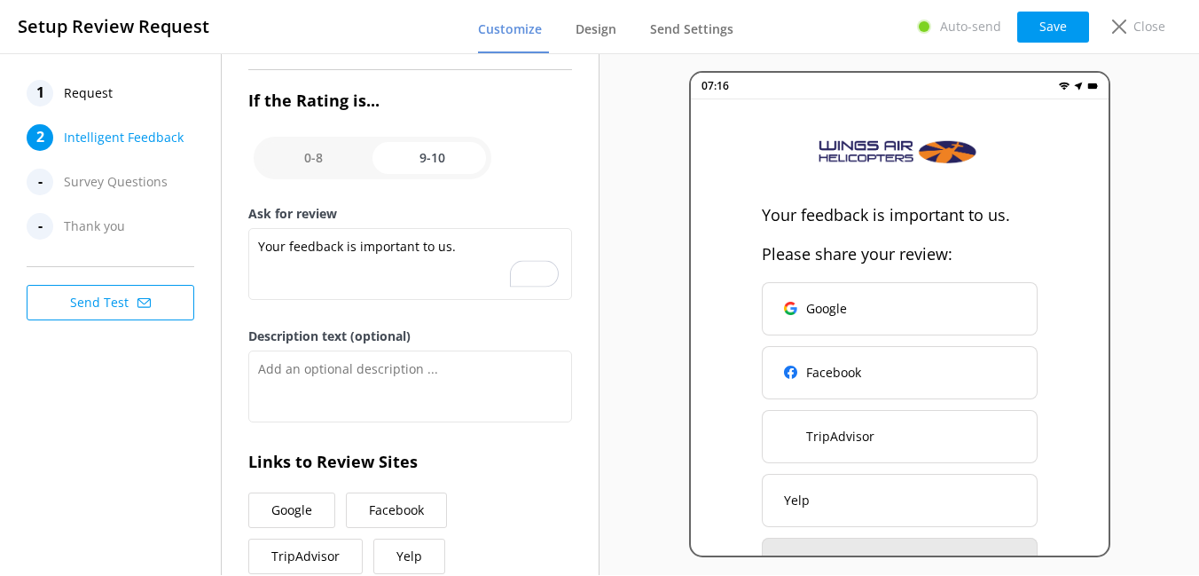
click at [310, 159] on input "checkbox" at bounding box center [373, 158] width 238 height 43
checkbox input "false"
type textarea "Please tell us the reason for your rating. Your feedback is important to help u…"
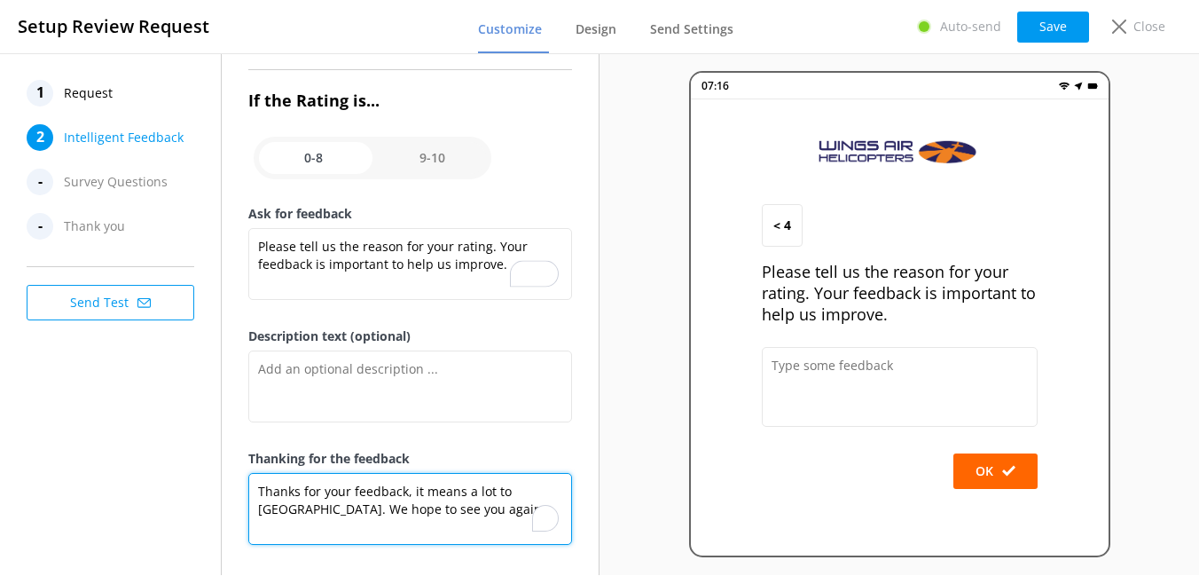
drag, startPoint x: 404, startPoint y: 490, endPoint x: 404, endPoint y: 508, distance: 18.6
click at [404, 508] on textarea "Thanks for your feedback, it means a lot to us. We hope to see you again." at bounding box center [410, 509] width 324 height 72
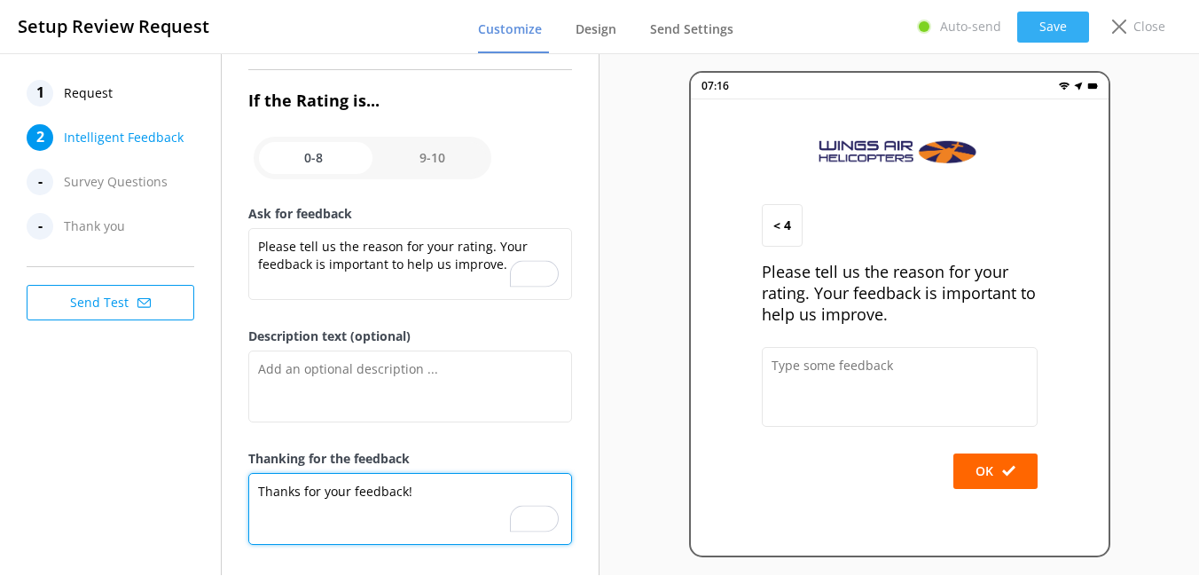
type textarea "Thanks for your feedback!"
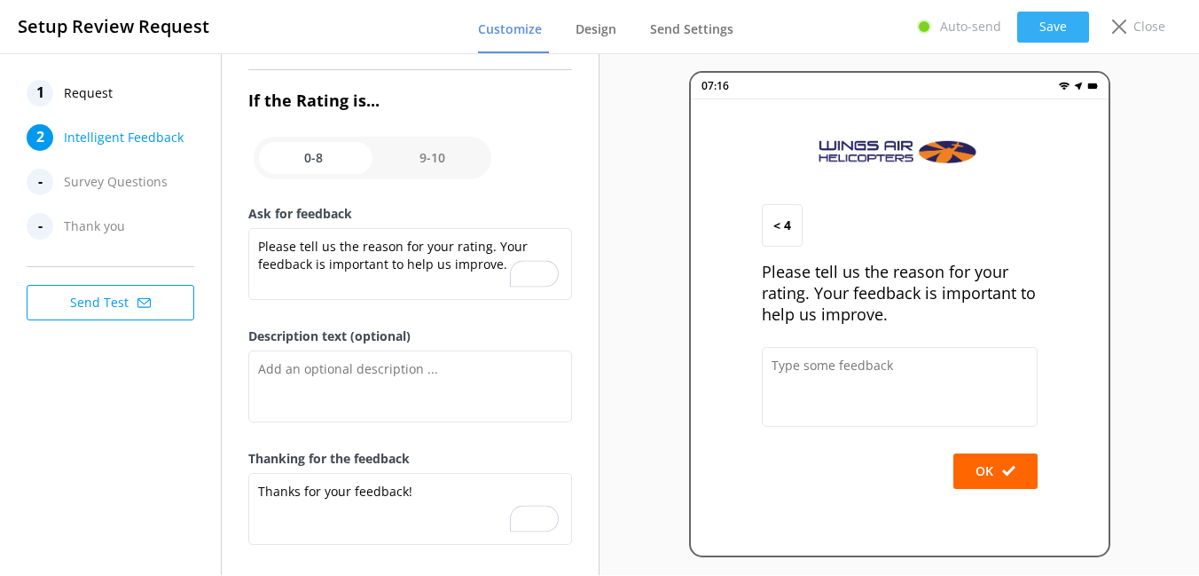
click at [1059, 27] on button "Save" at bounding box center [1053, 27] width 72 height 31
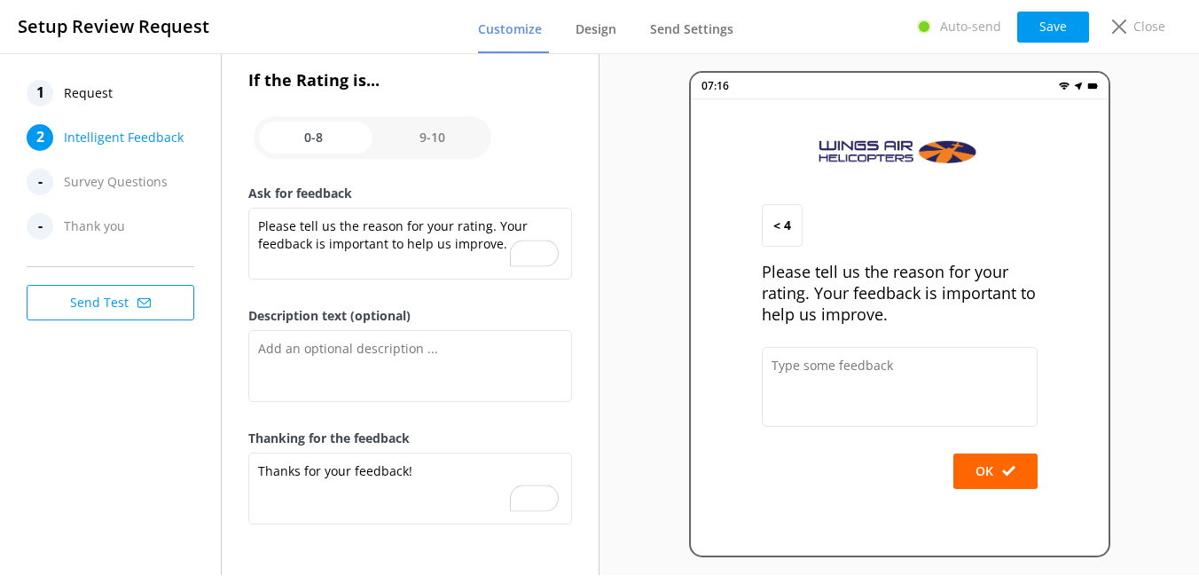
click at [430, 142] on input "checkbox" at bounding box center [373, 137] width 238 height 43
checkbox input "true"
type textarea "Your feedback is important to us."
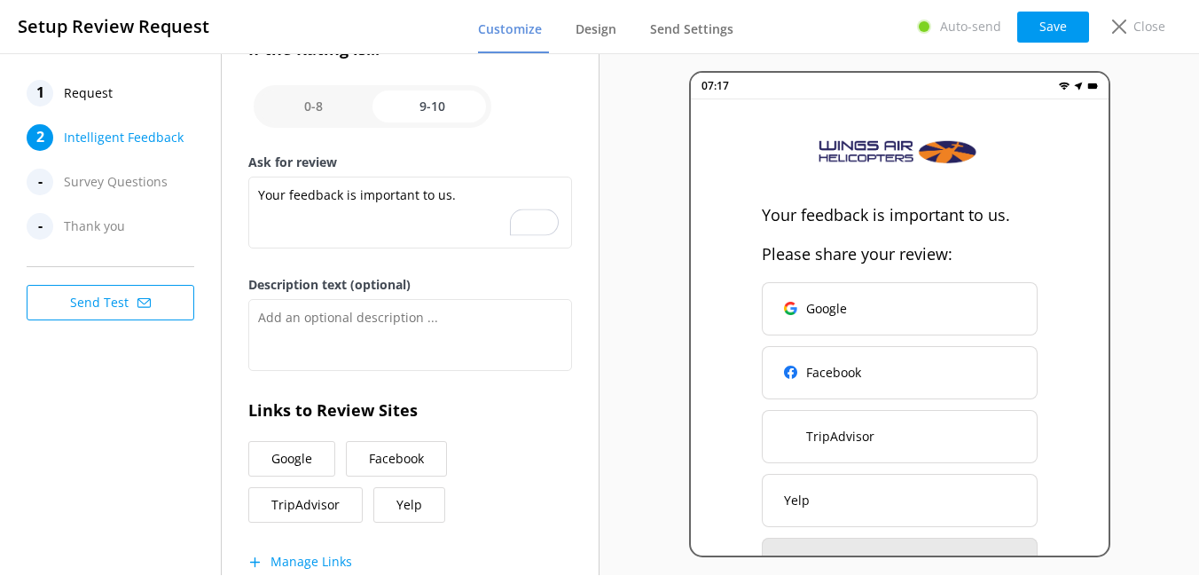
scroll to position [367, 0]
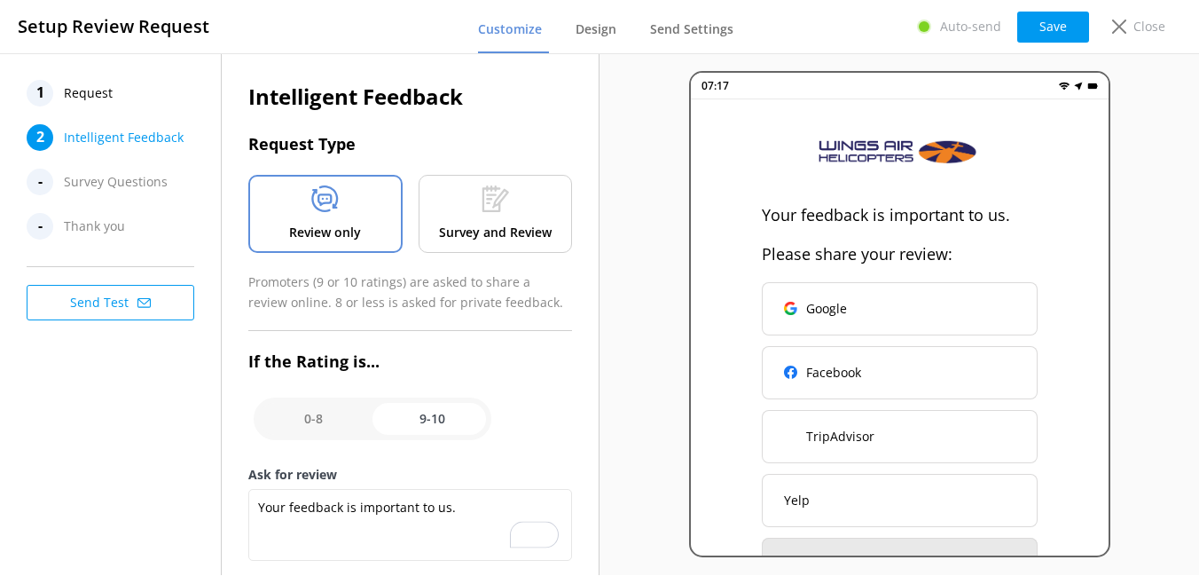
scroll to position [367, 0]
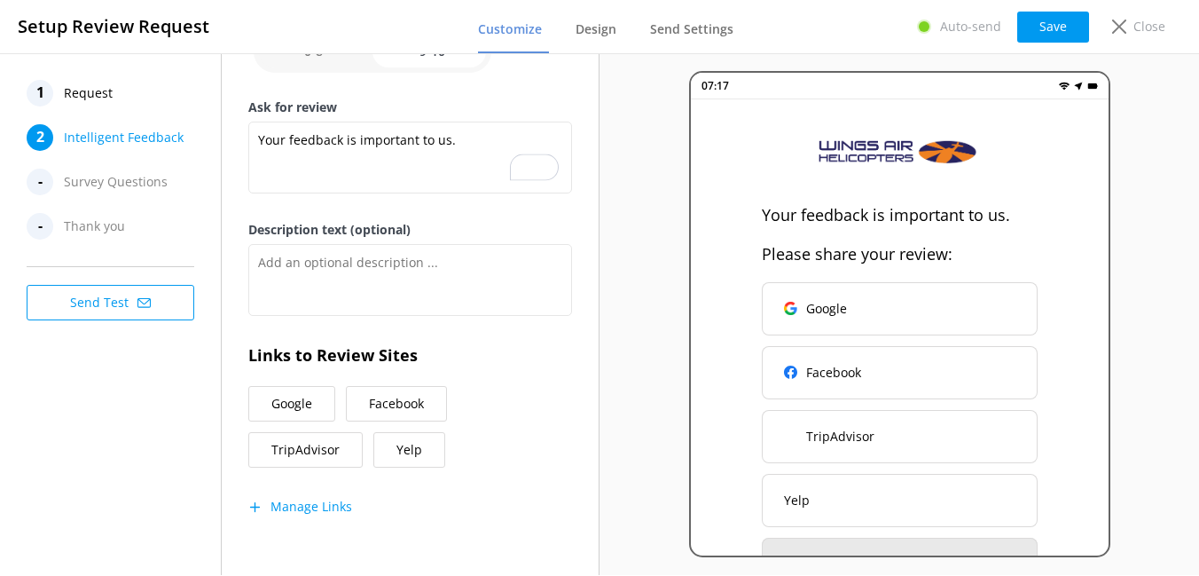
click at [103, 302] on button "Send Test" at bounding box center [111, 302] width 168 height 35
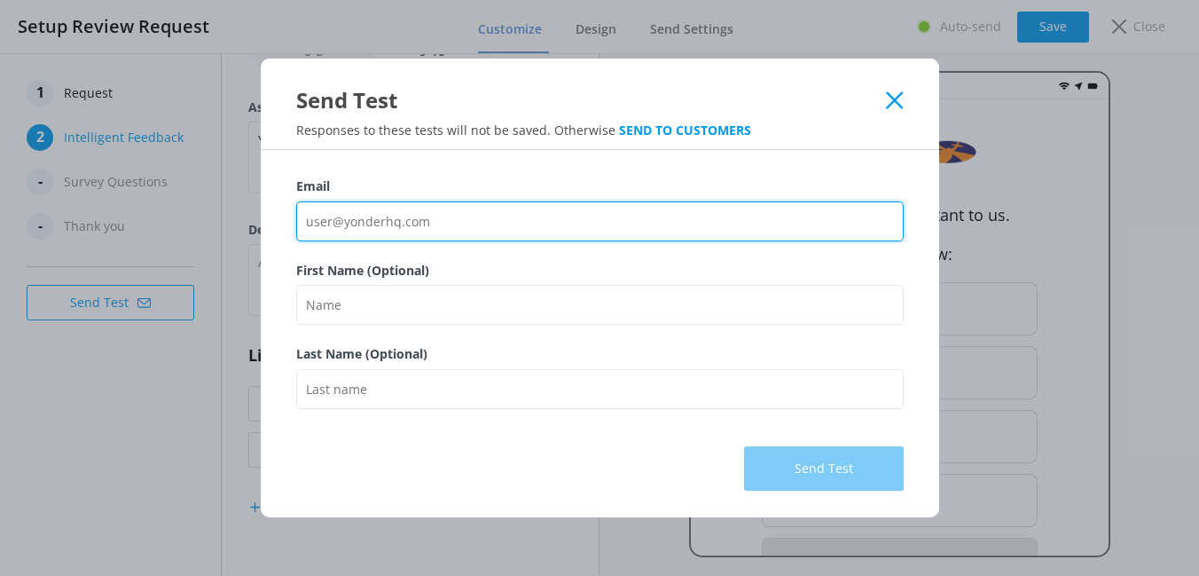
click at [392, 228] on input "Email" at bounding box center [599, 221] width 607 height 40
type input "[PERSON_NAME][EMAIL_ADDRESS][DOMAIN_NAME]"
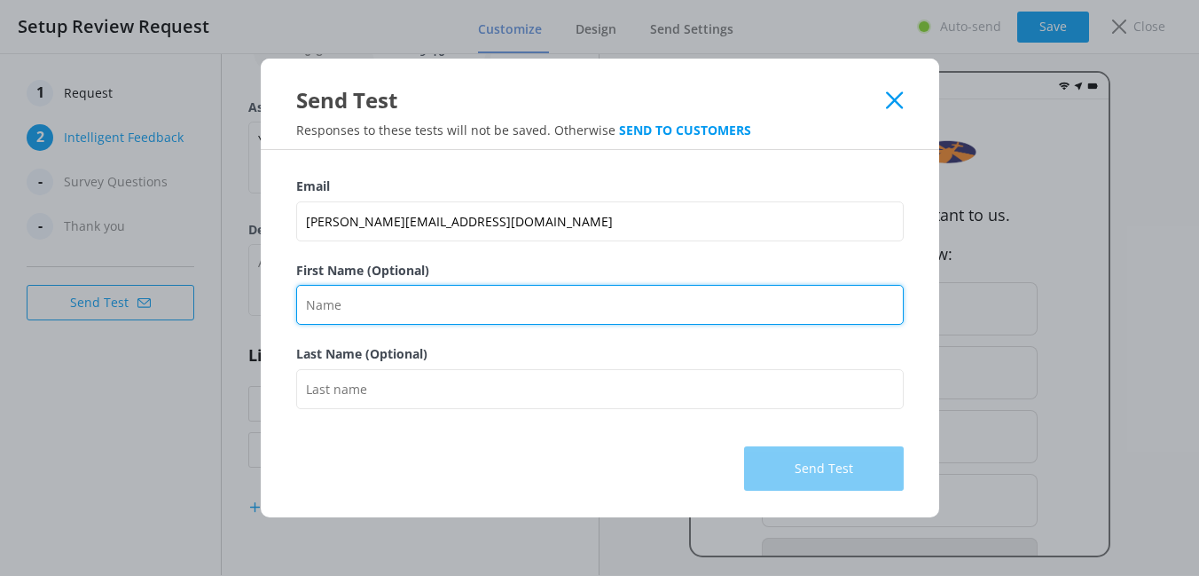
type input "[PERSON_NAME]"
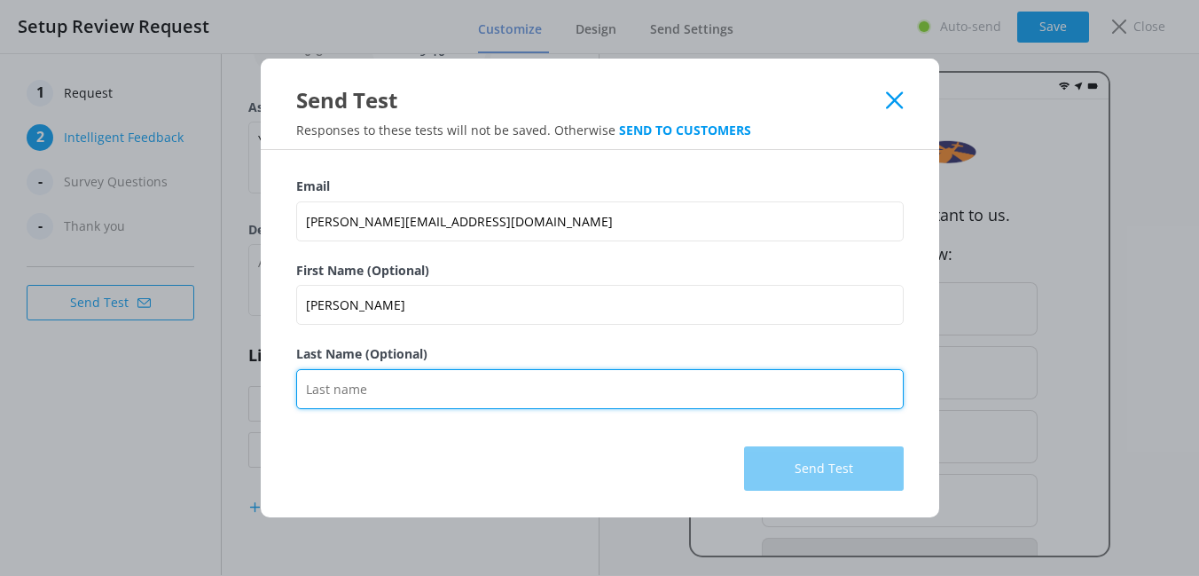
type input "Macsai"
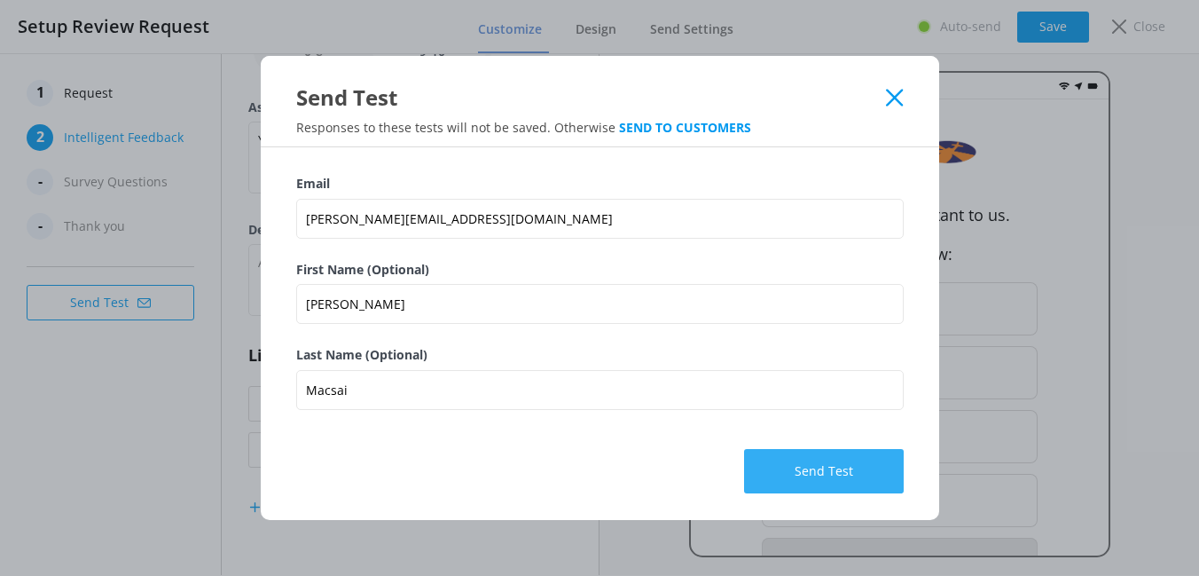
click at [863, 470] on button "Send Test" at bounding box center [824, 471] width 160 height 44
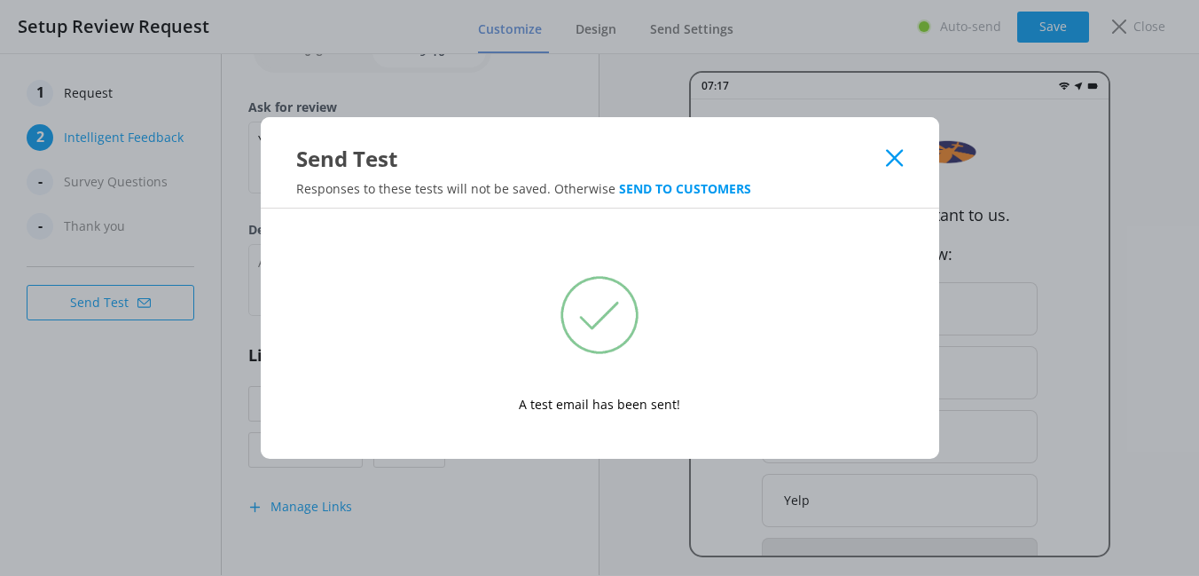
click at [890, 160] on icon at bounding box center [894, 158] width 17 height 18
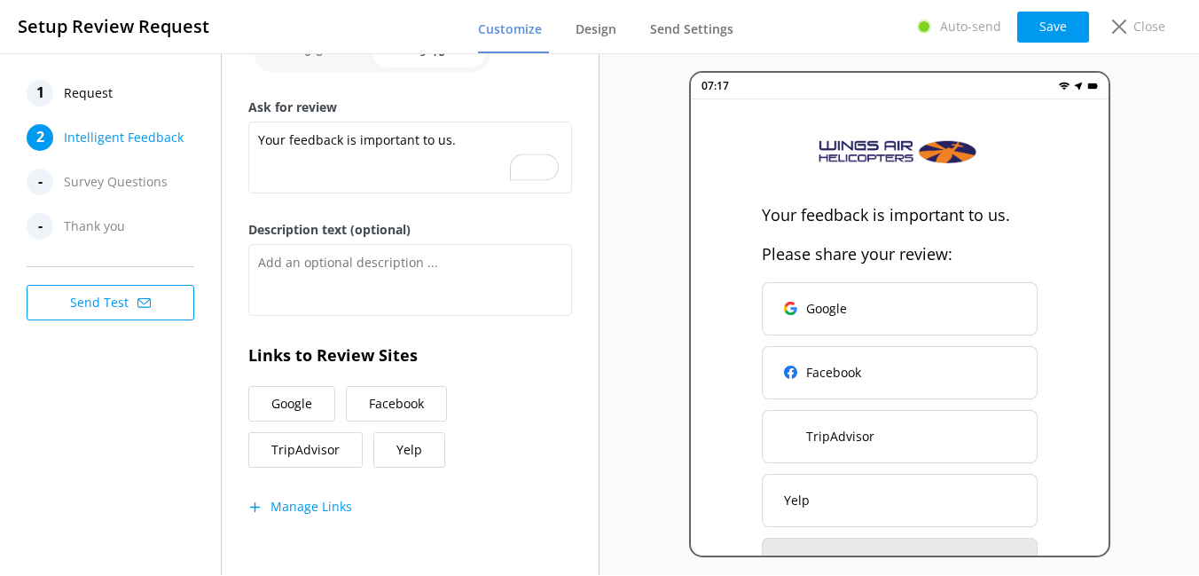
click at [310, 404] on button "Google" at bounding box center [291, 403] width 87 height 35
click at [316, 511] on button "Manage Links" at bounding box center [300, 507] width 104 height 18
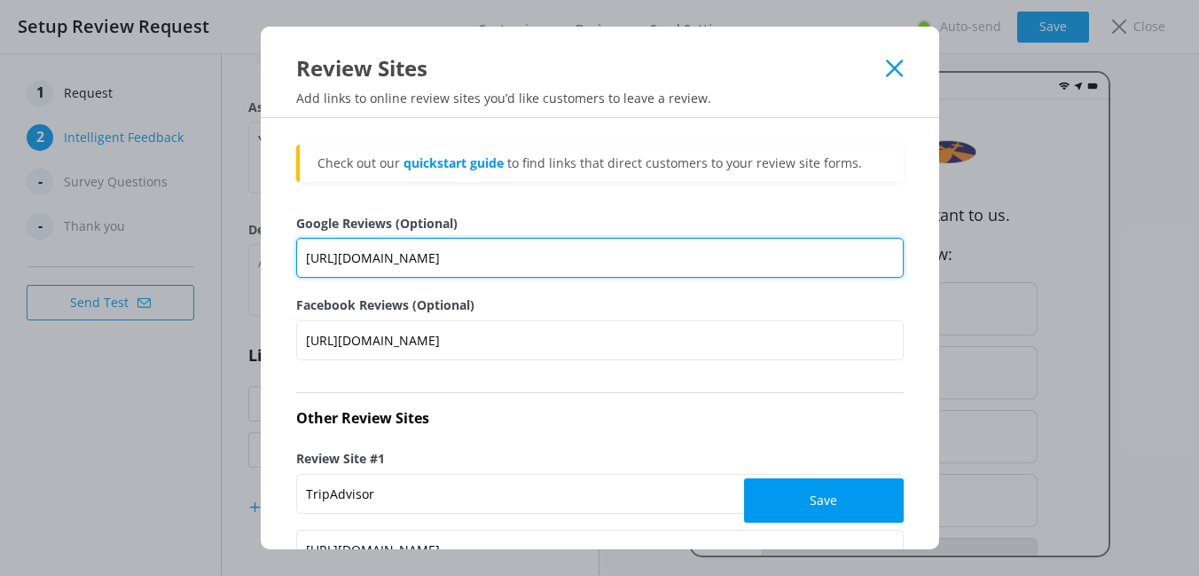
click at [510, 259] on input "[URL][DOMAIN_NAME]" at bounding box center [599, 258] width 607 height 40
paste input "Wings Air Helicopters would love your feedback. Post a review to our profile."
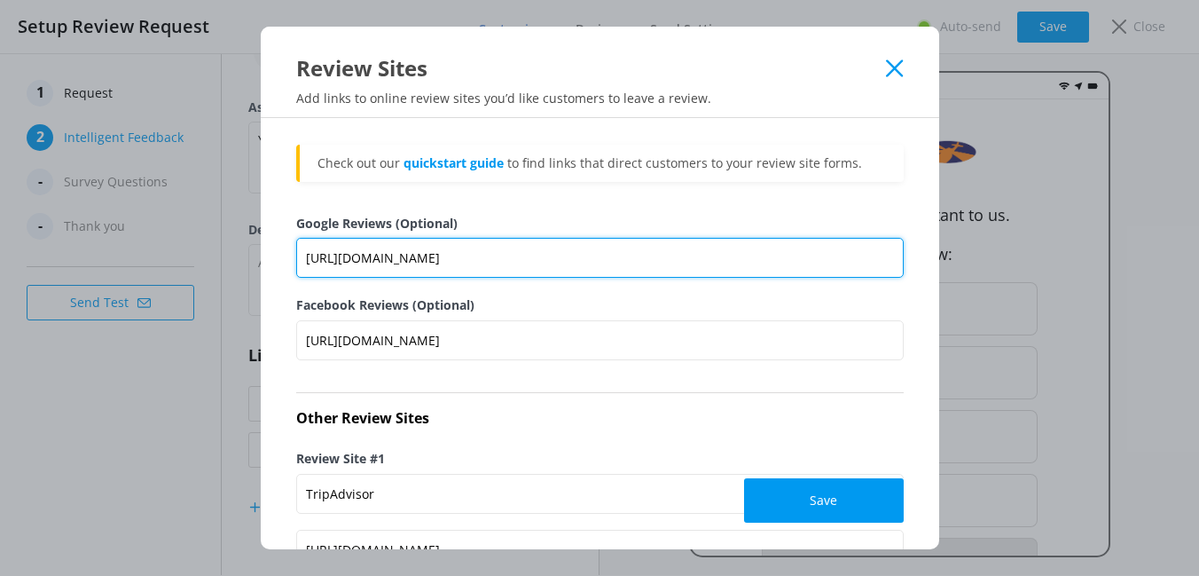
paste input "[DOMAIN_NAME][URL]"
type input "[URL][DOMAIN_NAME]"
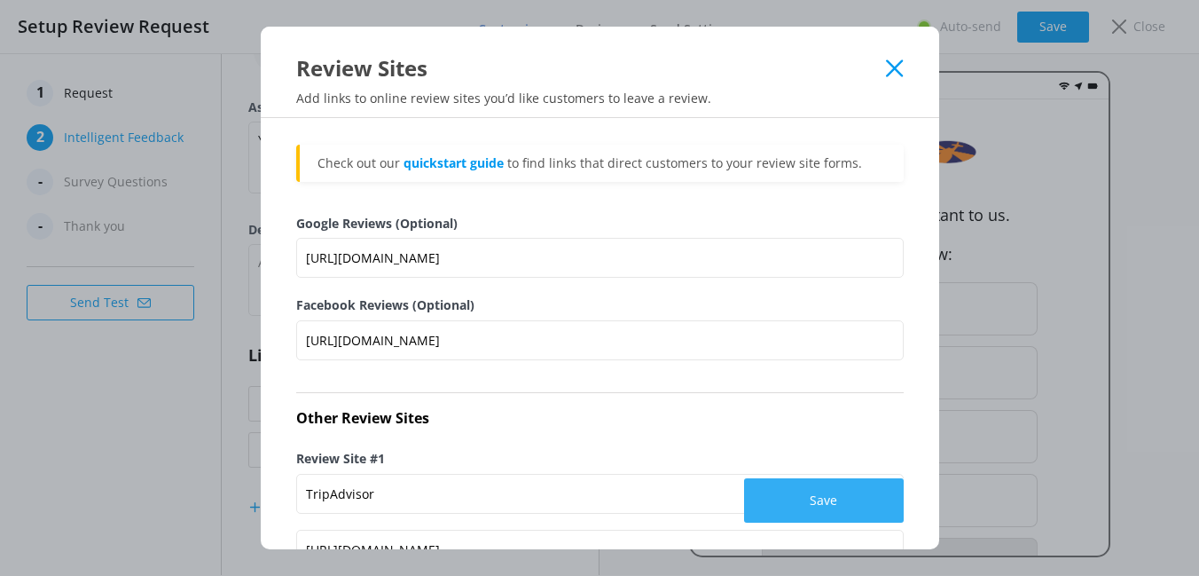
click at [803, 502] on button "Save" at bounding box center [824, 500] width 160 height 44
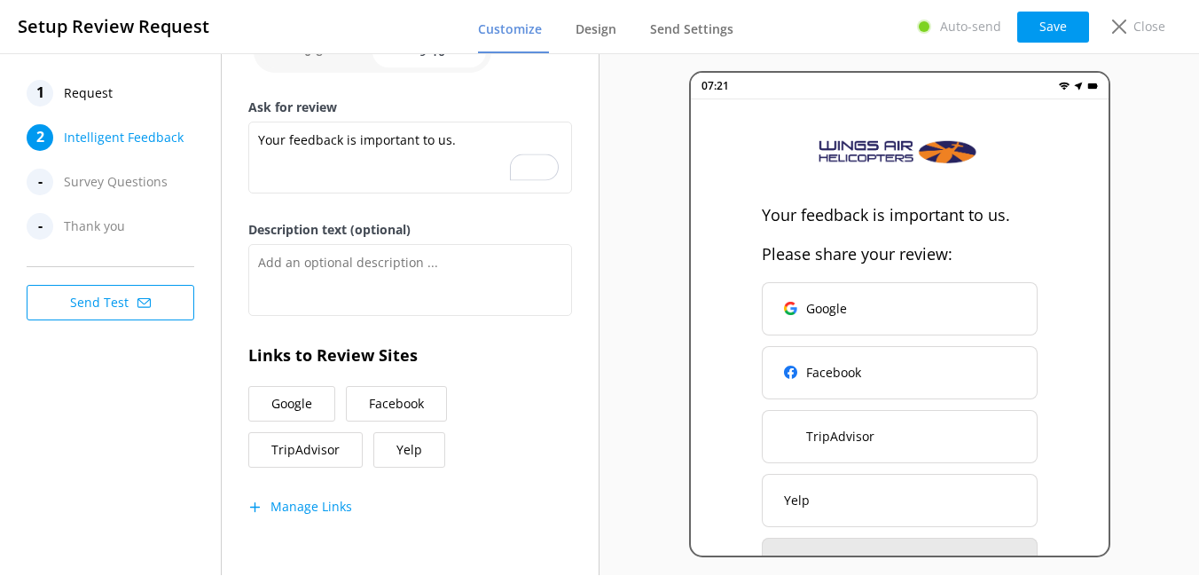
click at [323, 508] on button "Manage Links" at bounding box center [300, 507] width 104 height 18
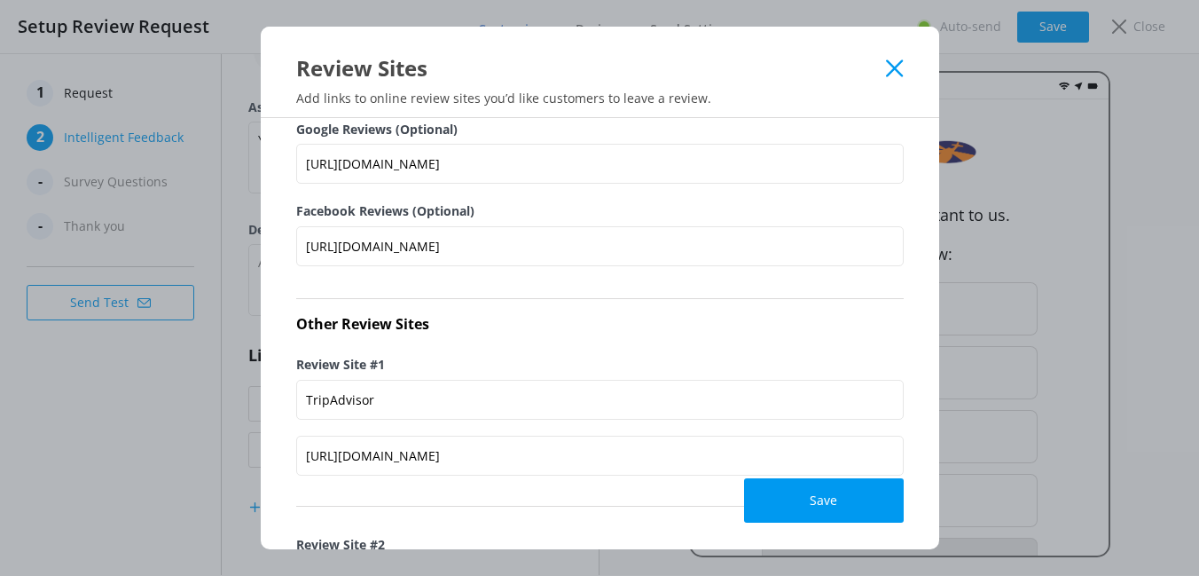
scroll to position [137, 0]
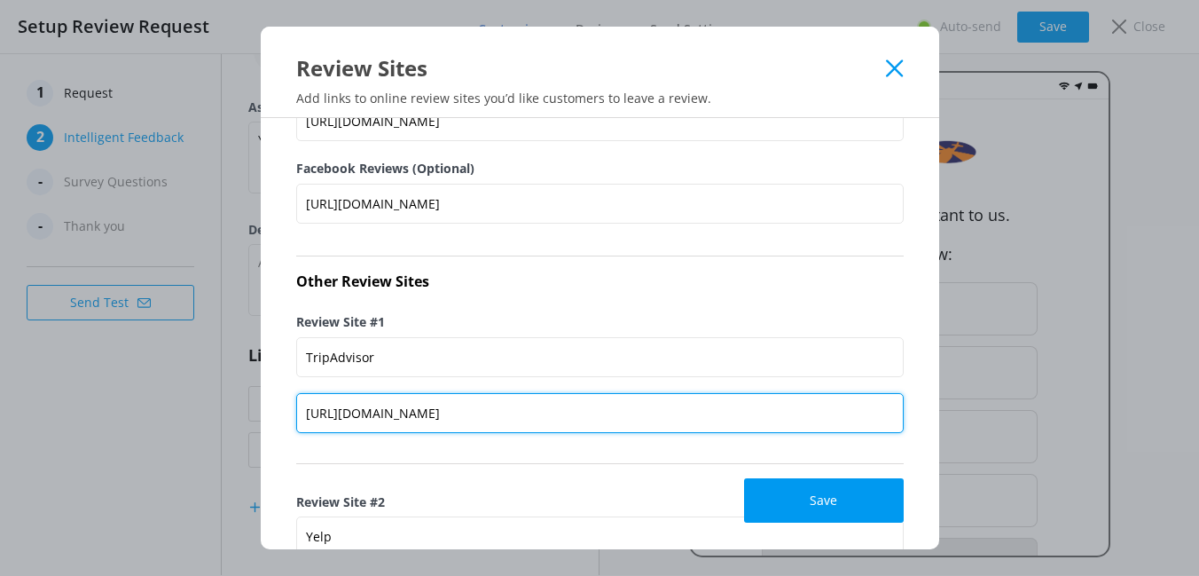
click at [402, 402] on input "[URL][DOMAIN_NAME]" at bounding box center [599, 413] width 607 height 40
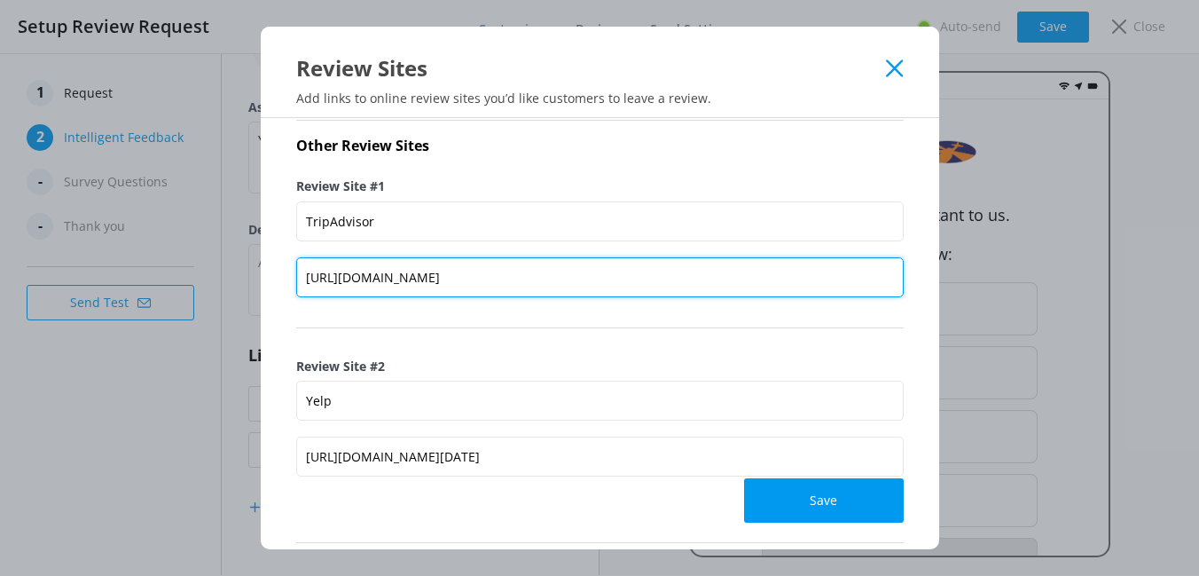
scroll to position [284, 0]
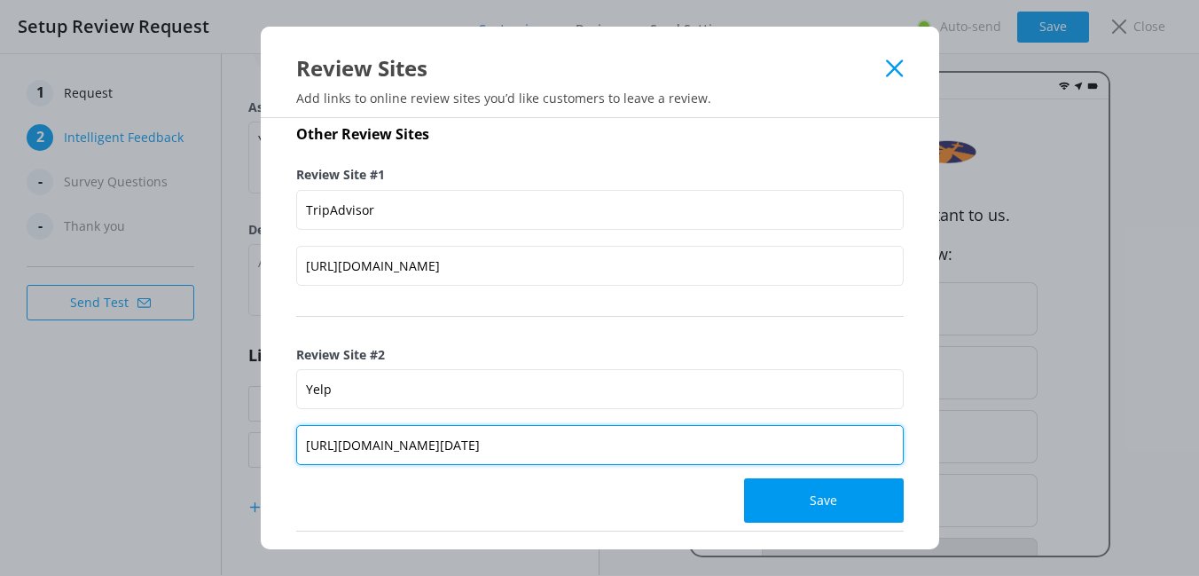
click at [377, 438] on input "[URL][DOMAIN_NAME][DATE]" at bounding box center [599, 445] width 607 height 40
paste input "text"
paste input "[DOMAIN_NAME][URL]"
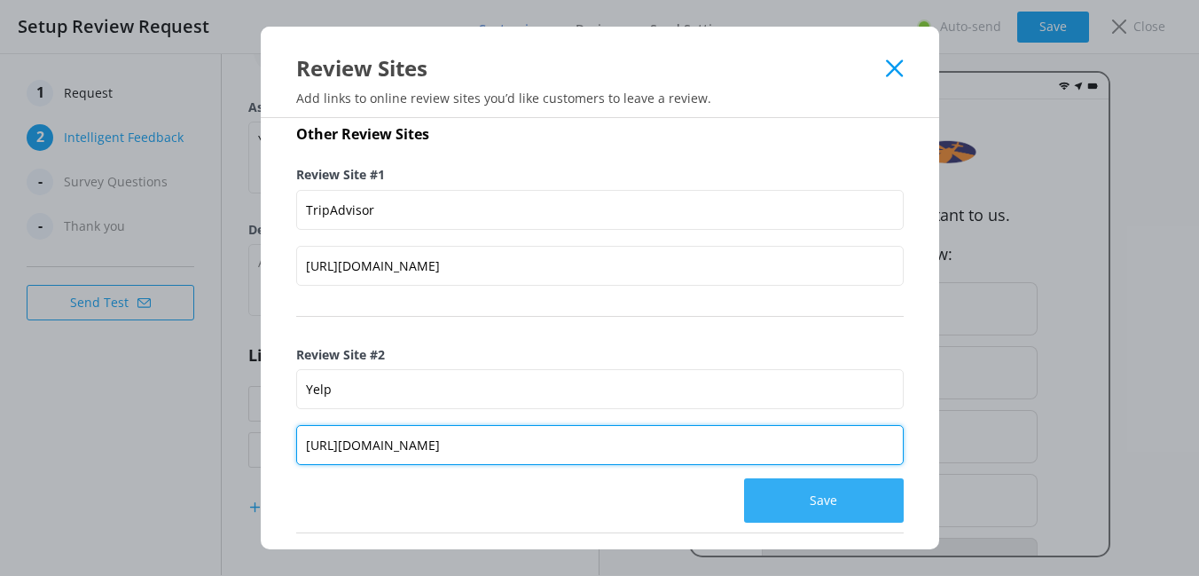
type input "[URL][DOMAIN_NAME]"
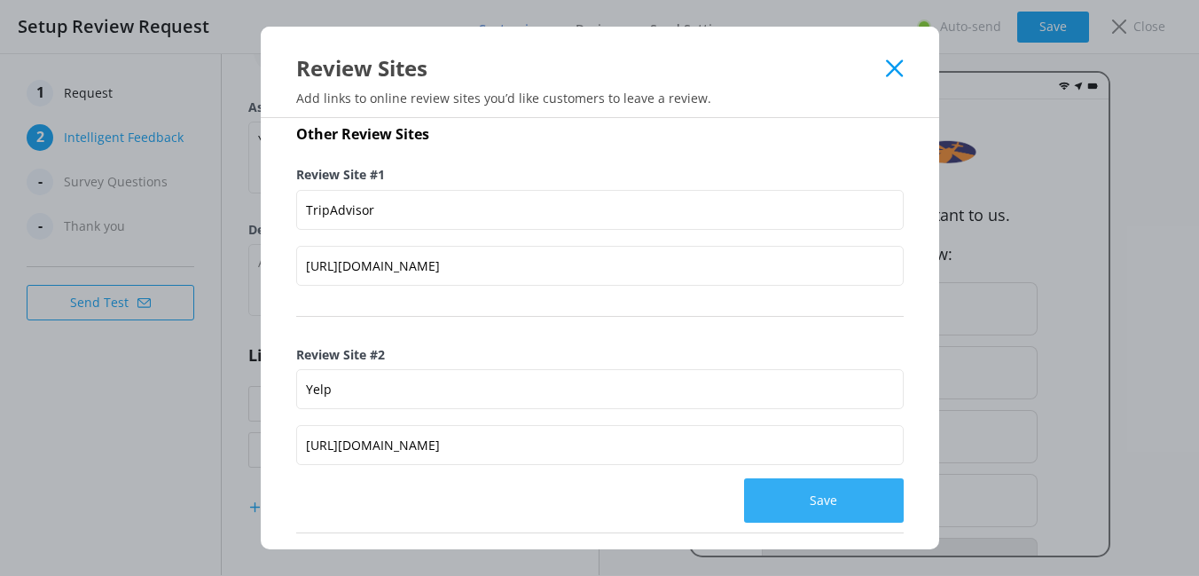
click at [803, 515] on button "Save" at bounding box center [824, 500] width 160 height 44
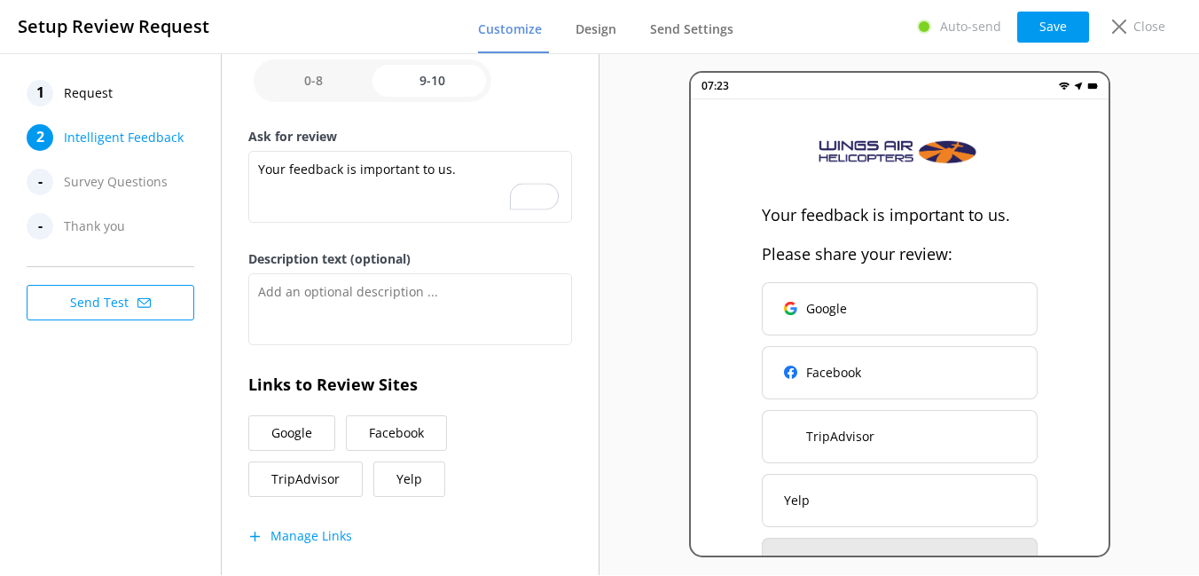
scroll to position [294, 0]
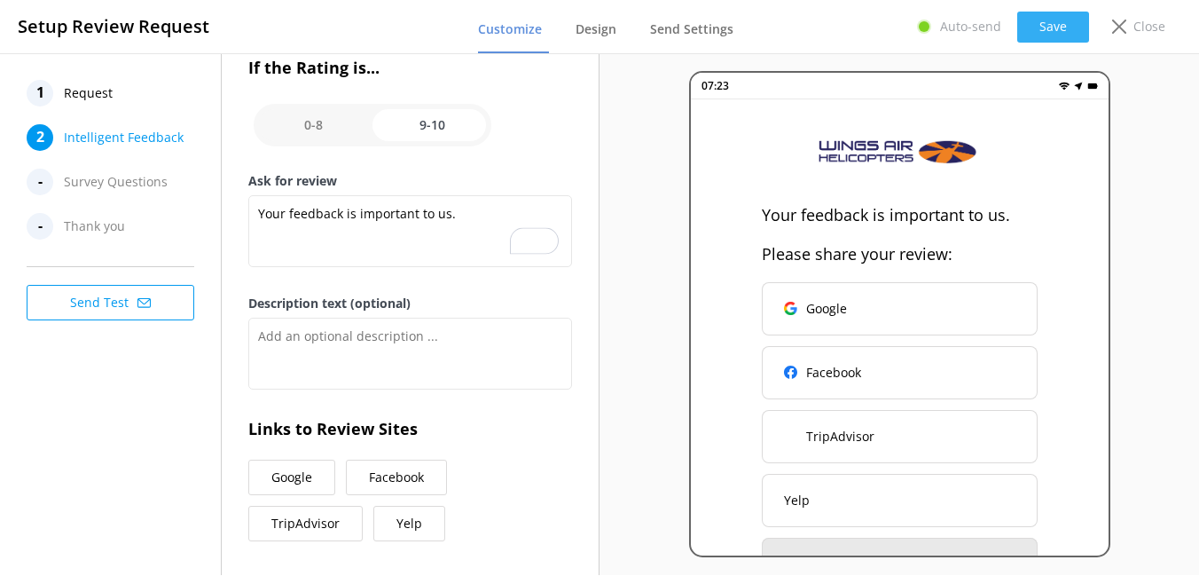
click at [1037, 35] on button "Save" at bounding box center [1053, 27] width 72 height 31
click at [1089, 21] on div "Auto-send Save Close" at bounding box center [1040, 26] width 282 height 35
click at [1078, 22] on button "Save" at bounding box center [1053, 27] width 72 height 31
click at [337, 130] on input "checkbox" at bounding box center [373, 125] width 238 height 43
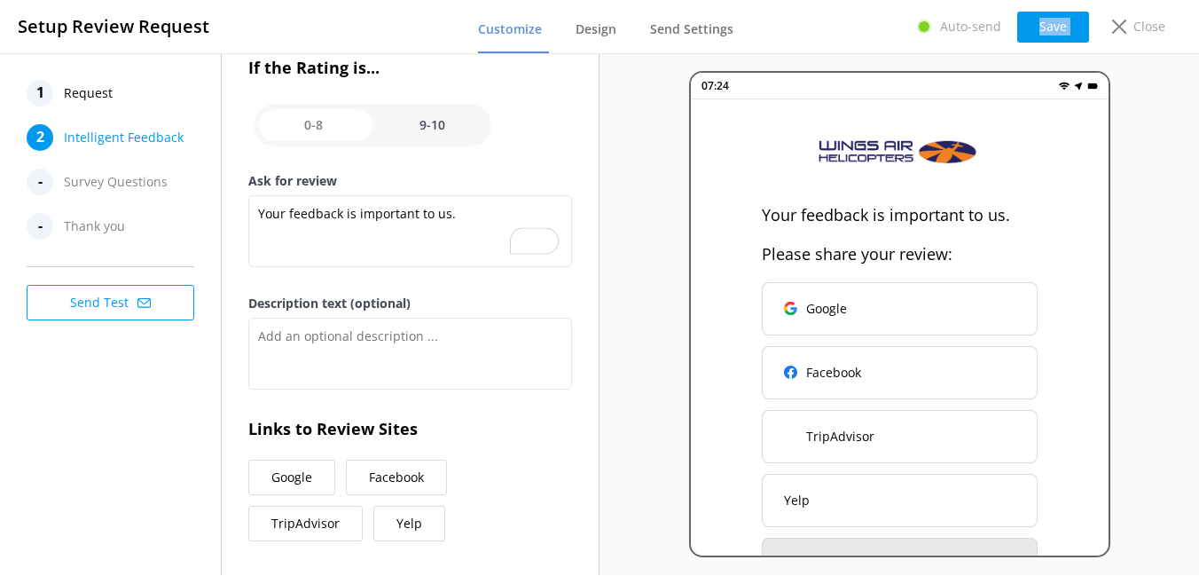
scroll to position [281, 0]
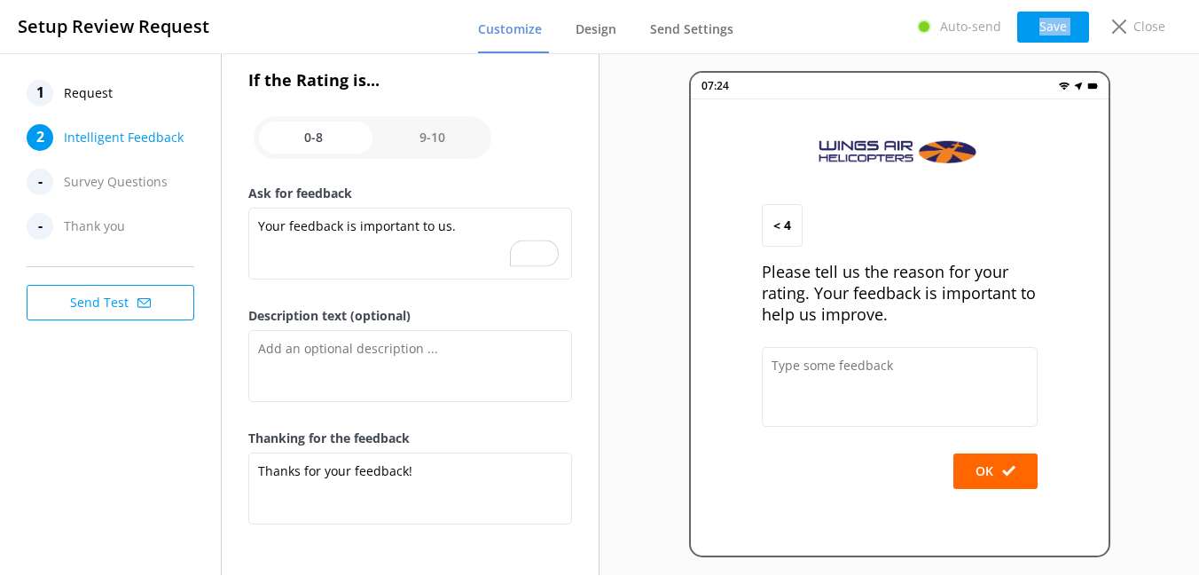
click at [437, 139] on input "checkbox" at bounding box center [373, 137] width 238 height 43
checkbox input "true"
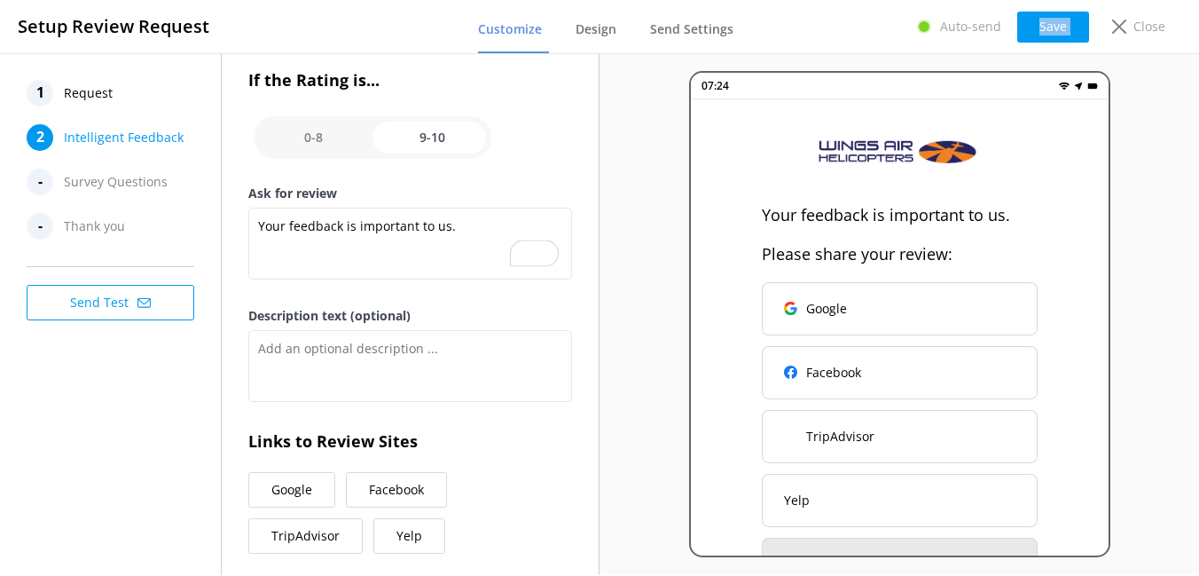
scroll to position [367, 0]
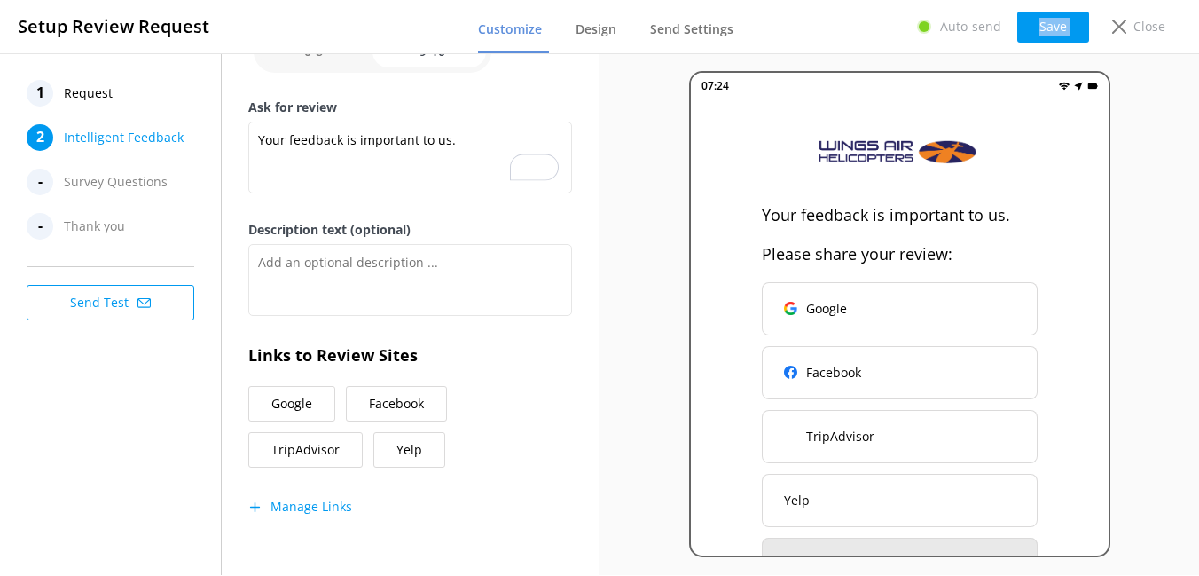
click at [1098, 25] on div "Auto-send Save Close" at bounding box center [1040, 26] width 282 height 35
click at [1124, 25] on icon at bounding box center [1119, 27] width 14 height 14
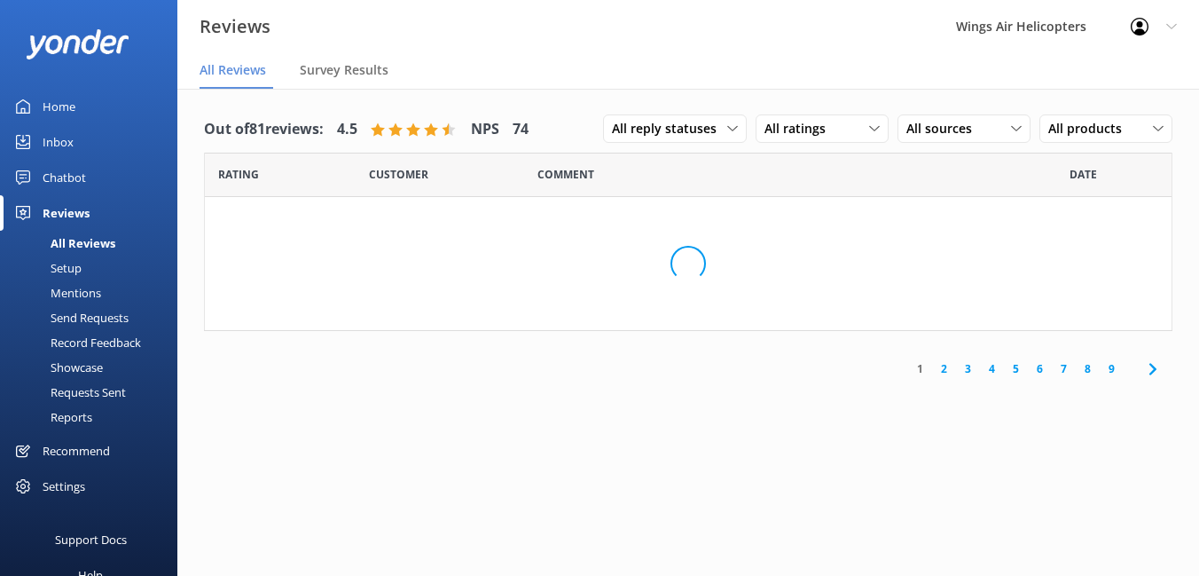
click at [68, 268] on div "Setup" at bounding box center [46, 267] width 71 height 25
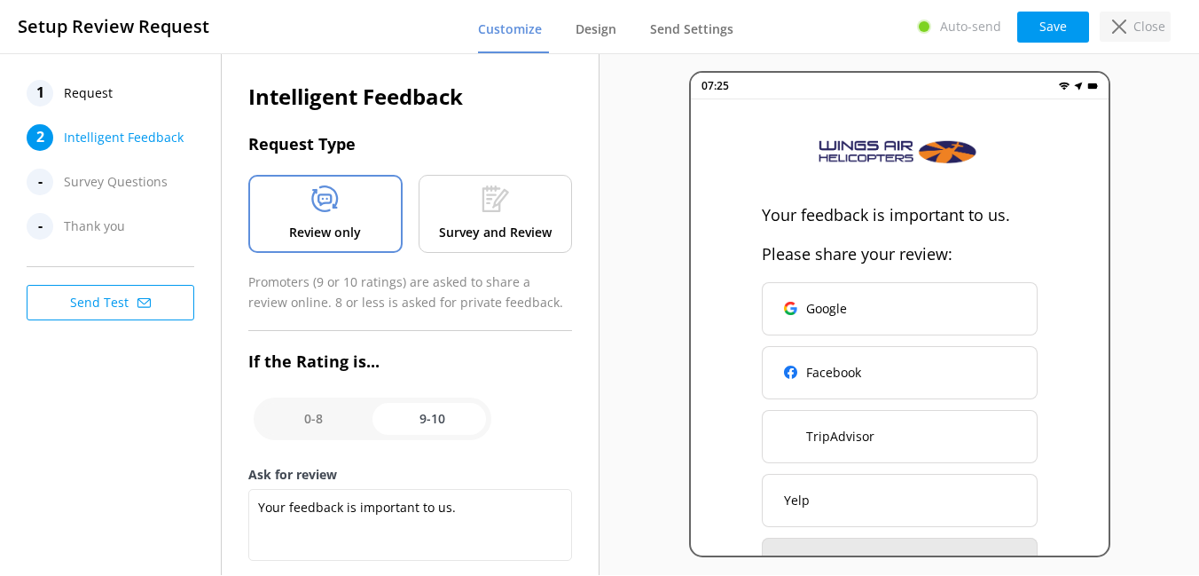
click at [1140, 19] on p "Close" at bounding box center [1149, 27] width 32 height 20
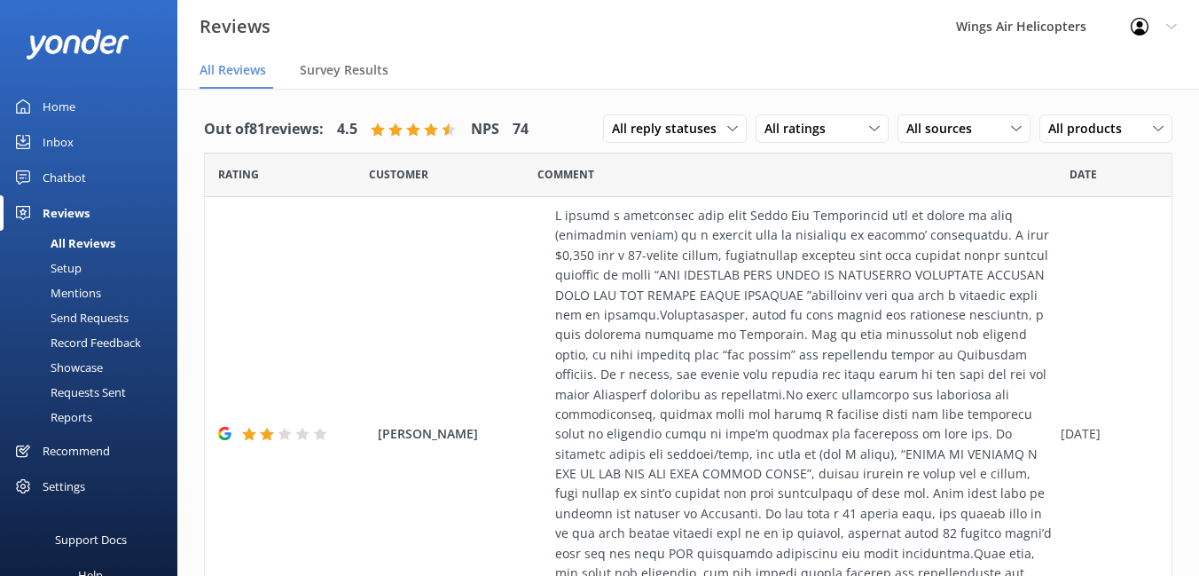
click at [79, 290] on div "Mentions" at bounding box center [56, 292] width 90 height 25
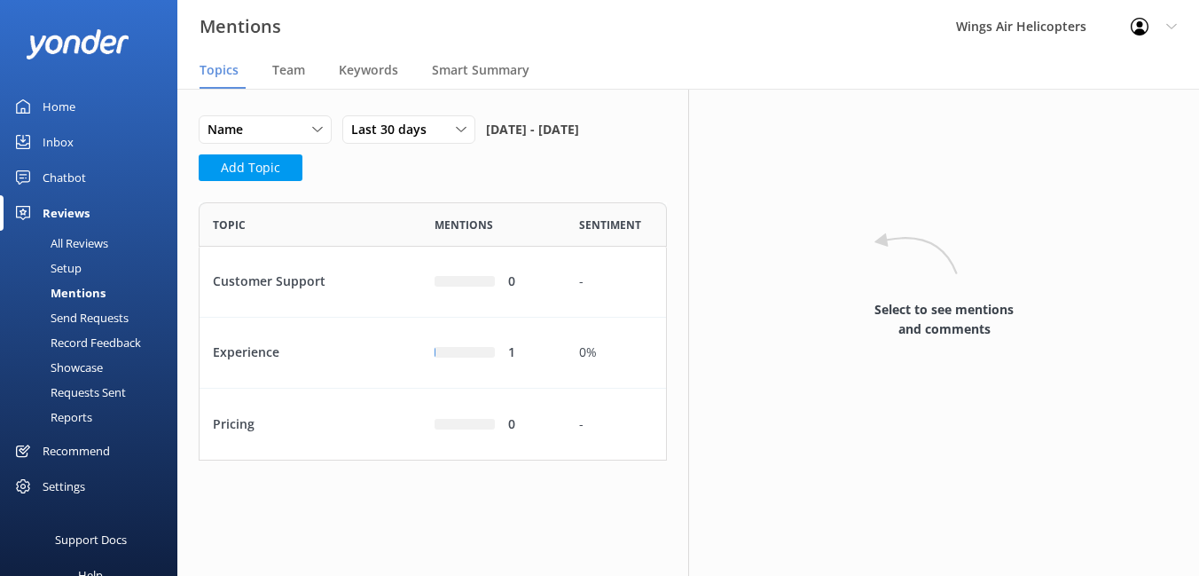
scroll to position [258, 468]
click at [77, 316] on div "Send Requests" at bounding box center [70, 317] width 118 height 25
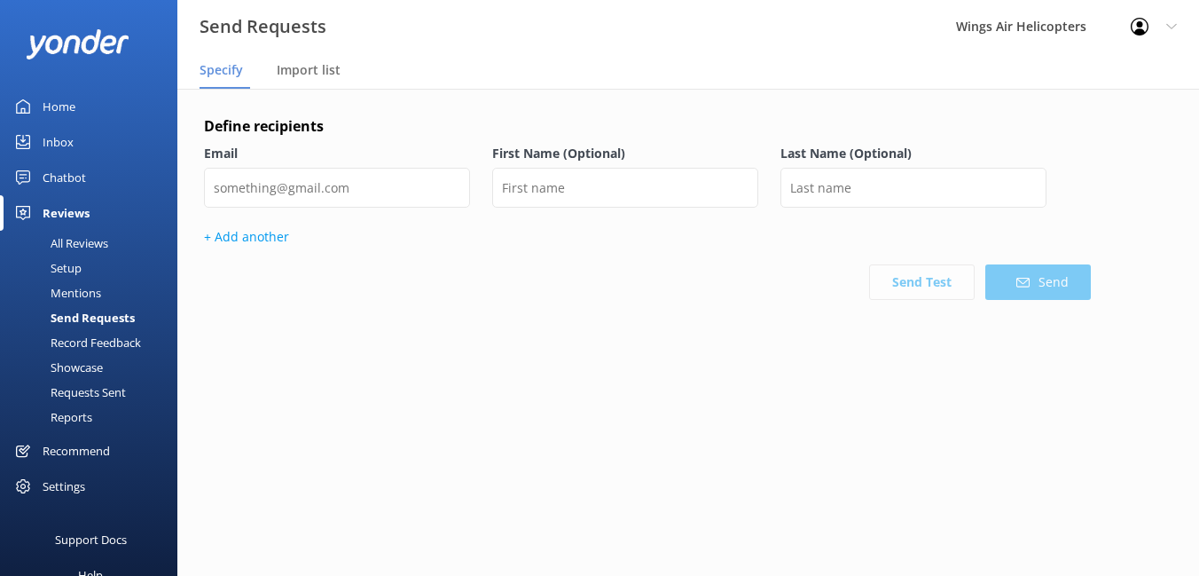
click at [79, 340] on div "Record Feedback" at bounding box center [76, 342] width 130 height 25
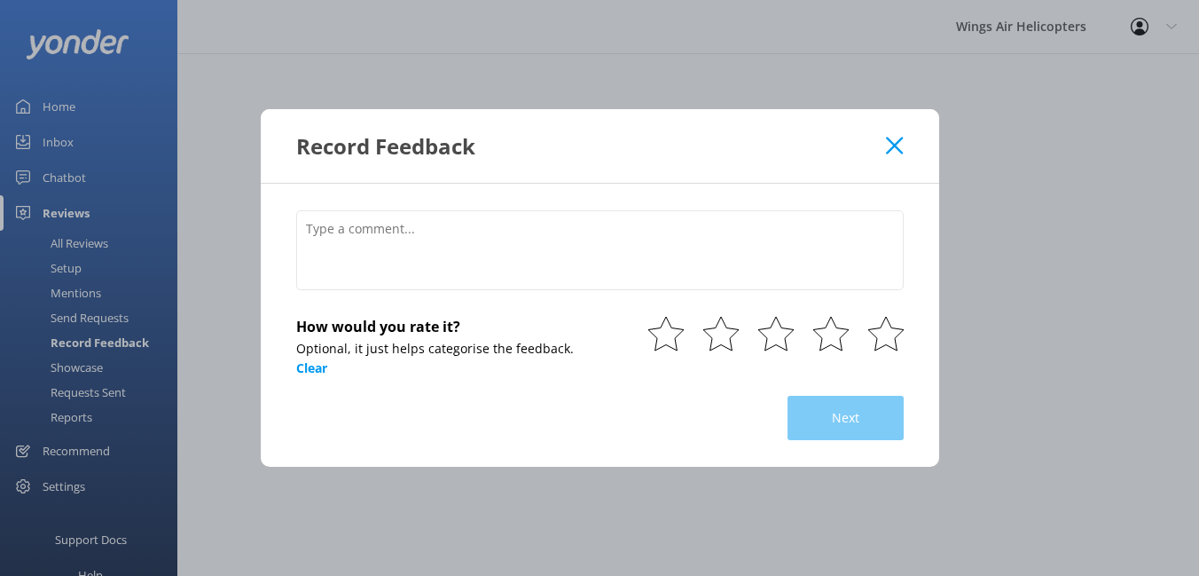
click at [890, 147] on icon at bounding box center [894, 146] width 17 height 18
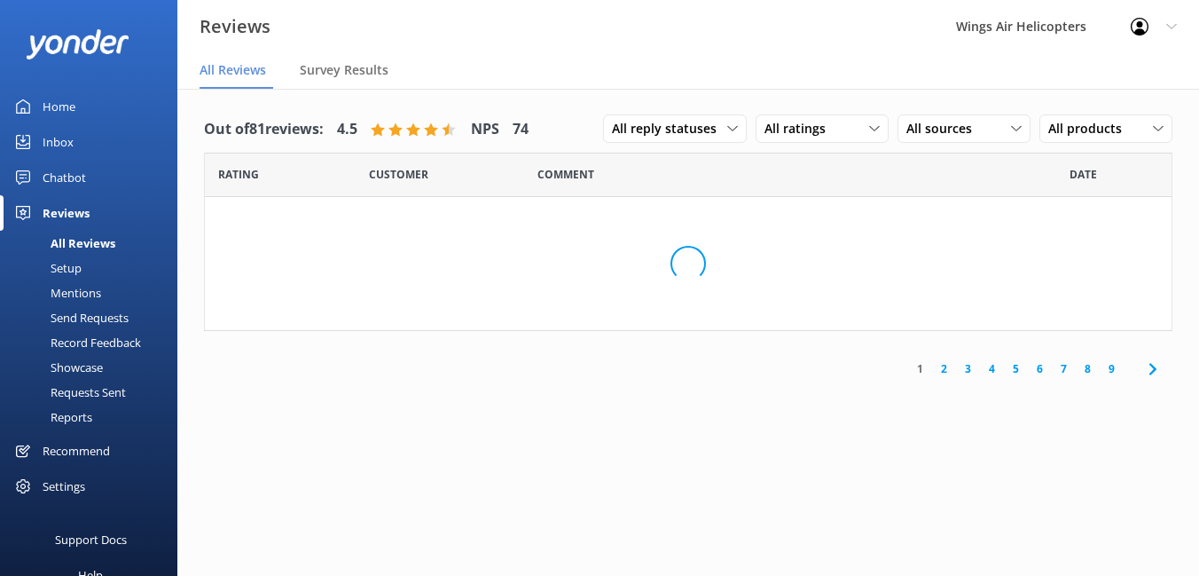
click at [97, 363] on div "Showcase" at bounding box center [57, 367] width 92 height 25
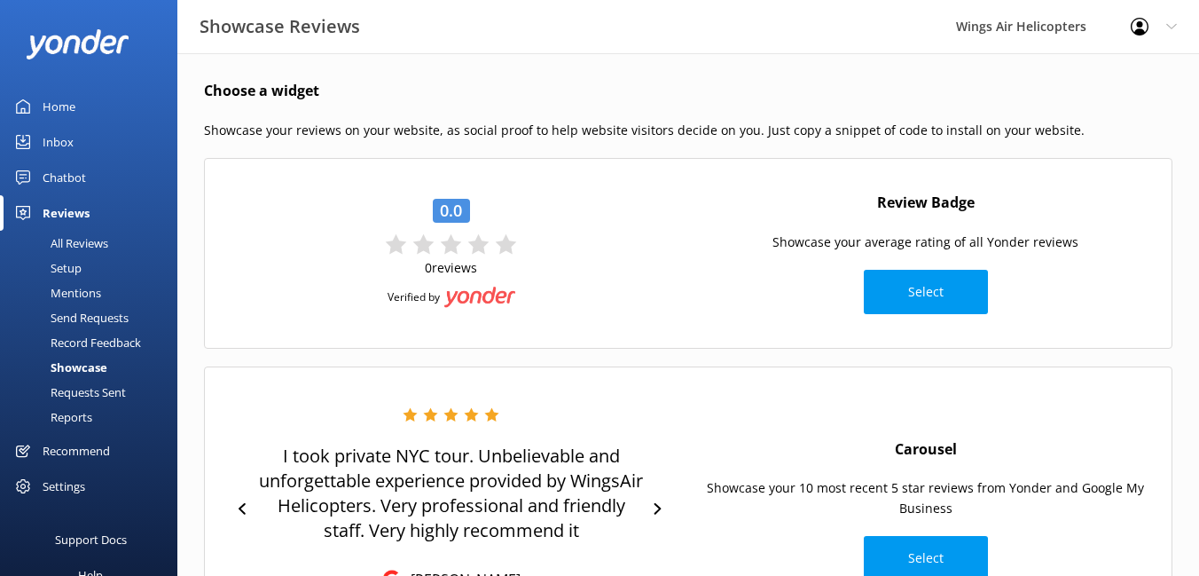
click at [91, 390] on div "Requests Sent" at bounding box center [68, 392] width 115 height 25
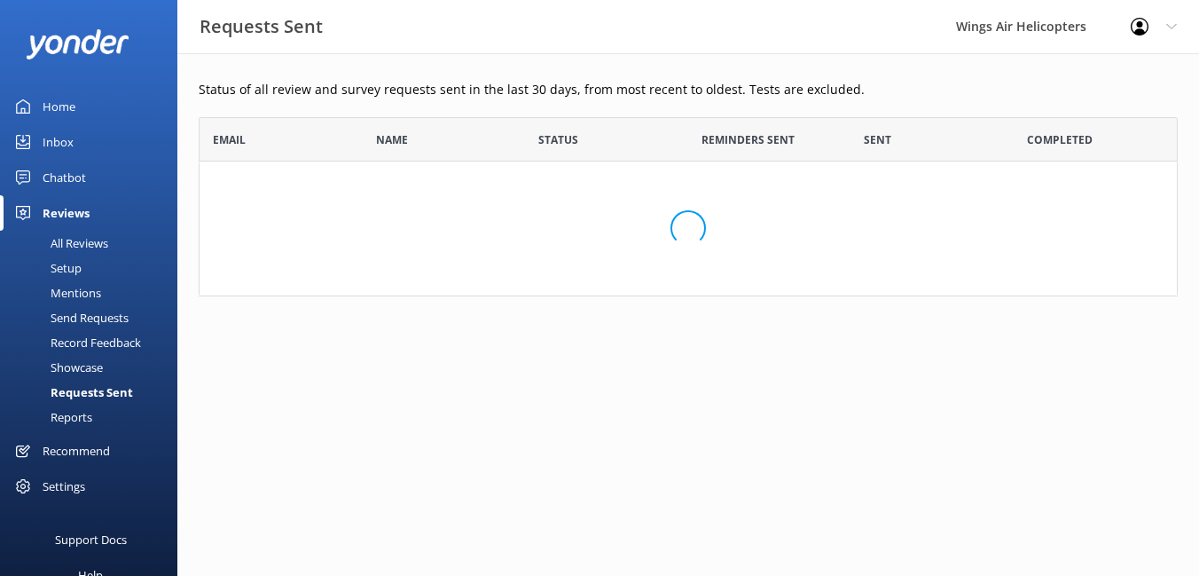
scroll to position [179, 979]
click at [84, 412] on div "Reports" at bounding box center [52, 416] width 82 height 25
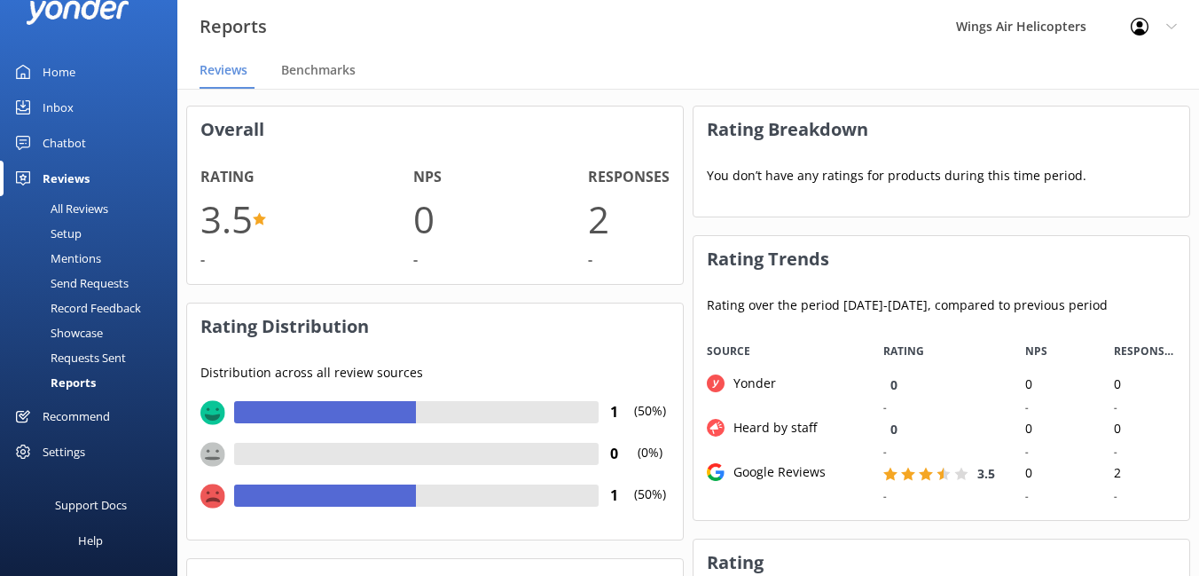
scroll to position [71, 0]
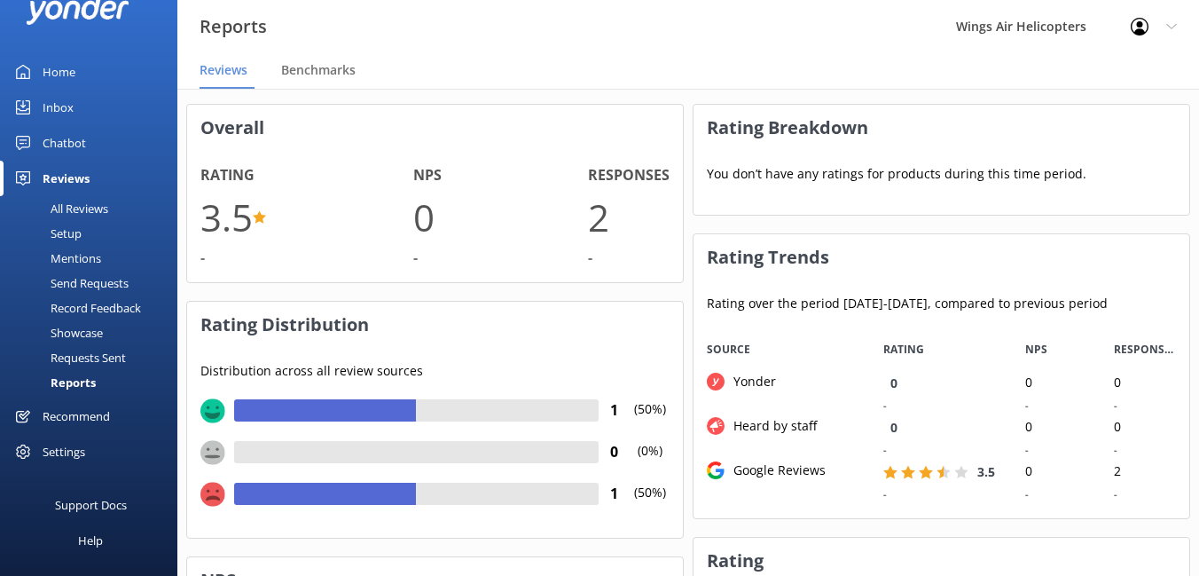
click at [84, 412] on div "Recommend" at bounding box center [76, 415] width 67 height 35
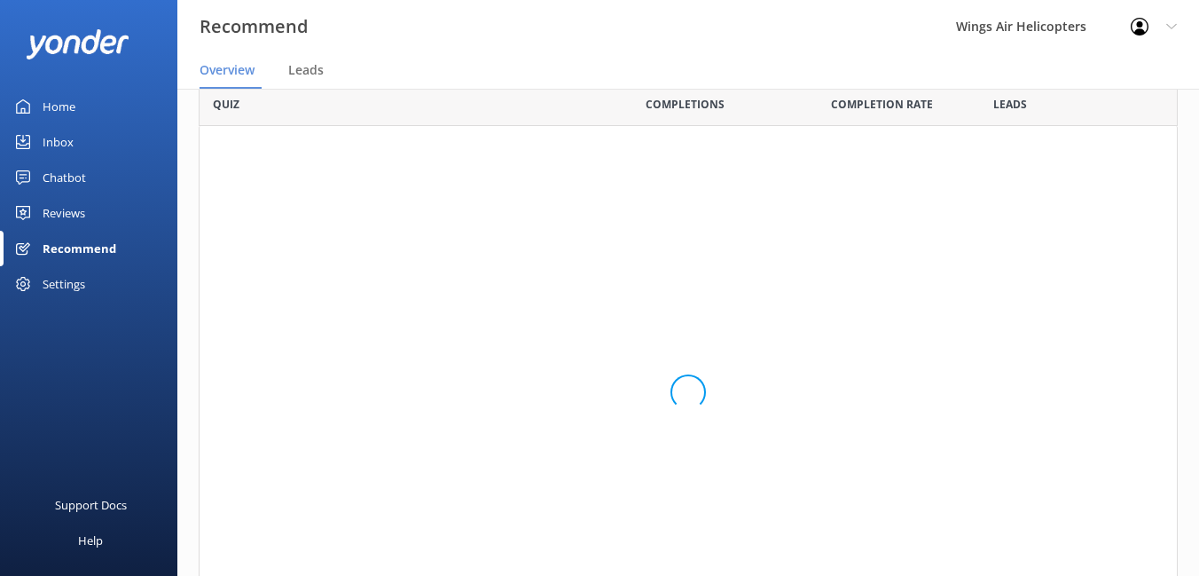
scroll to position [577, 979]
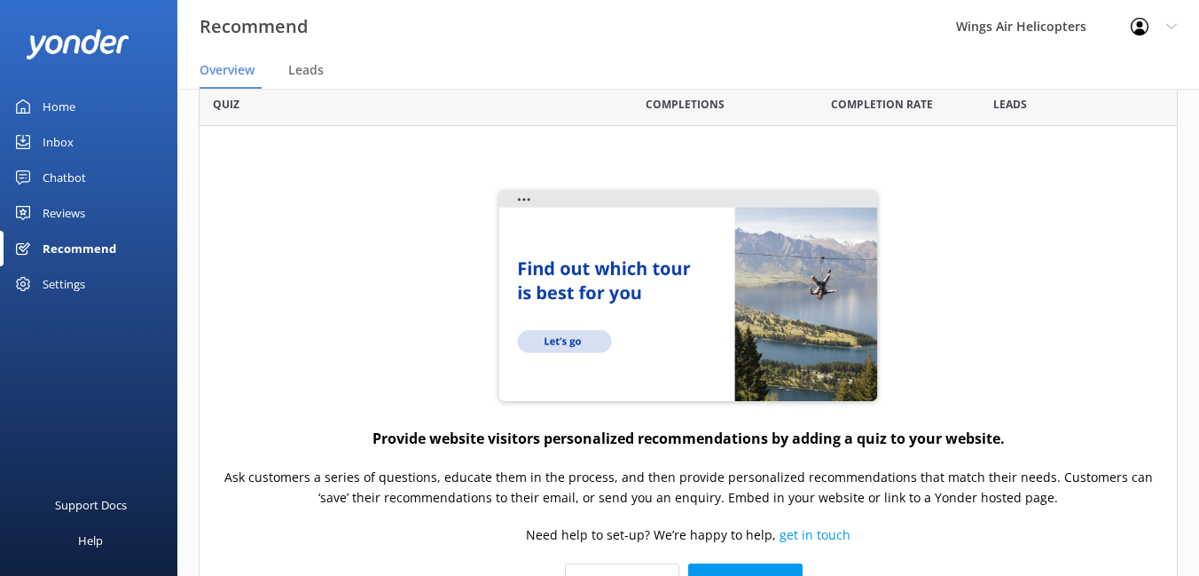
click at [72, 279] on div "Settings" at bounding box center [64, 283] width 43 height 35
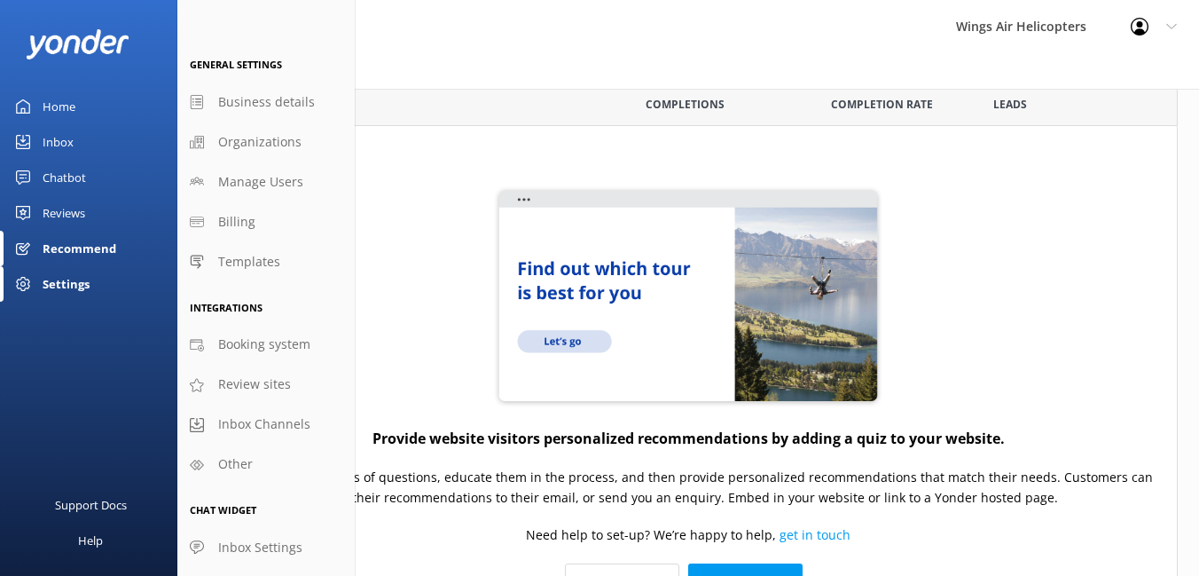
click at [74, 175] on div "Chatbot" at bounding box center [64, 177] width 43 height 35
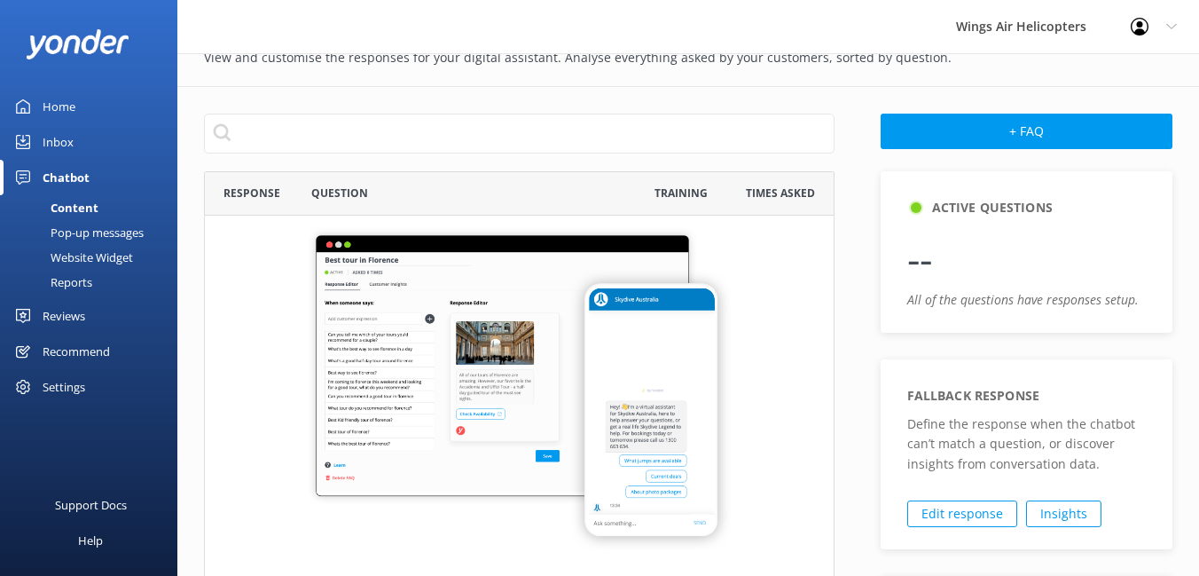
scroll to position [60, 0]
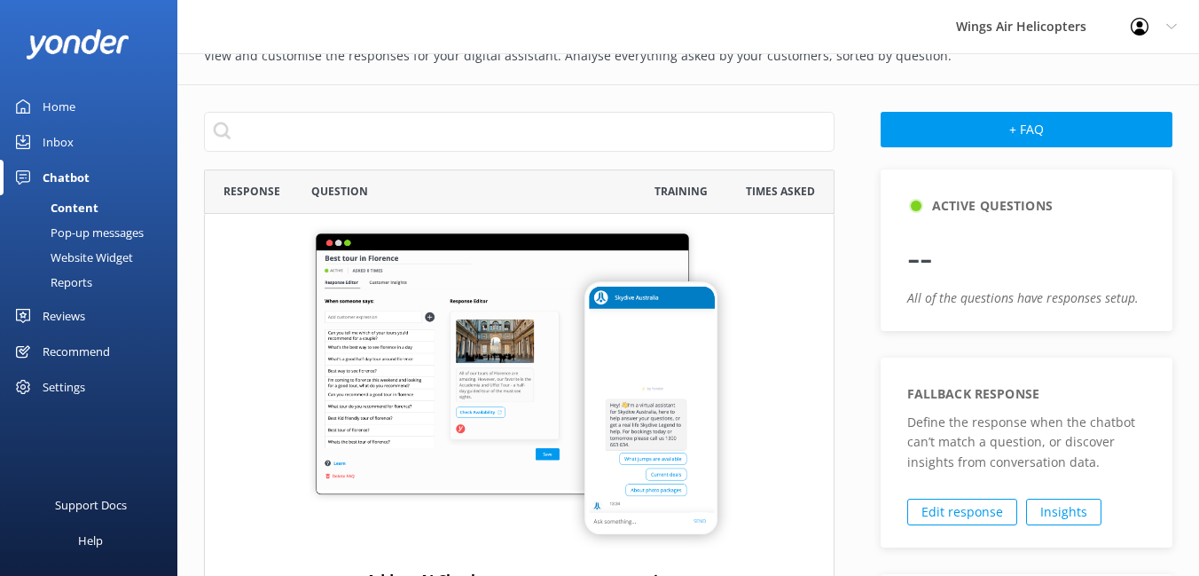
click at [70, 311] on div "Reviews" at bounding box center [64, 315] width 43 height 35
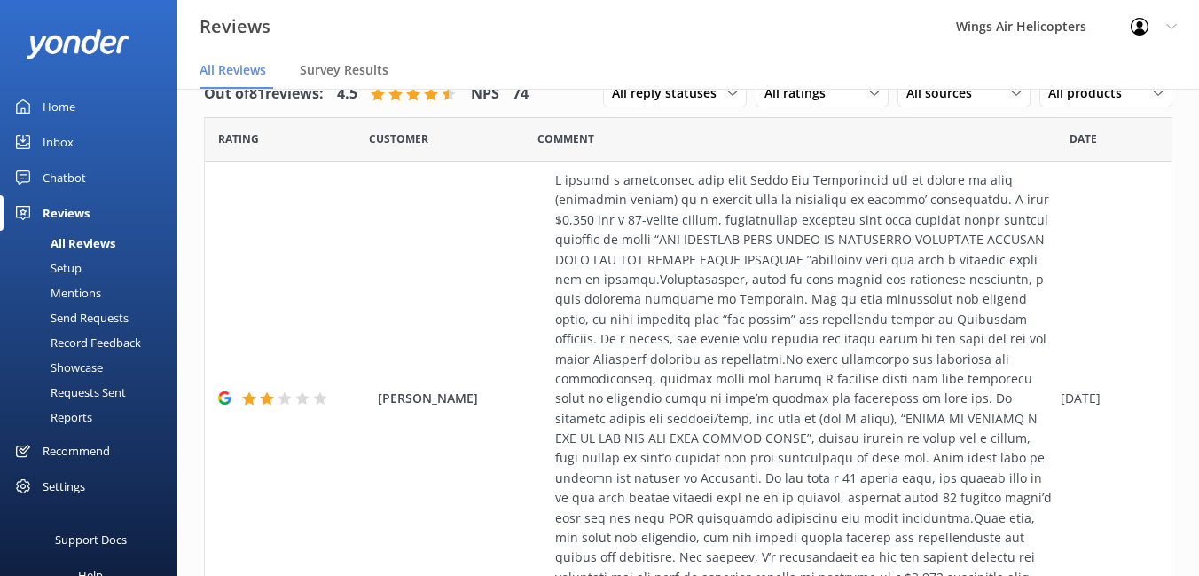
click at [72, 269] on div "Setup" at bounding box center [46, 267] width 71 height 25
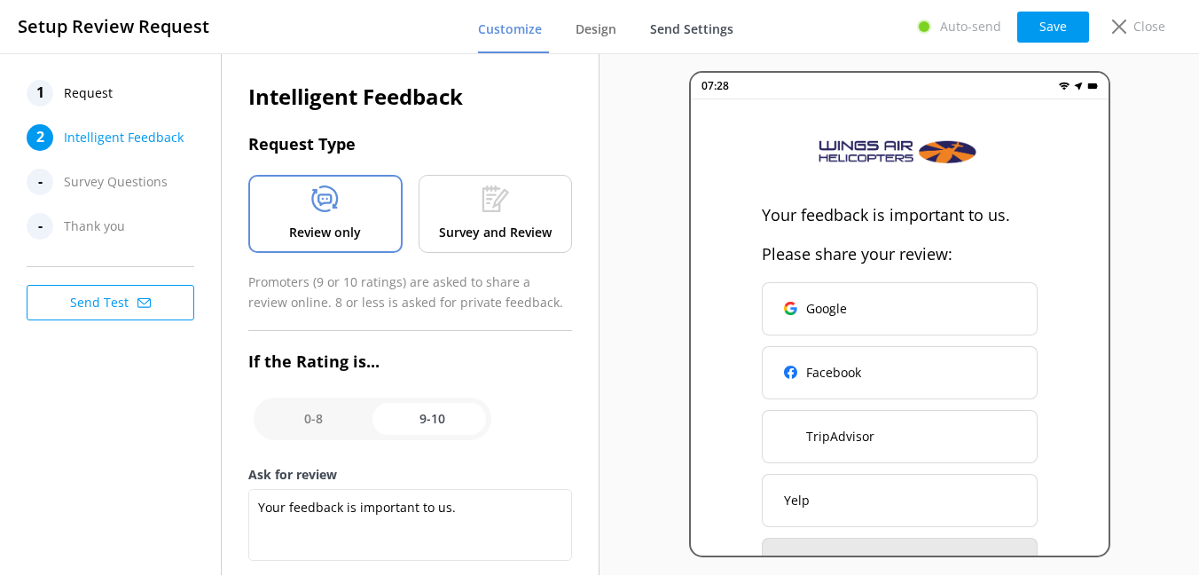
click at [693, 28] on span "Send Settings" at bounding box center [691, 29] width 83 height 18
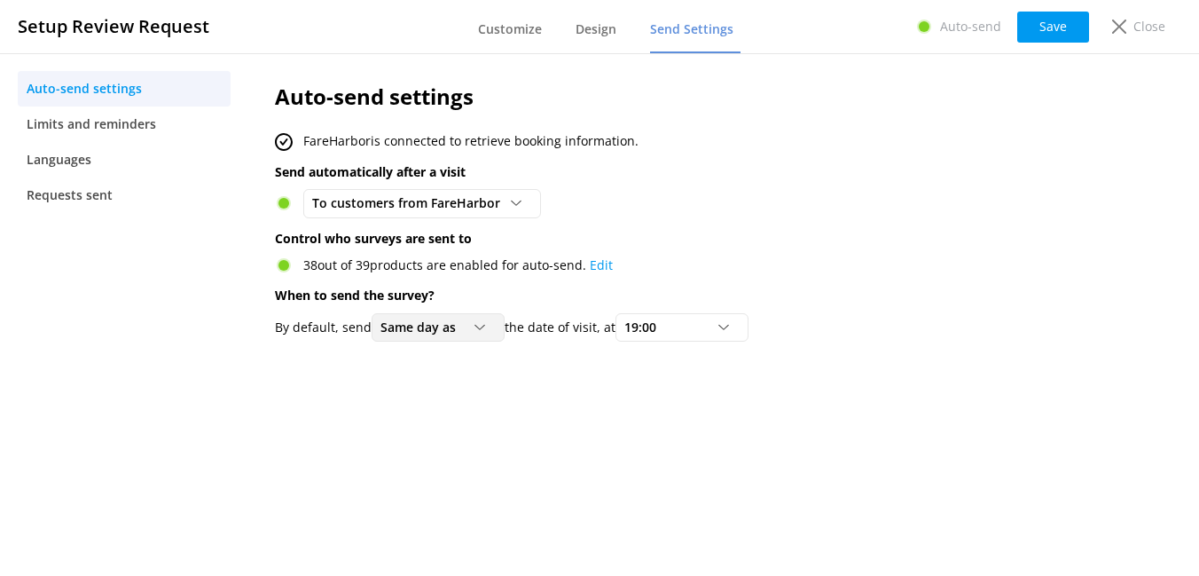
click at [484, 335] on div "Same day as" at bounding box center [438, 327] width 124 height 20
click at [670, 291] on p "When to send the survey?" at bounding box center [668, 296] width 786 height 20
click at [667, 322] on span "19:00" at bounding box center [645, 327] width 43 height 20
click at [706, 265] on div "38 out of 39 products are enabled for auto-send. Edit" at bounding box center [668, 265] width 786 height 20
click at [698, 337] on div "19:00 0:00 1:00 2:00 3:00 4:00 5:00 6:00 7:00 8:00 9:00 10:00 11:00 12:00 13:00…" at bounding box center [681, 327] width 133 height 28
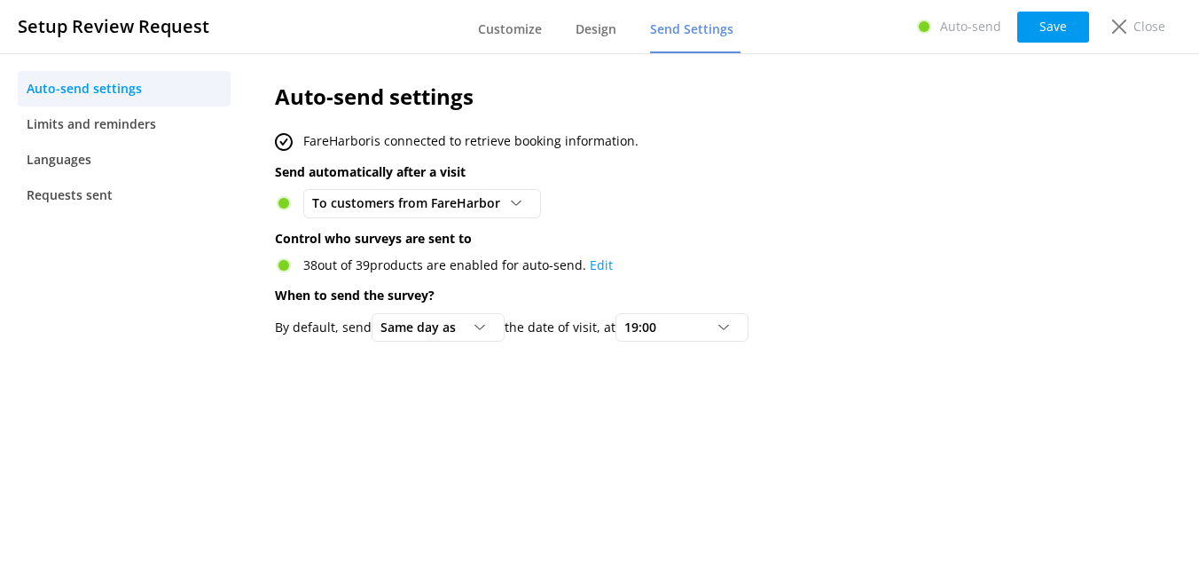
click at [776, 239] on div "Auto-send settings FareHarbor is connected to retrieve booking information. Sen…" at bounding box center [667, 215] width 839 height 325
click at [86, 117] on span "Limits and reminders" at bounding box center [91, 124] width 129 height 20
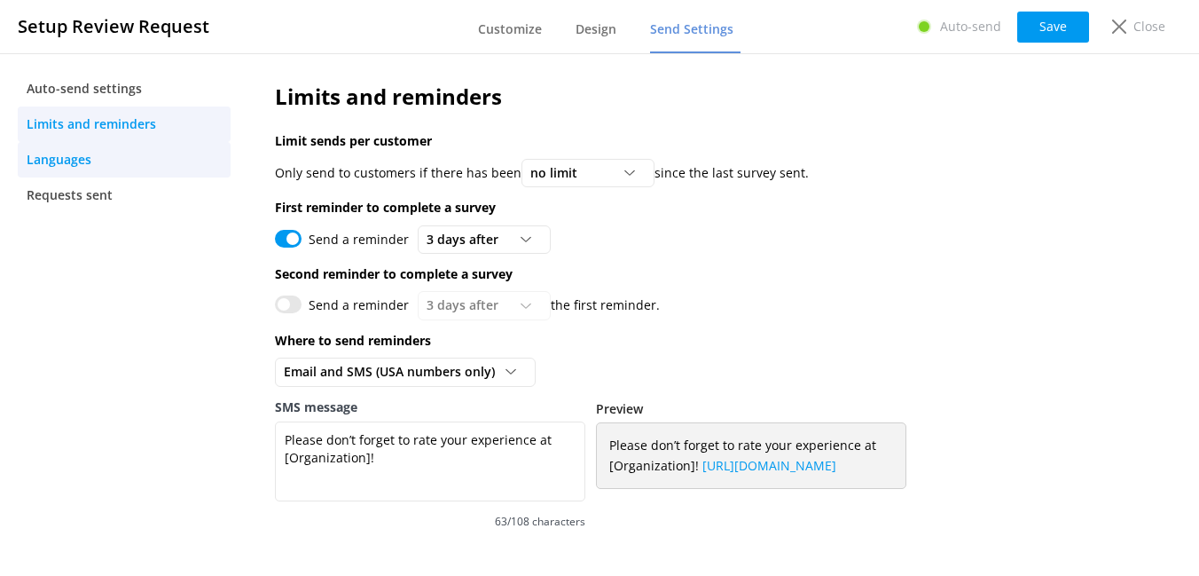
click at [77, 160] on span "Languages" at bounding box center [59, 160] width 65 height 20
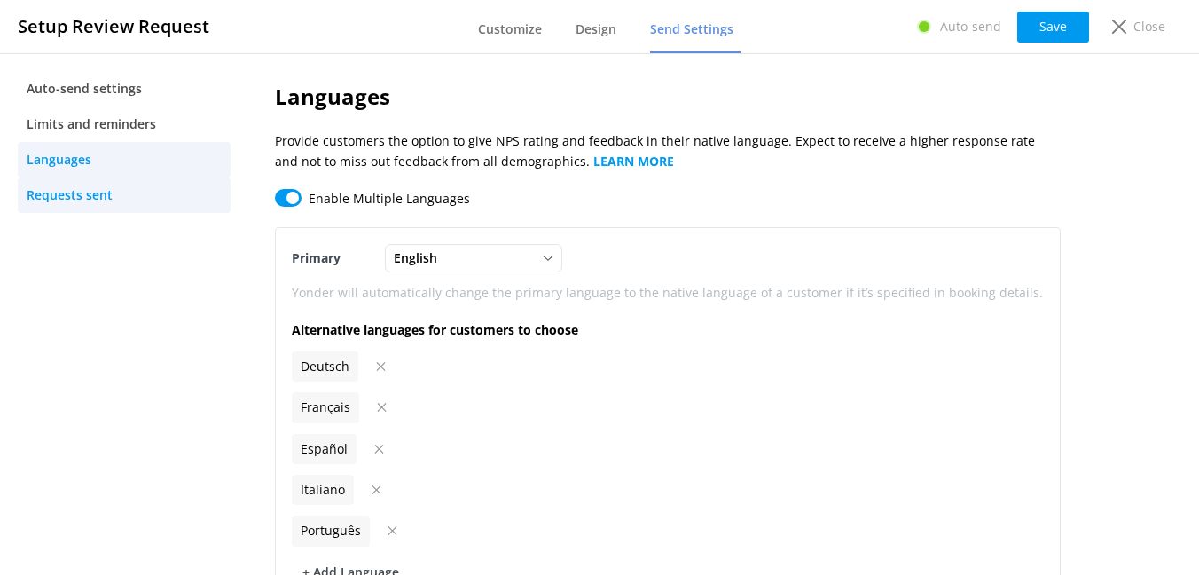
click at [90, 189] on span "Requests sent" at bounding box center [70, 195] width 86 height 20
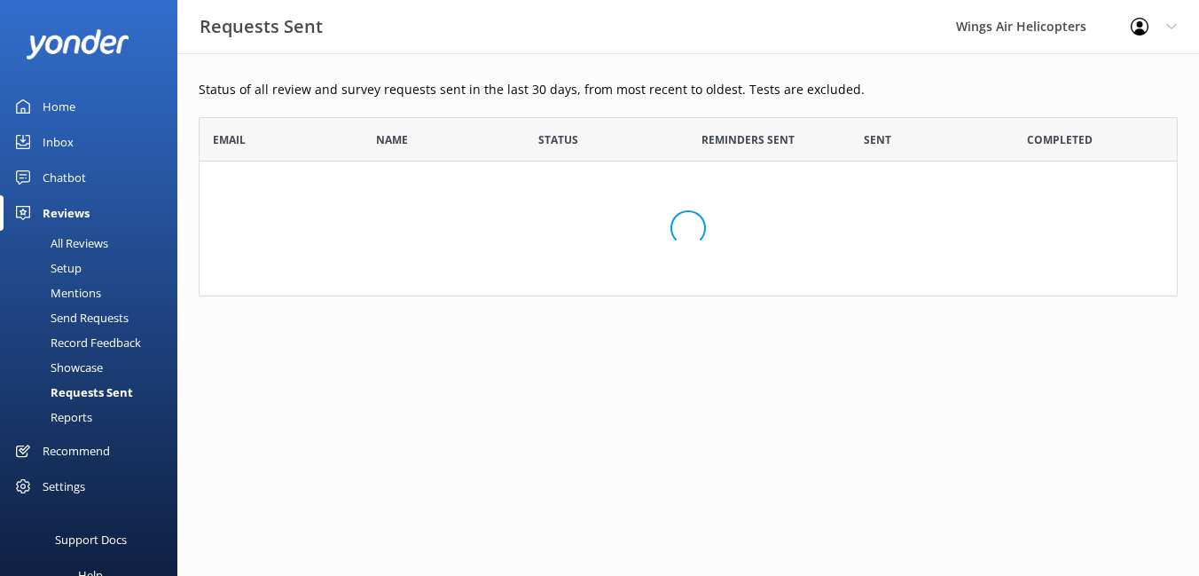
scroll to position [179, 979]
click at [75, 106] on link "Home" at bounding box center [88, 106] width 177 height 35
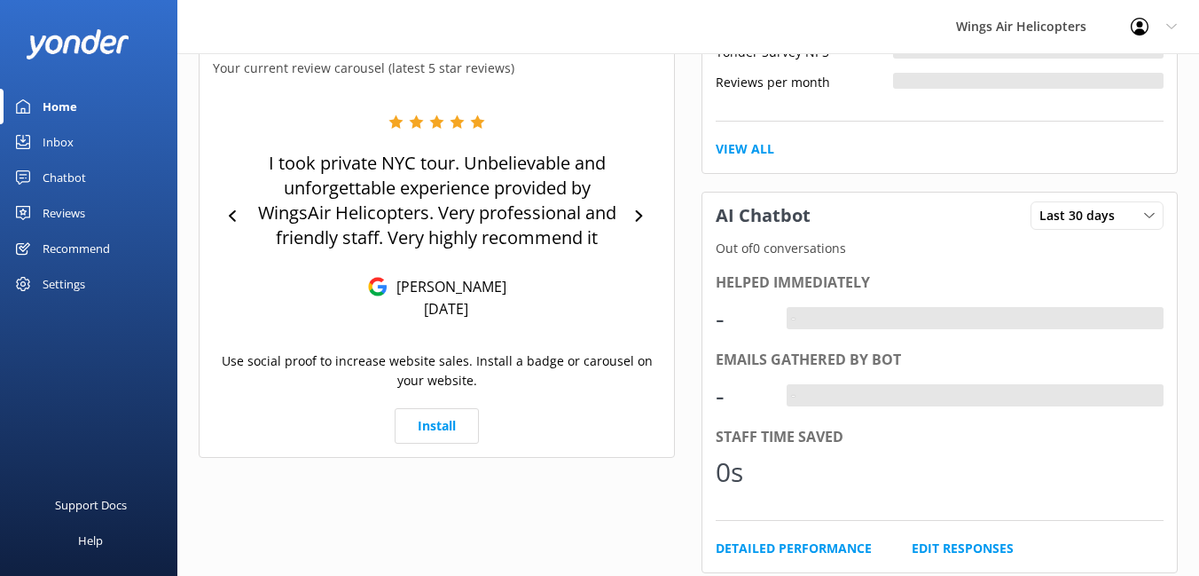
scroll to position [160, 0]
